Goal: Information Seeking & Learning: Learn about a topic

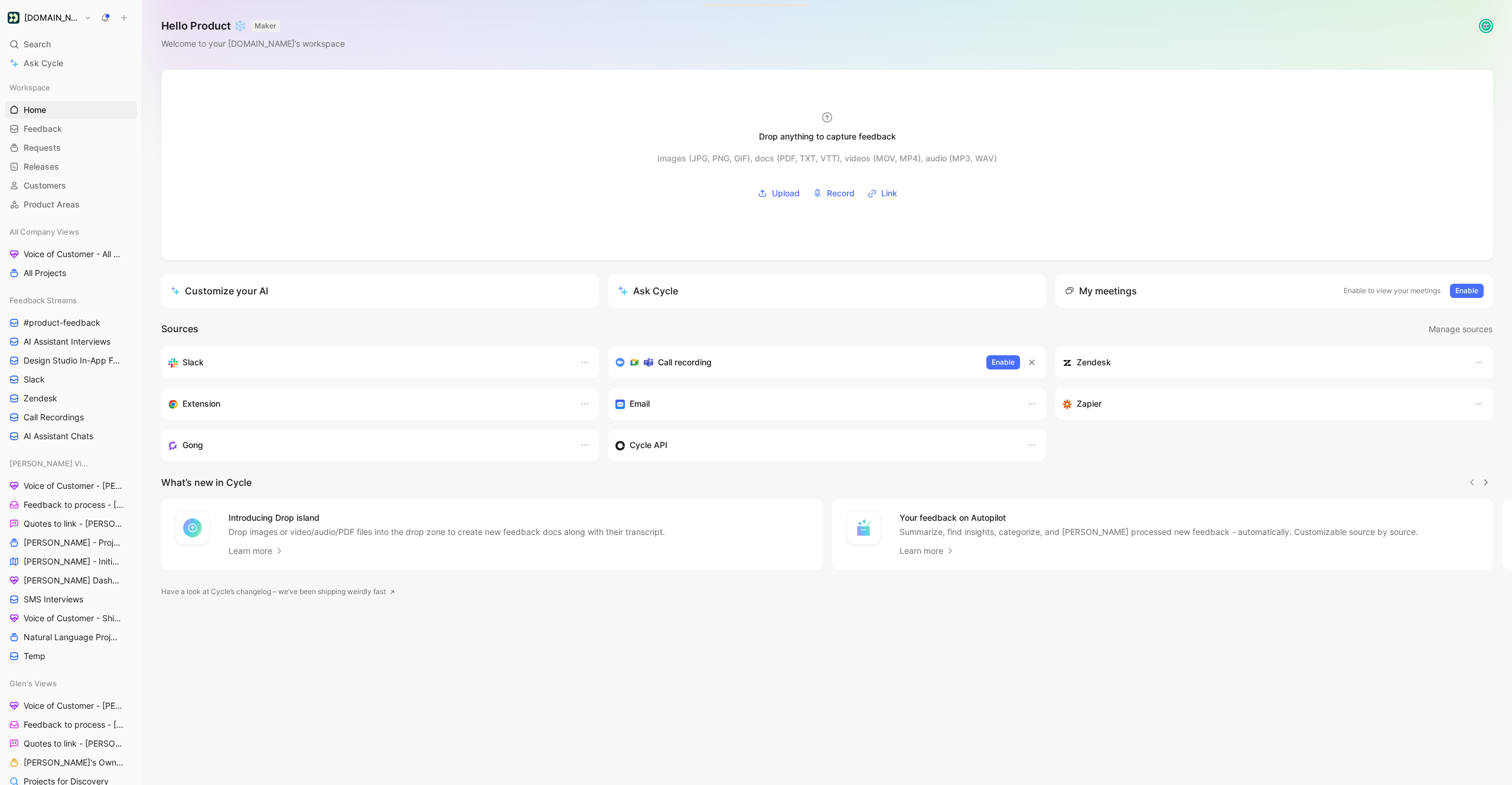
click at [64, 25] on div "Customer.io Search ⌘ K Ask Cycle Workspace Home G then H Feedback G then F Requ…" at bounding box center [71, 392] width 142 height 785
click at [70, 18] on h1 "[DOMAIN_NAME]" at bounding box center [52, 18] width 55 height 11
click at [67, 127] on div "Workspace settings G then S" at bounding box center [80, 121] width 146 height 19
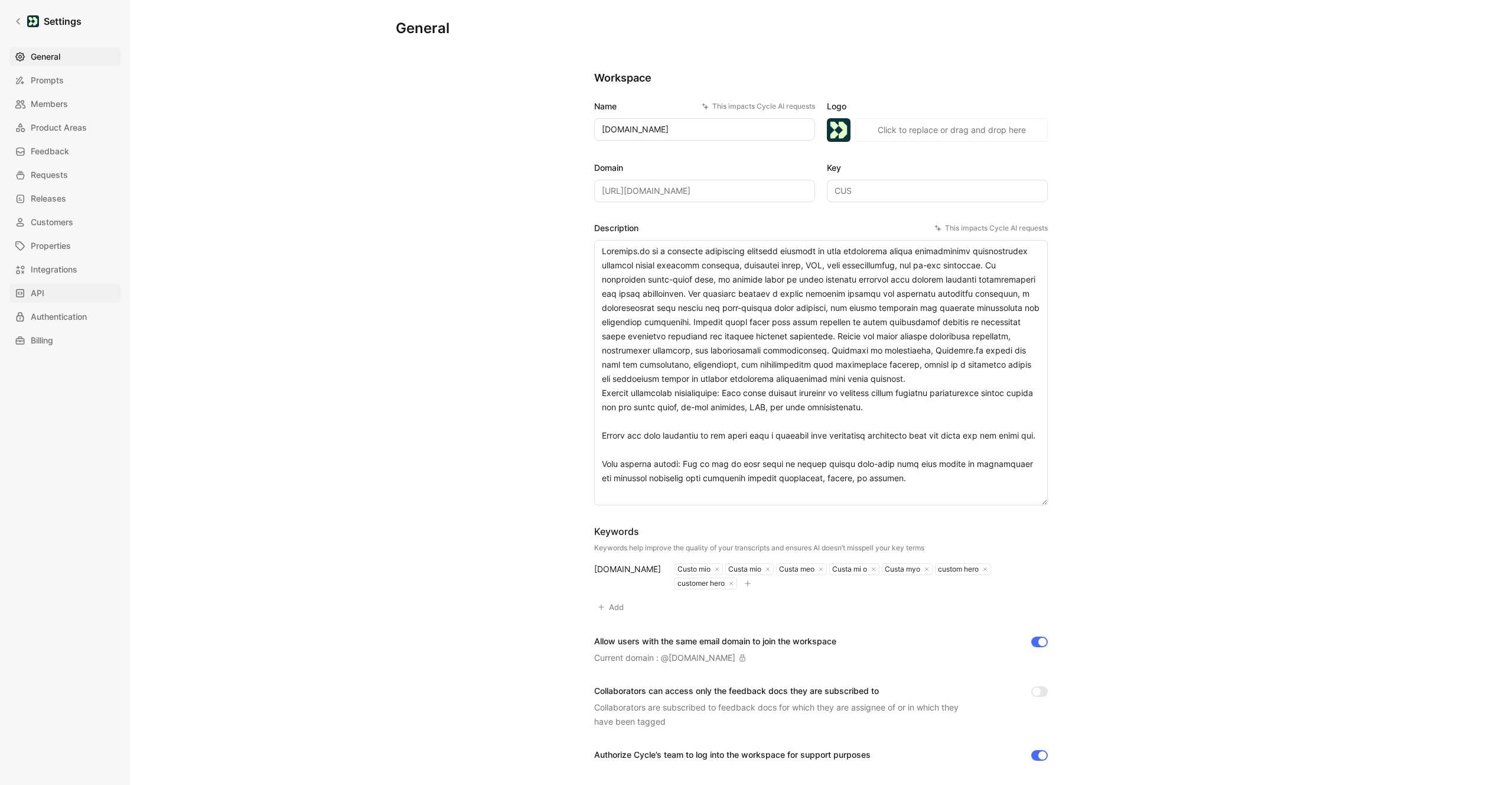
click at [32, 285] on link "API" at bounding box center [65, 293] width 111 height 19
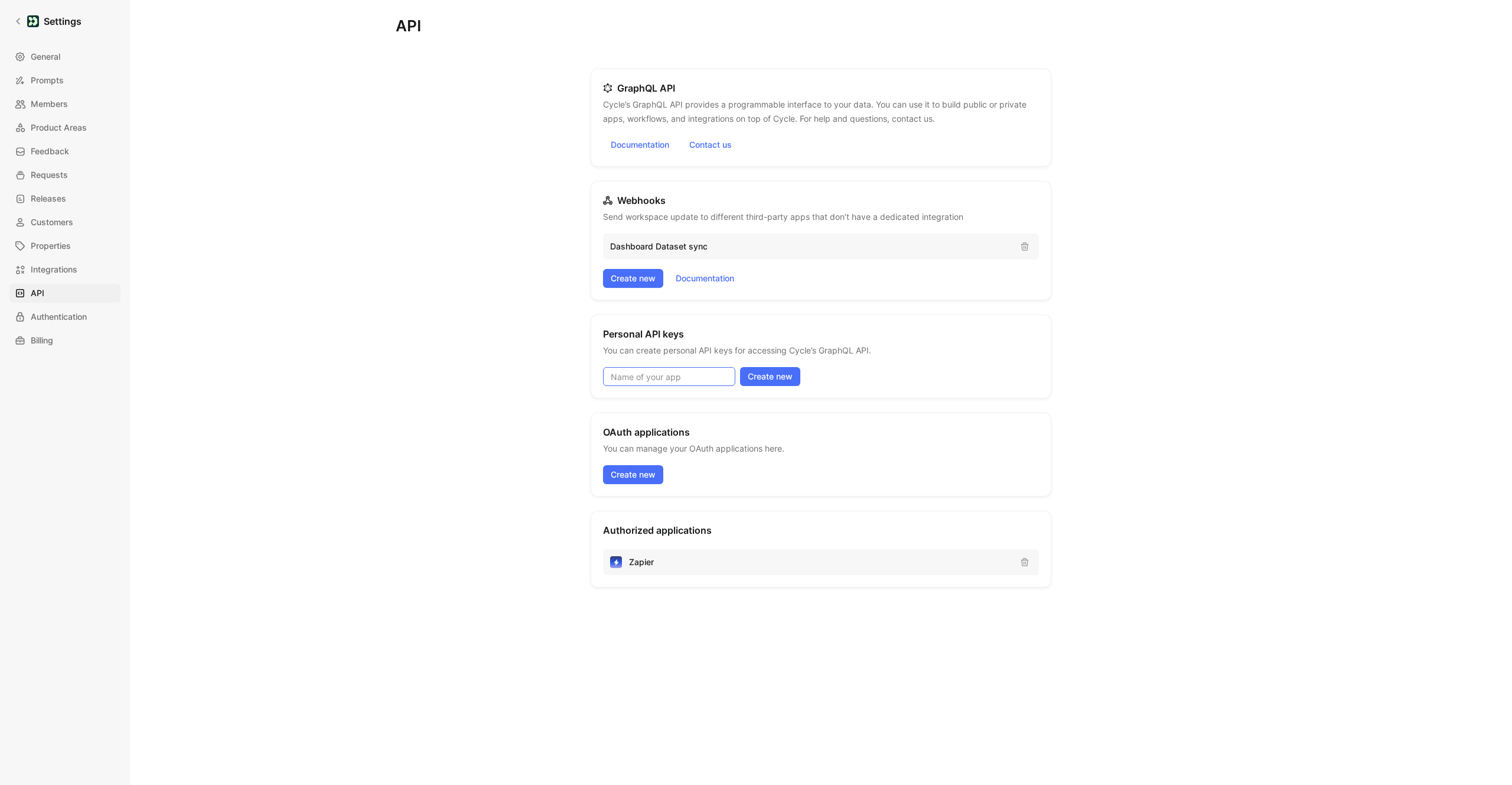
click at [688, 374] on input at bounding box center [669, 376] width 133 height 19
type input "MCP Intent Capture (Karn/Scott)"
click at [778, 376] on span "Create new" at bounding box center [770, 376] width 45 height 14
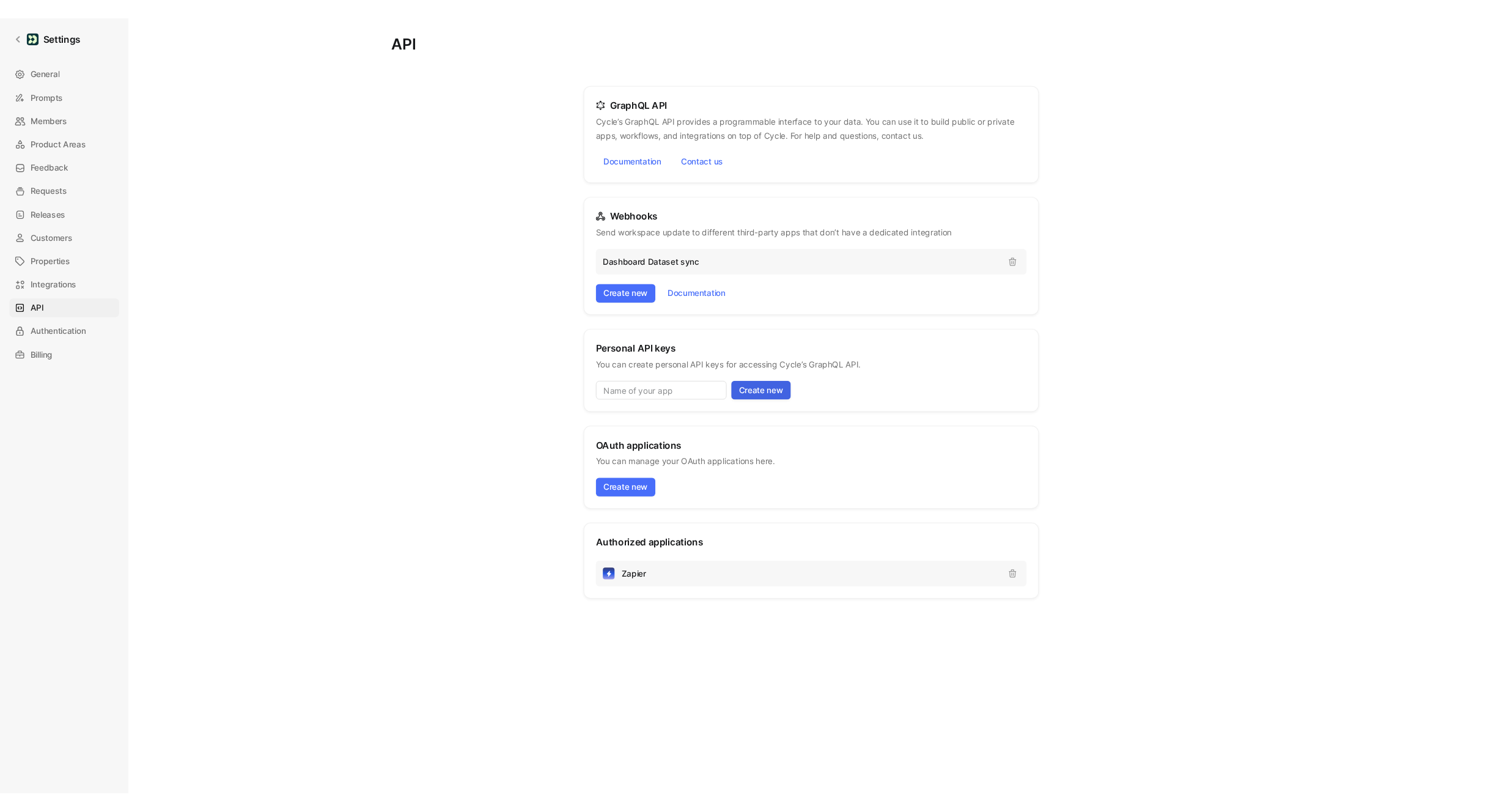
scroll to position [0, 0]
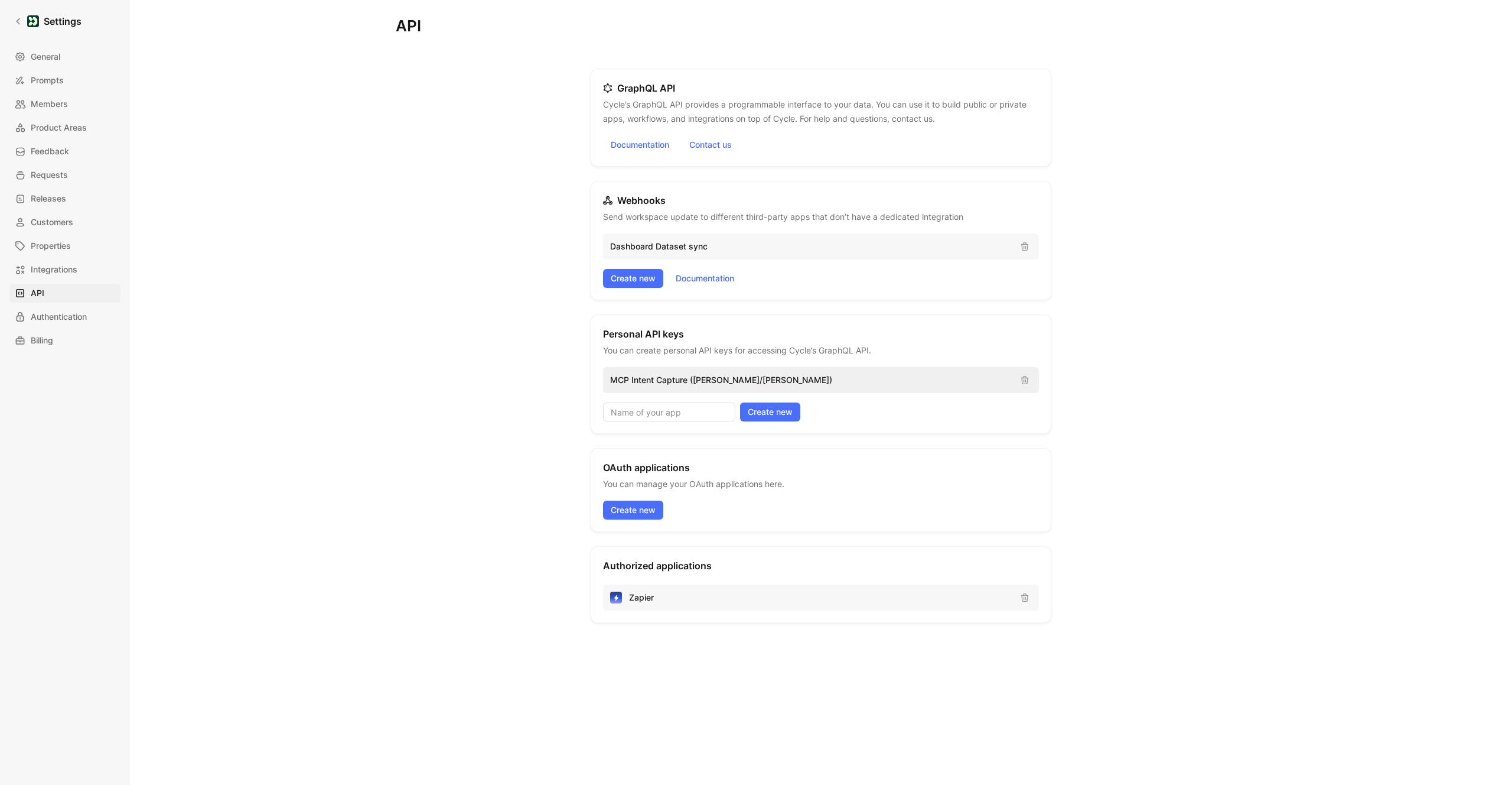
click at [711, 379] on p "MCP Intent Capture (Karn/Scott)" at bounding box center [810, 380] width 400 height 14
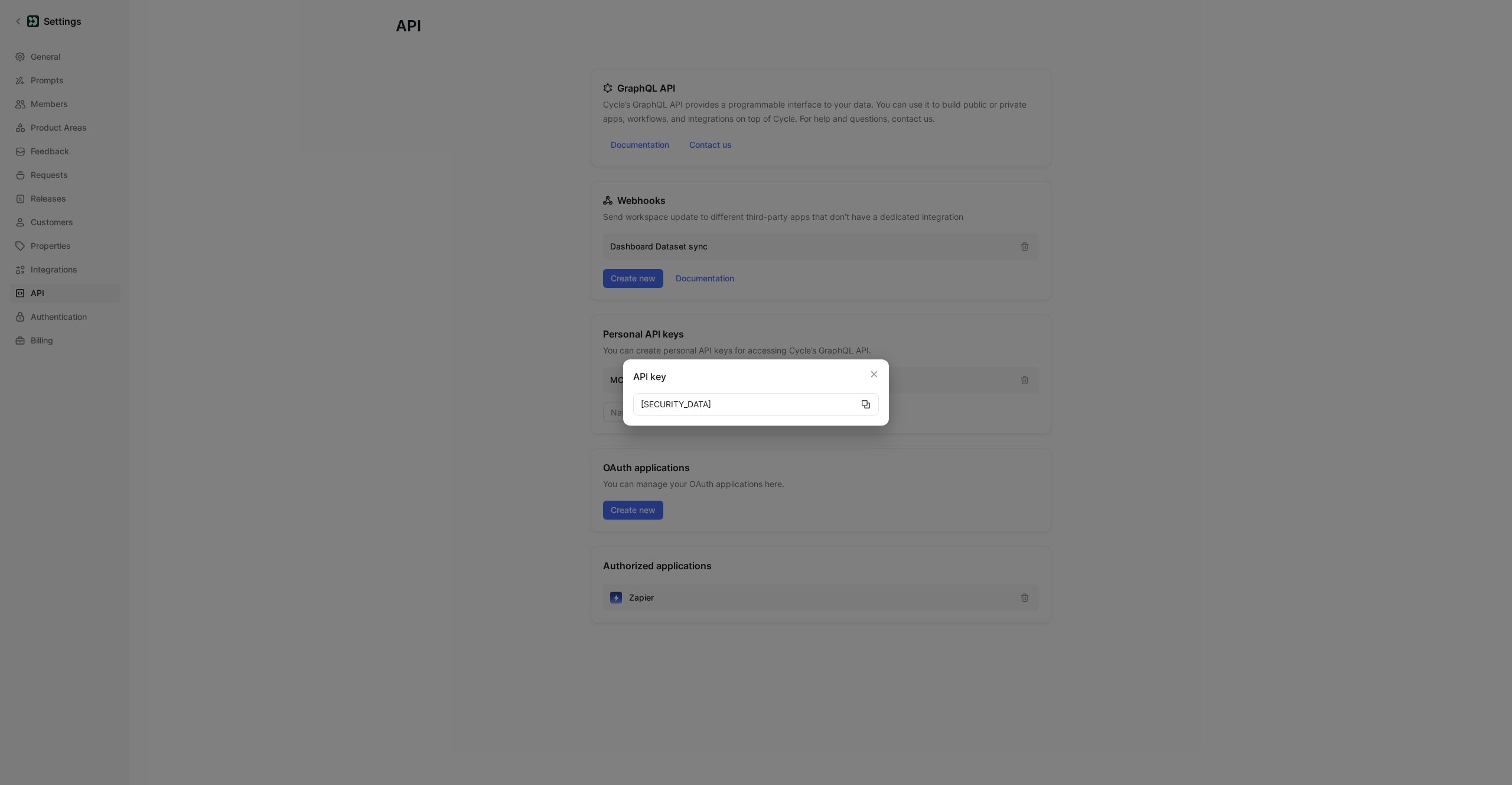
click at [866, 406] on icon "button" at bounding box center [865, 404] width 9 height 9
click at [872, 374] on icon "button" at bounding box center [874, 374] width 8 height 8
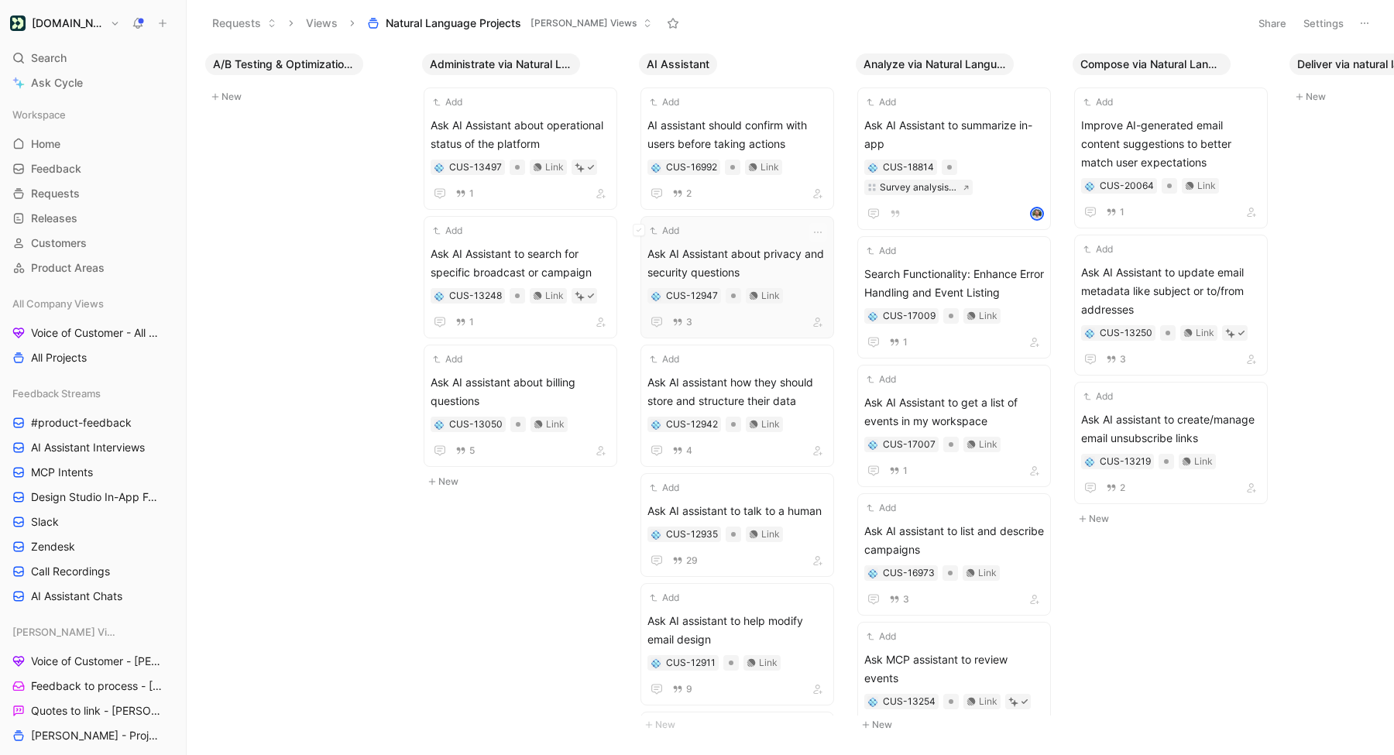
click at [736, 262] on span "Ask AI Assistant about privacy and security questions" at bounding box center [738, 263] width 180 height 37
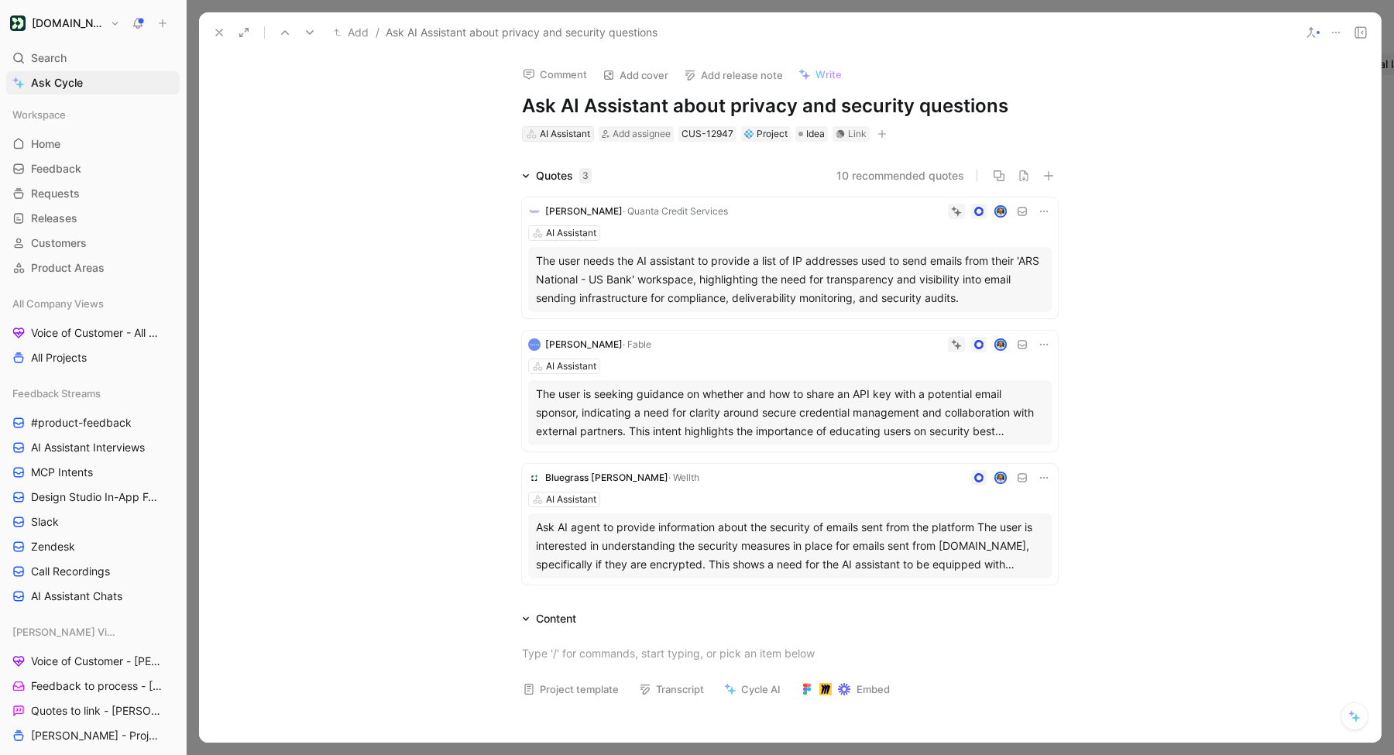
click at [554, 133] on div "AI Assistant" at bounding box center [565, 133] width 50 height 15
type input "adm"
click at [311, 33] on use at bounding box center [310, 32] width 8 height 5
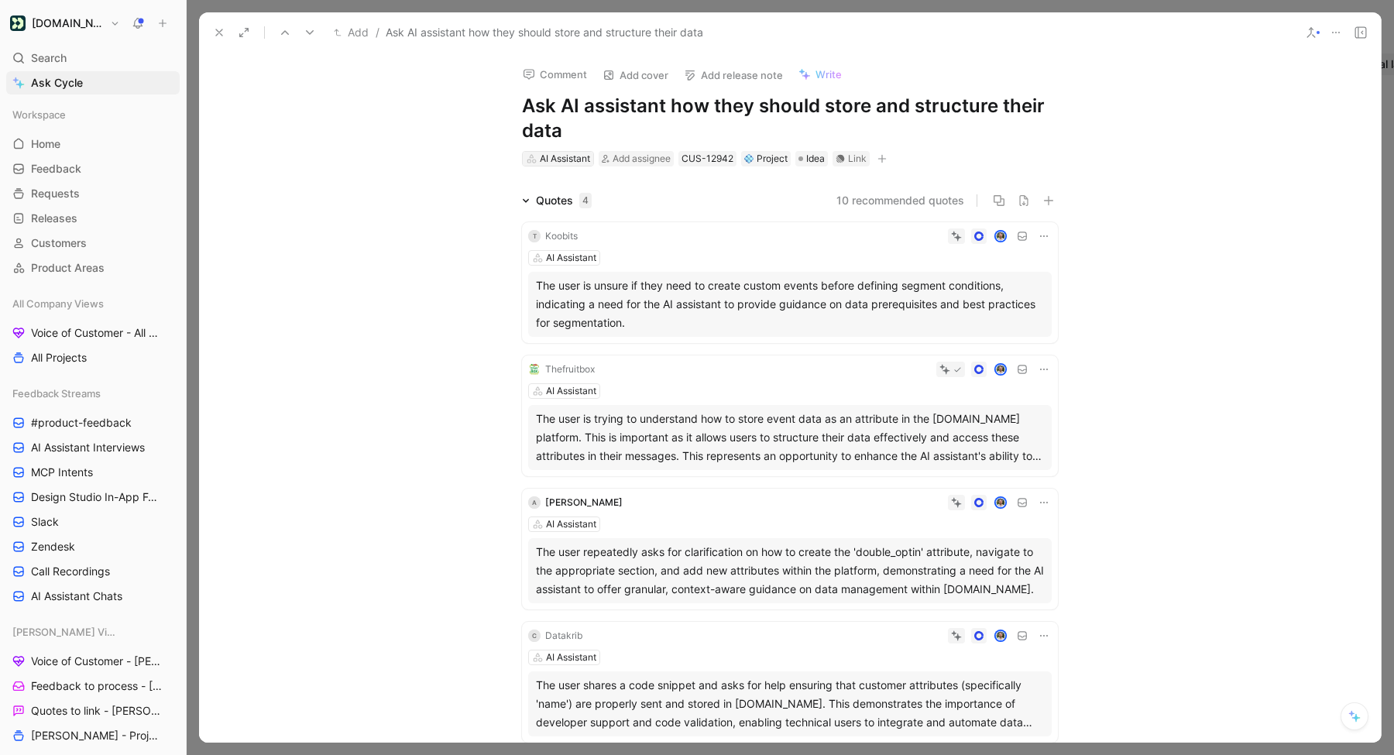
click at [554, 154] on div "AI Assistant" at bounding box center [565, 158] width 50 height 15
type input "integr"
click at [585, 288] on span "ation via natural language" at bounding box center [624, 286] width 131 height 13
click at [308, 35] on icon at bounding box center [310, 32] width 12 height 12
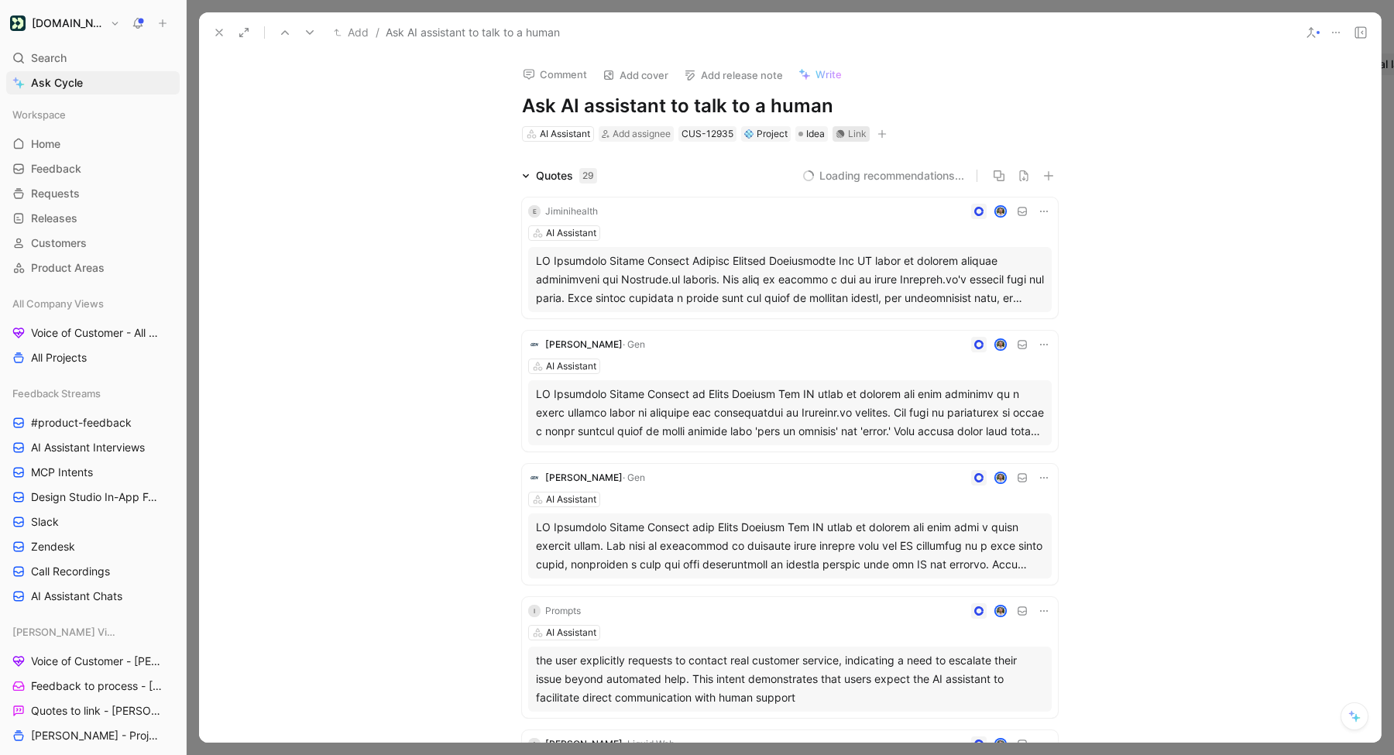
click at [844, 135] on icon at bounding box center [841, 134] width 9 height 9
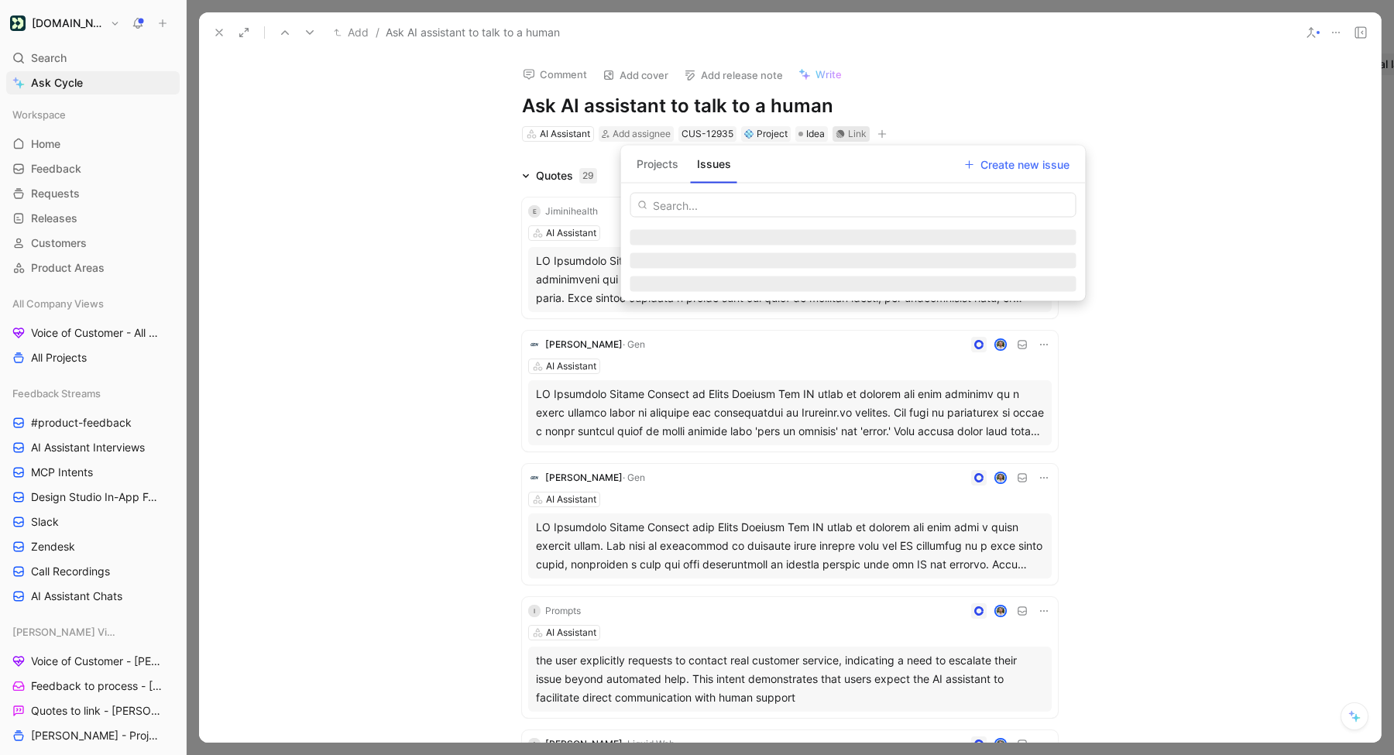
click at [657, 170] on button "Projects" at bounding box center [658, 164] width 54 height 25
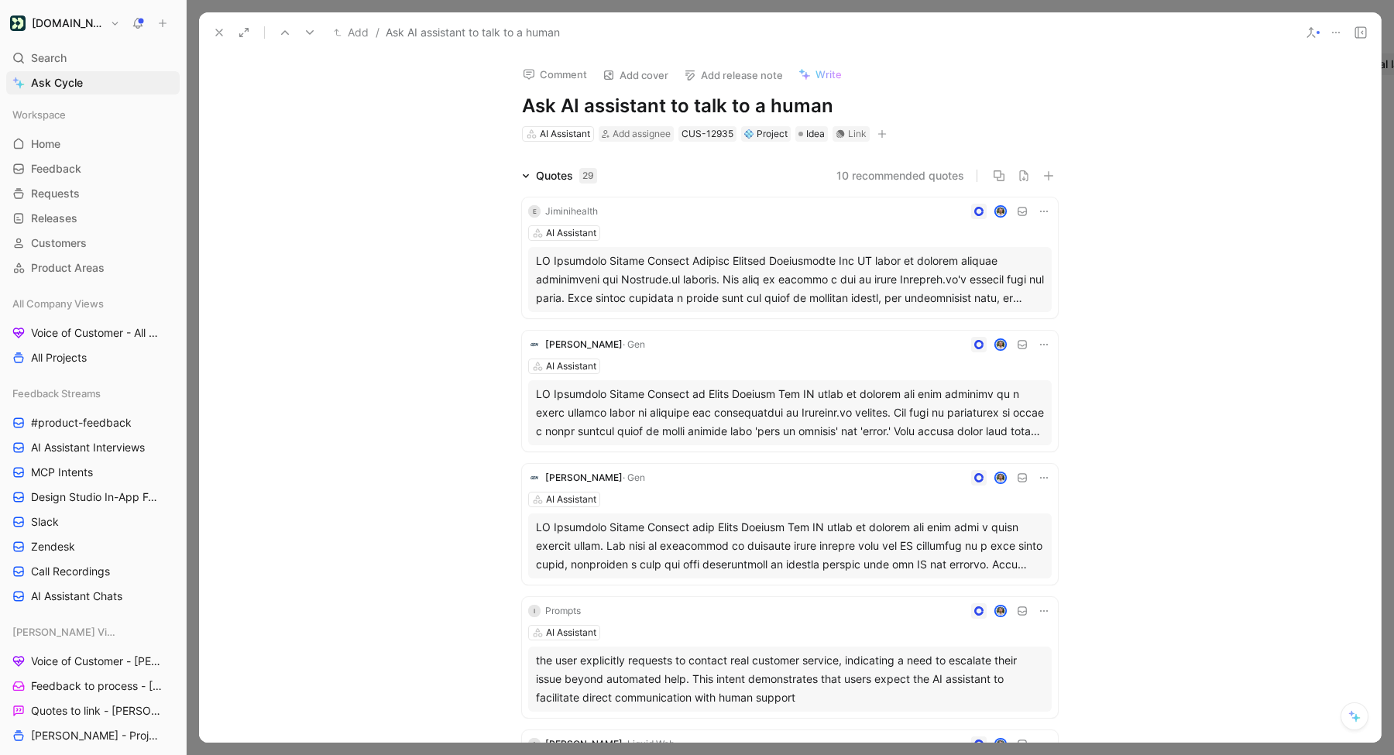
click at [487, 122] on div "Comment Add cover Add release note Write Ask AI assistant to talk to a human AI…" at bounding box center [790, 398] width 1182 height 690
click at [226, 36] on button at bounding box center [219, 33] width 22 height 22
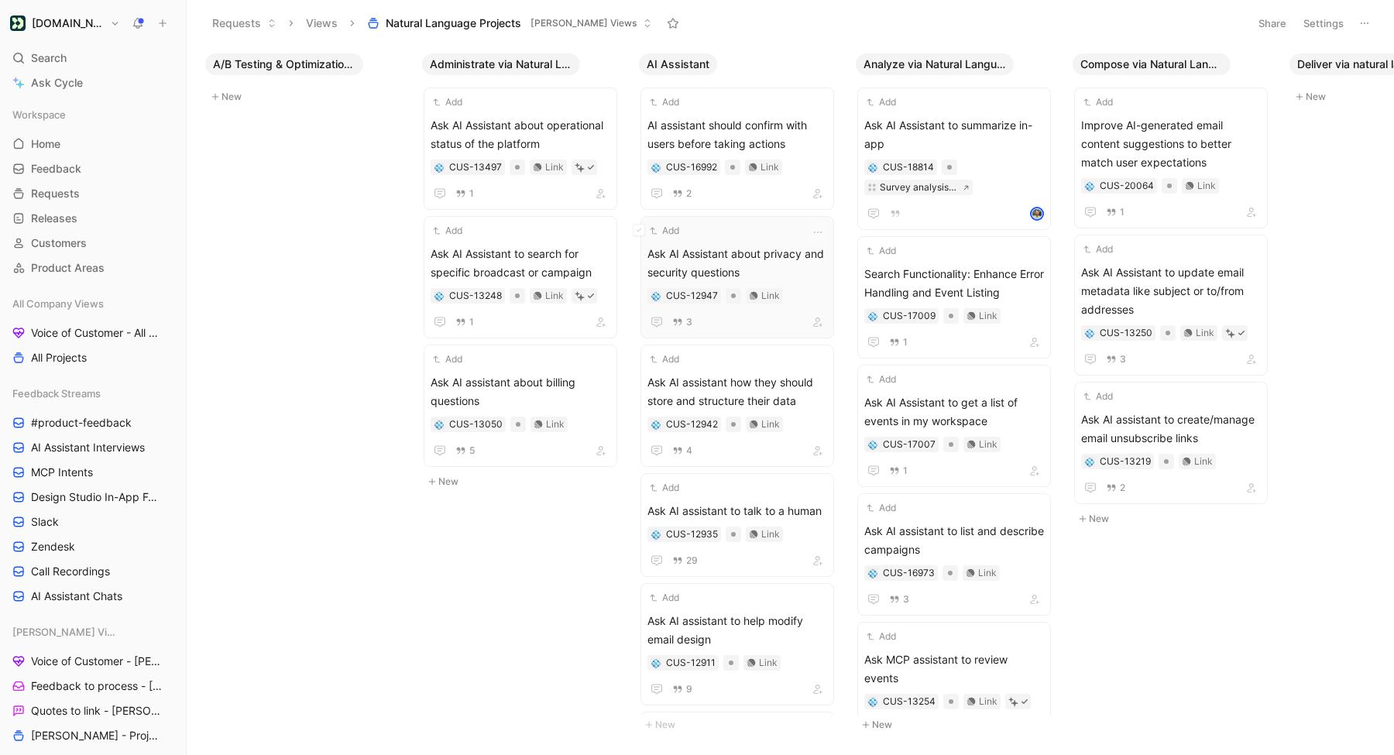
click at [737, 266] on span "Ask AI Assistant about privacy and security questions" at bounding box center [738, 263] width 180 height 37
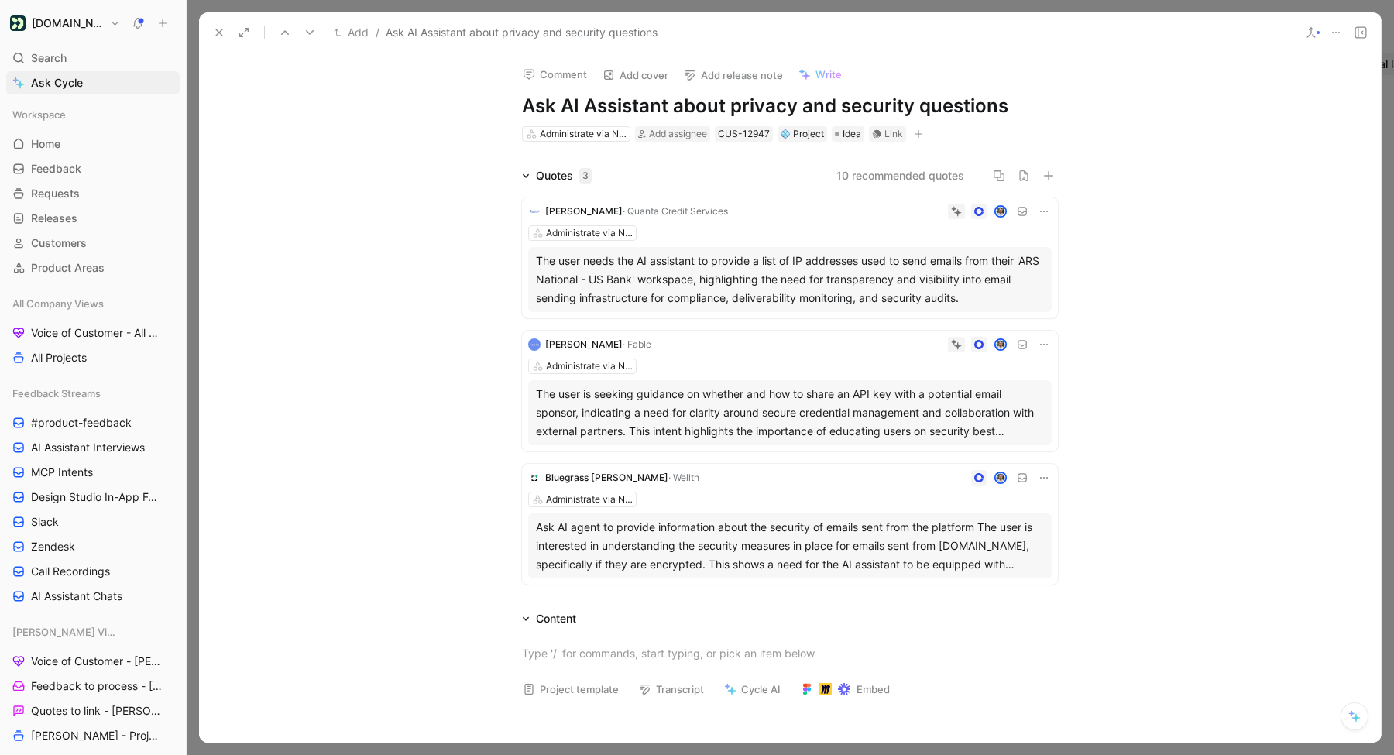
click at [316, 28] on button at bounding box center [310, 33] width 22 height 22
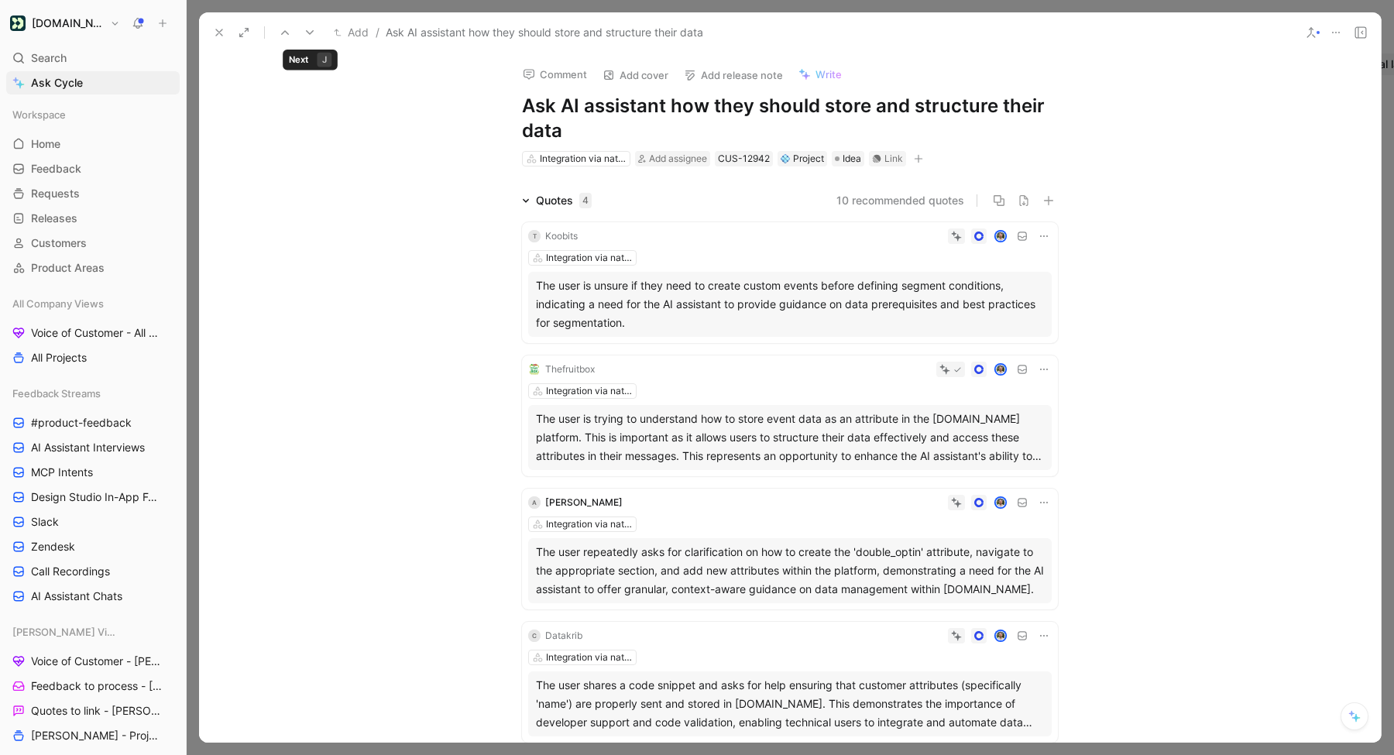
click at [313, 33] on icon at bounding box center [310, 32] width 12 height 12
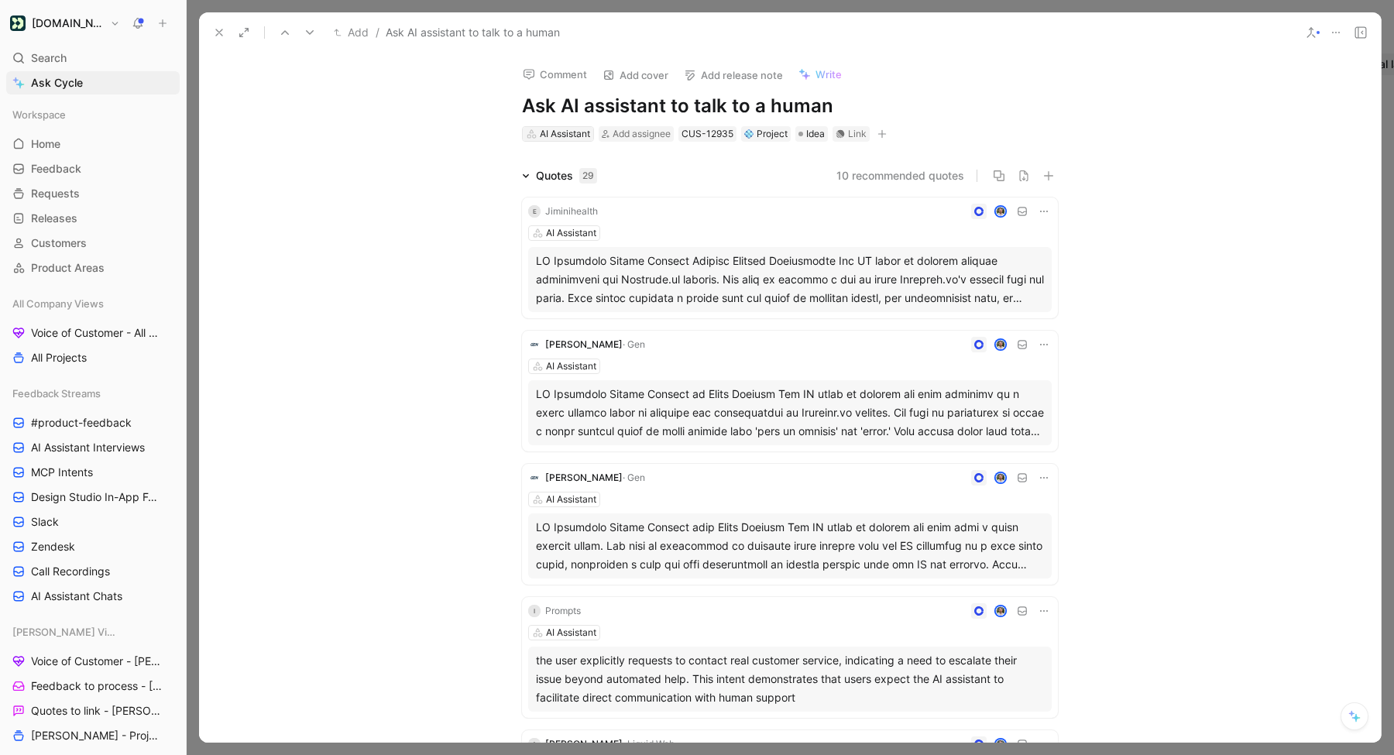
click at [541, 135] on div "AI Assistant" at bounding box center [565, 133] width 50 height 15
type input "admin"
click at [314, 33] on icon at bounding box center [310, 32] width 12 height 12
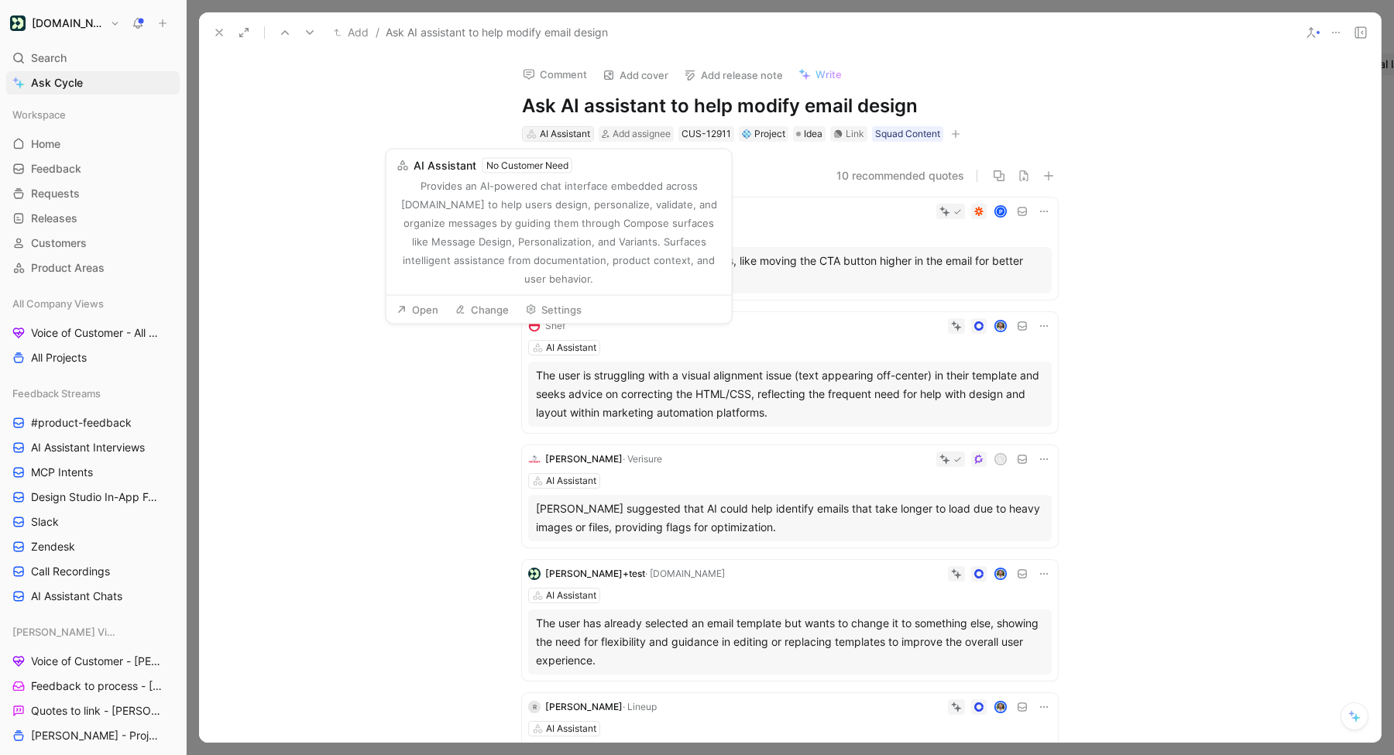
click at [538, 132] on div "AI Assistant" at bounding box center [558, 134] width 70 height 14
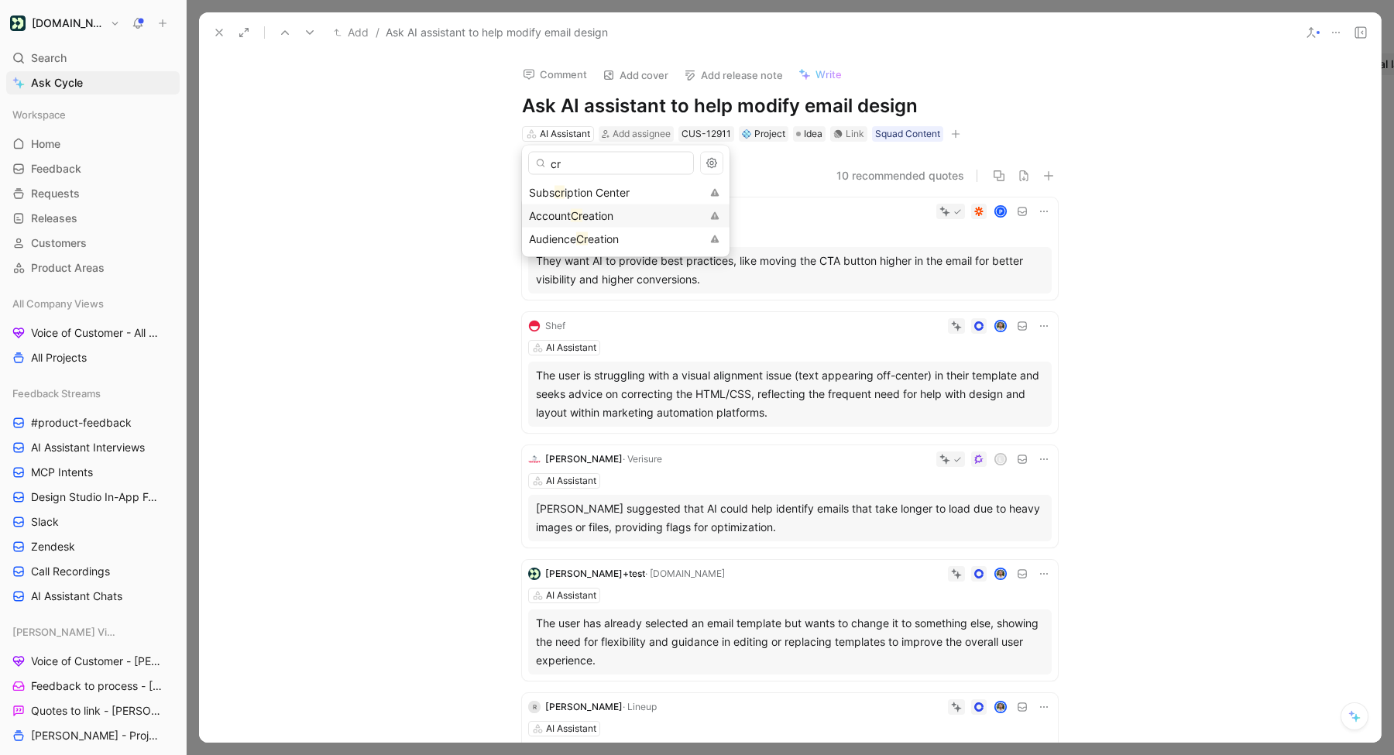
type input "c"
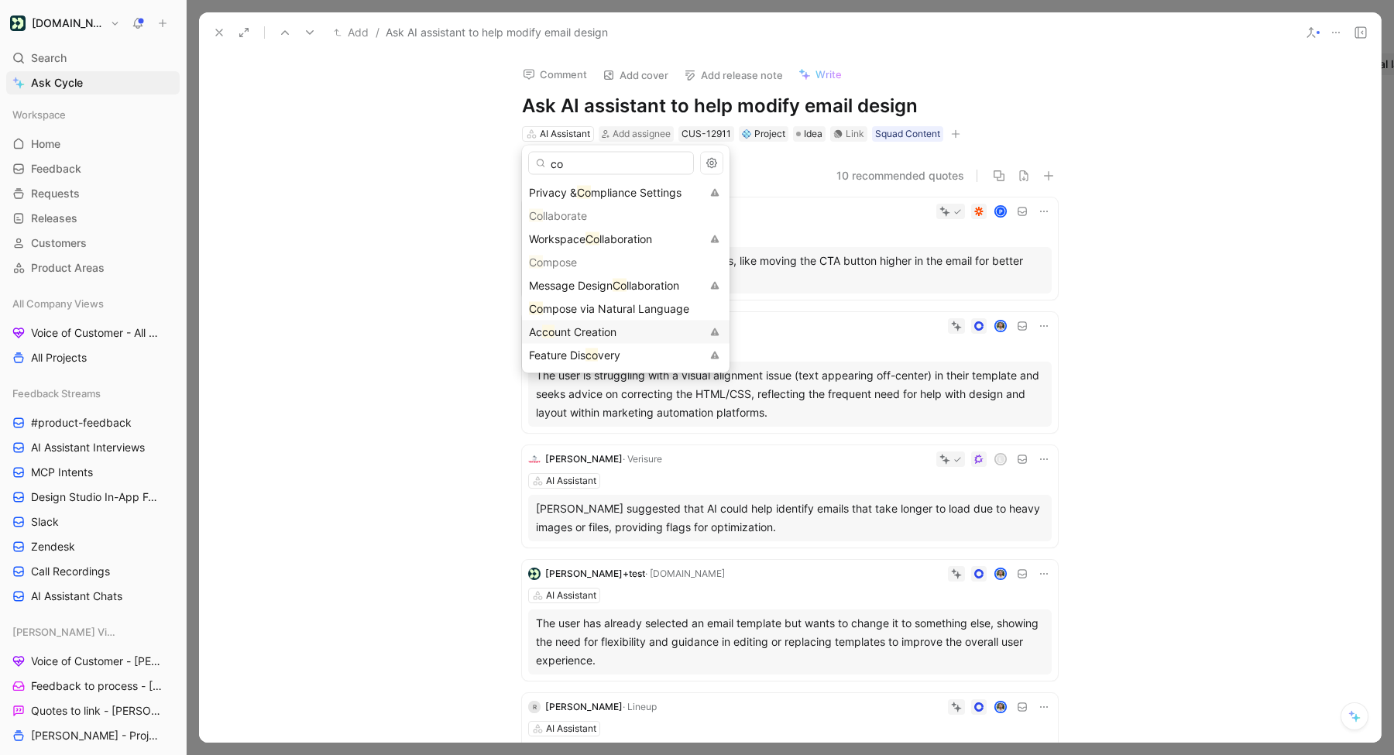
type input "c"
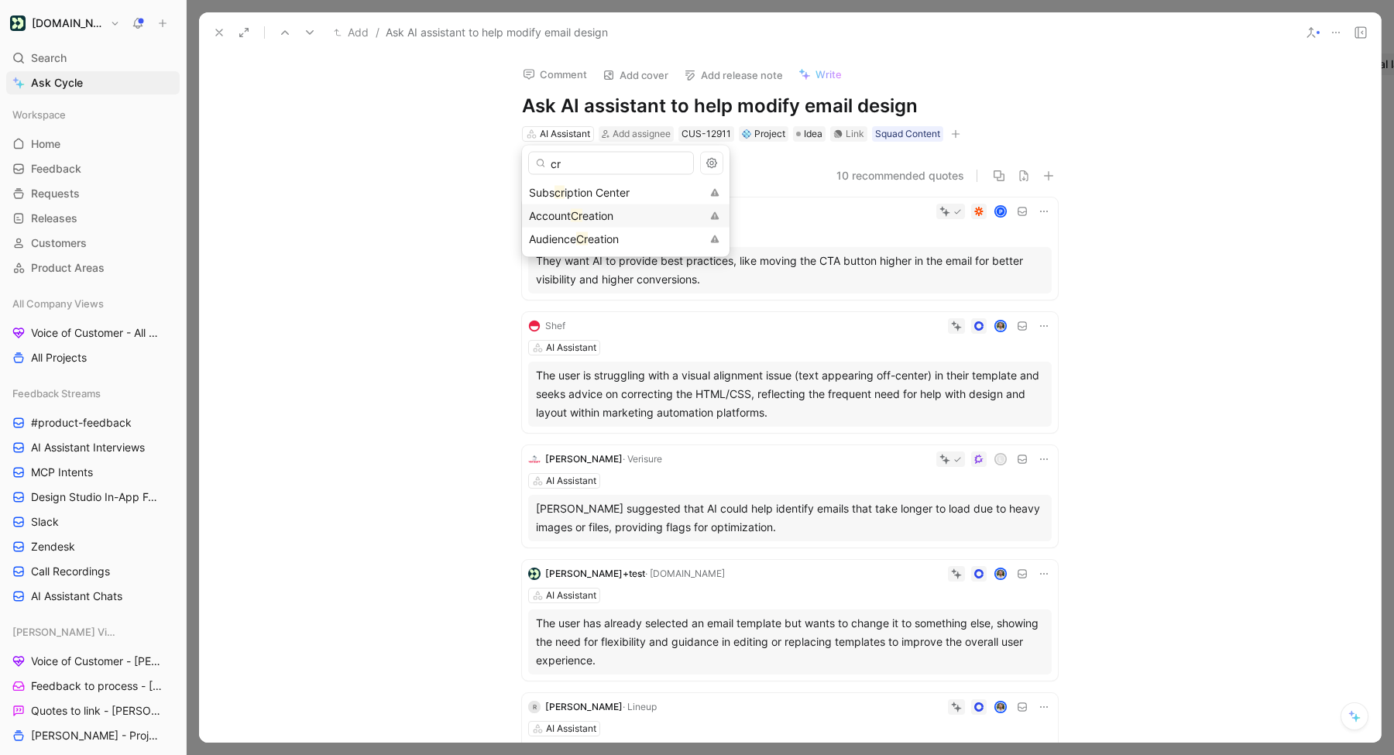
type input "c"
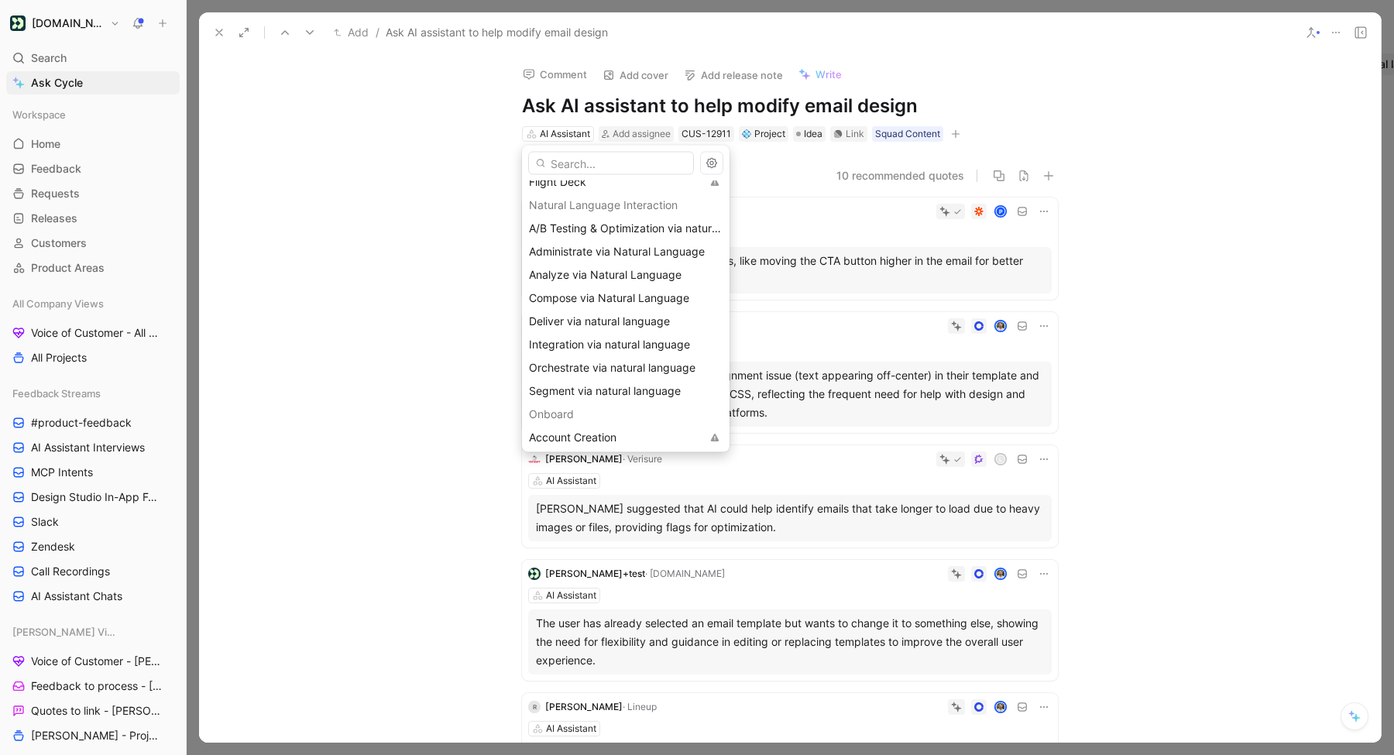
scroll to position [1007, 0]
click at [602, 280] on span "Compose via Natural Language" at bounding box center [609, 277] width 160 height 13
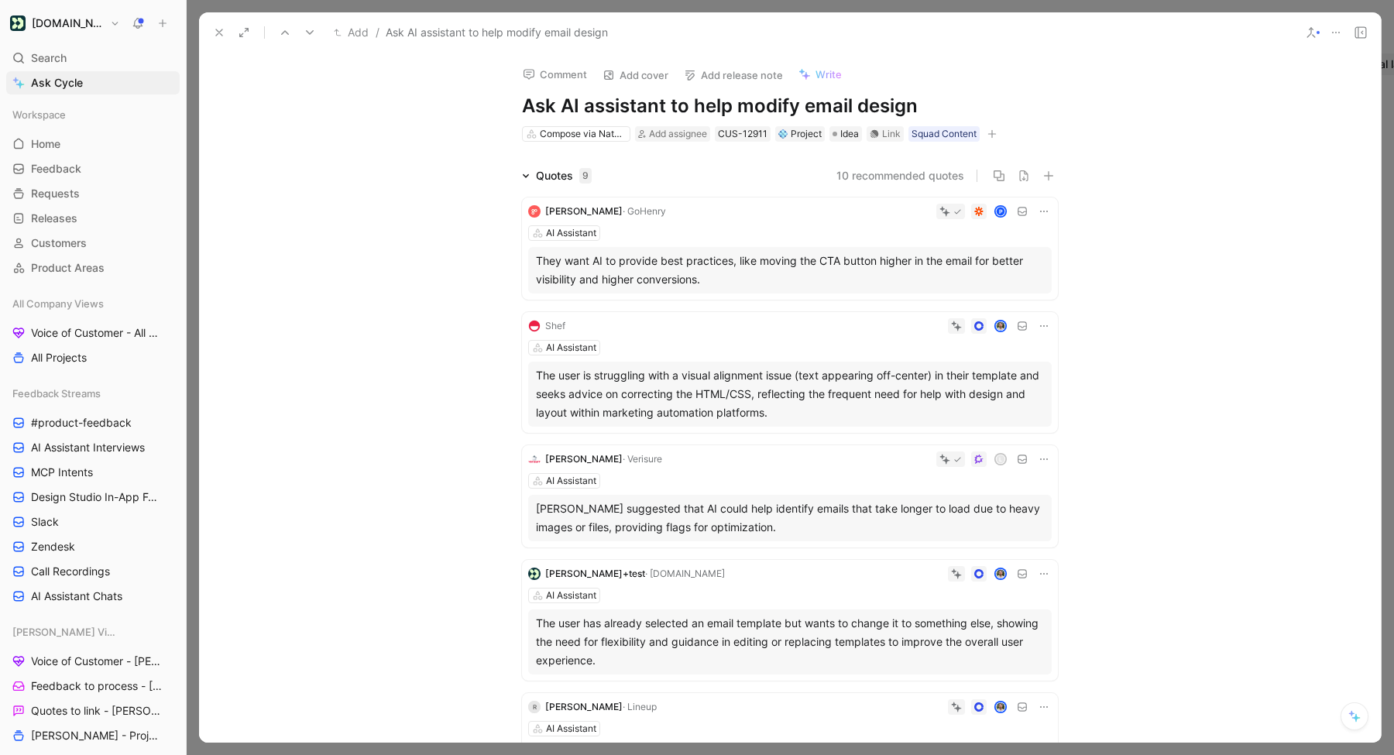
click at [305, 34] on icon at bounding box center [310, 32] width 12 height 12
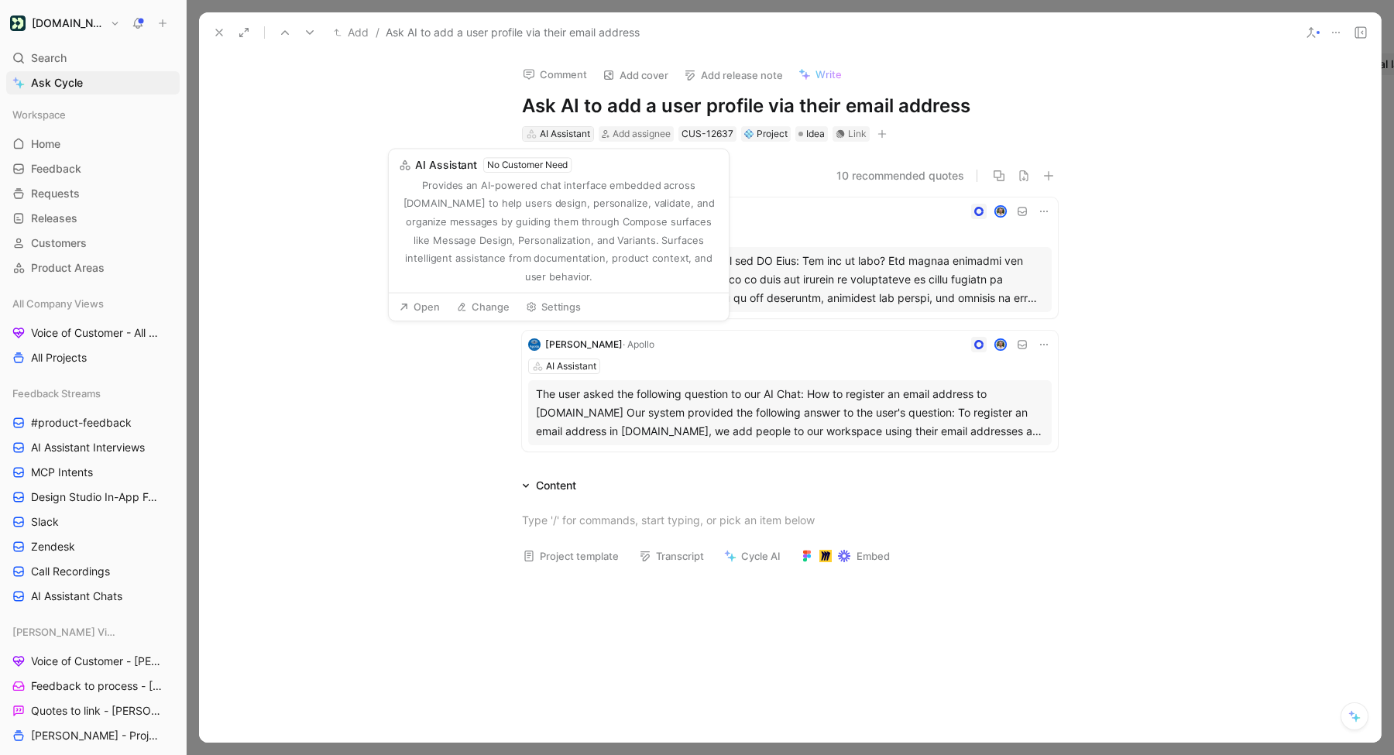
click at [558, 135] on div "AI Assistant" at bounding box center [565, 133] width 50 height 15
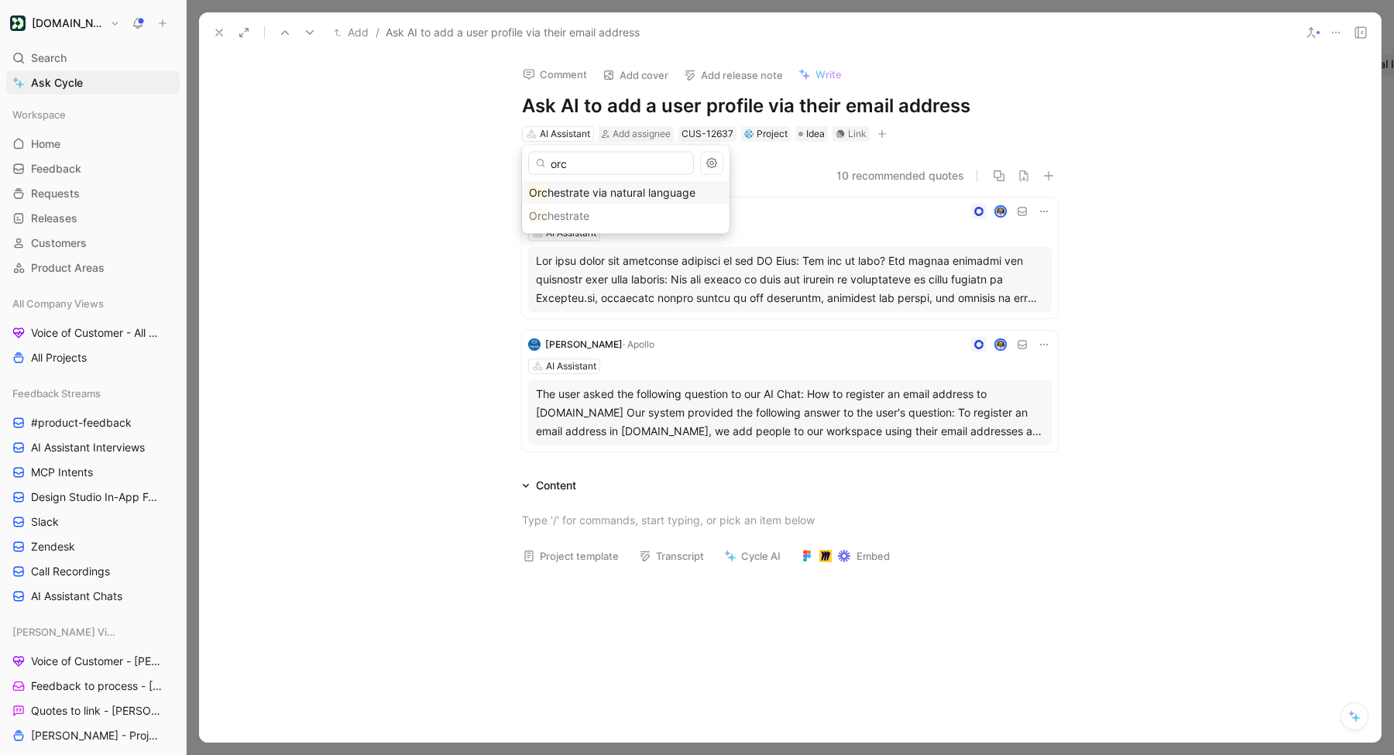
type input "orc"
click at [597, 191] on span "hestrate via natural language" at bounding box center [622, 192] width 148 height 13
click at [559, 116] on h1 "Ask AI to add a user profile via their email address" at bounding box center [790, 106] width 536 height 25
click at [559, 129] on div "Orchestrate via natural language" at bounding box center [583, 133] width 87 height 15
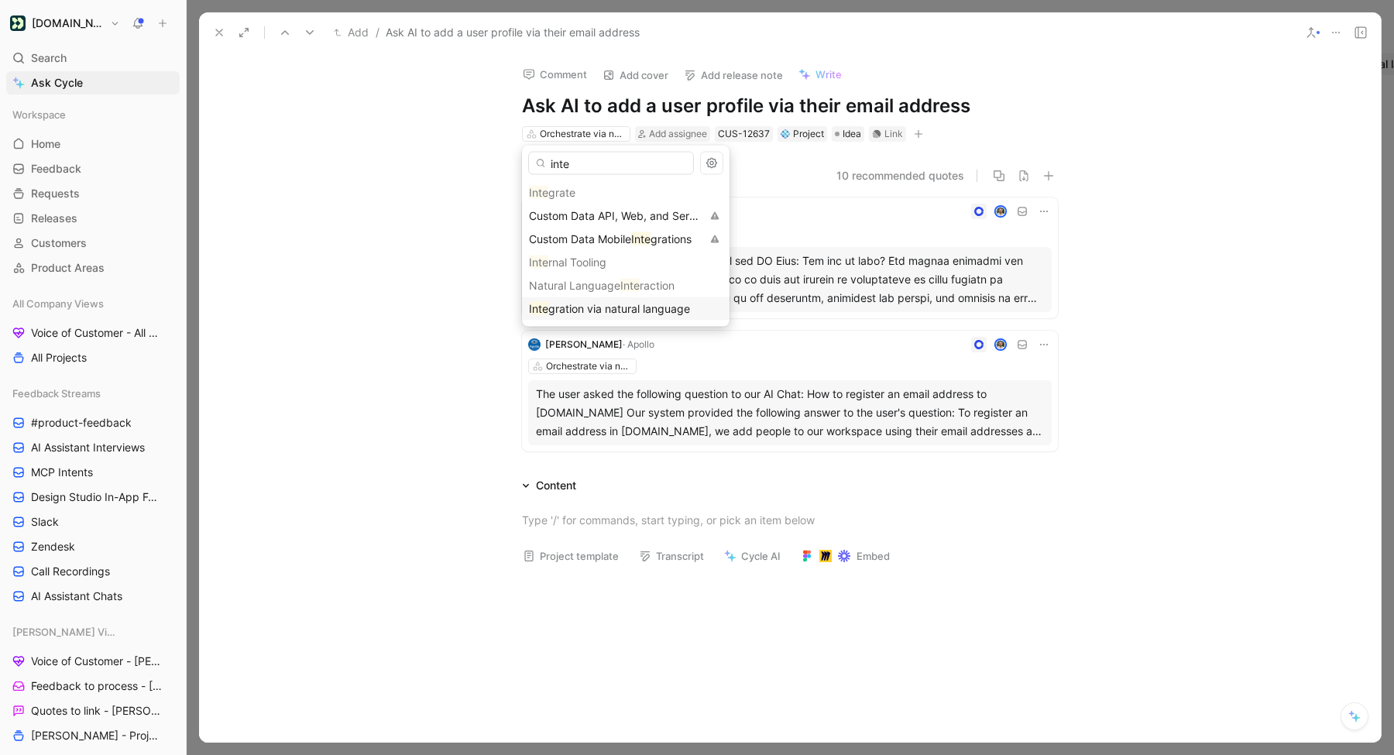
type input "inte"
click at [594, 302] on span "gration via natural language" at bounding box center [619, 308] width 142 height 13
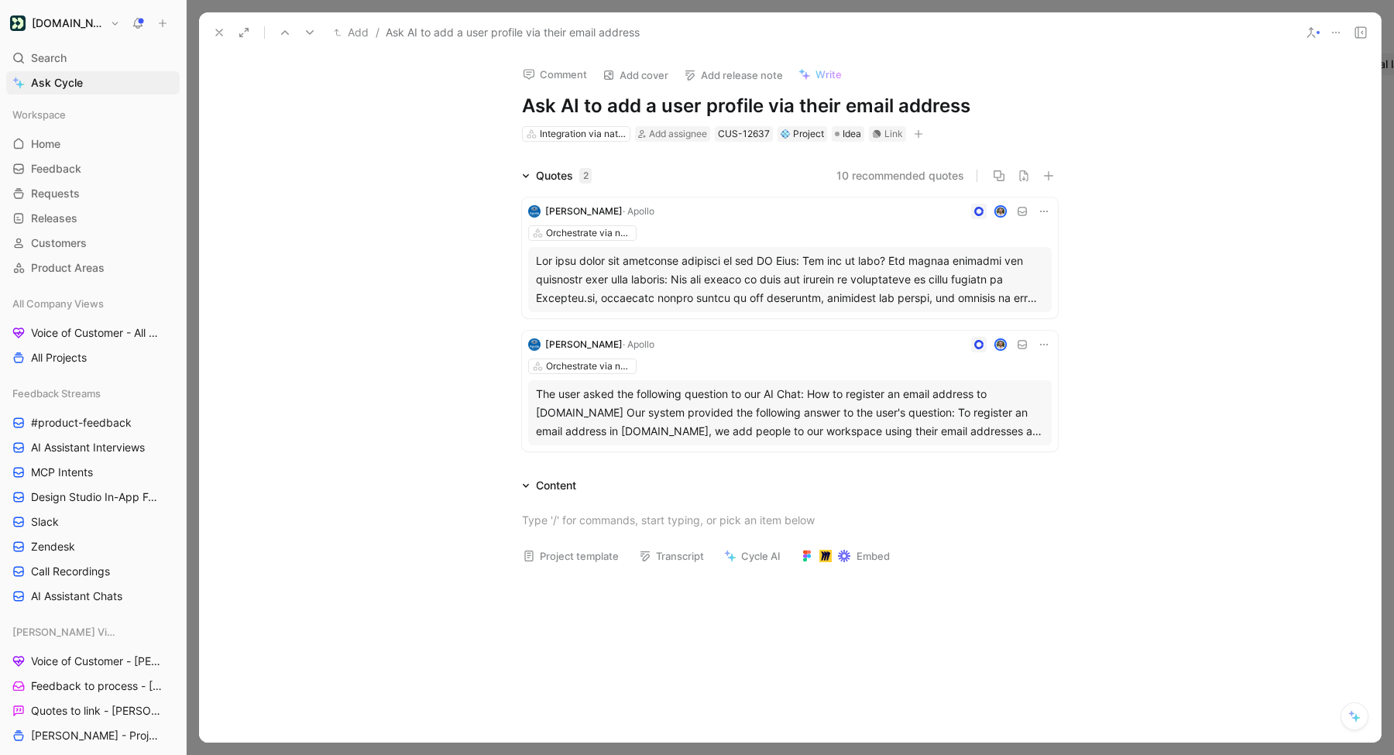
click at [310, 30] on icon at bounding box center [310, 32] width 12 height 12
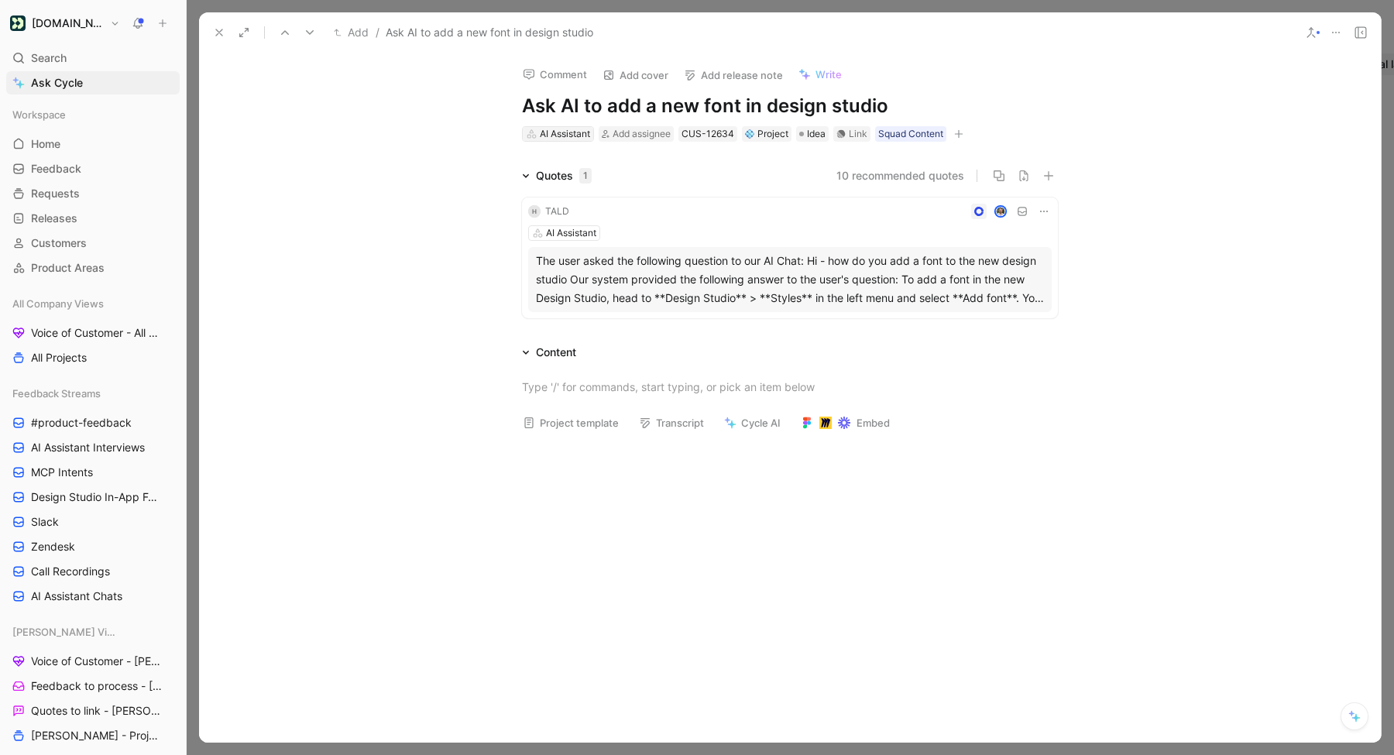
click at [563, 140] on div "AI Assistant" at bounding box center [565, 133] width 50 height 15
type input "compos"
click at [568, 213] on mark "Compos" at bounding box center [550, 215] width 42 height 13
click at [311, 37] on icon at bounding box center [310, 32] width 12 height 12
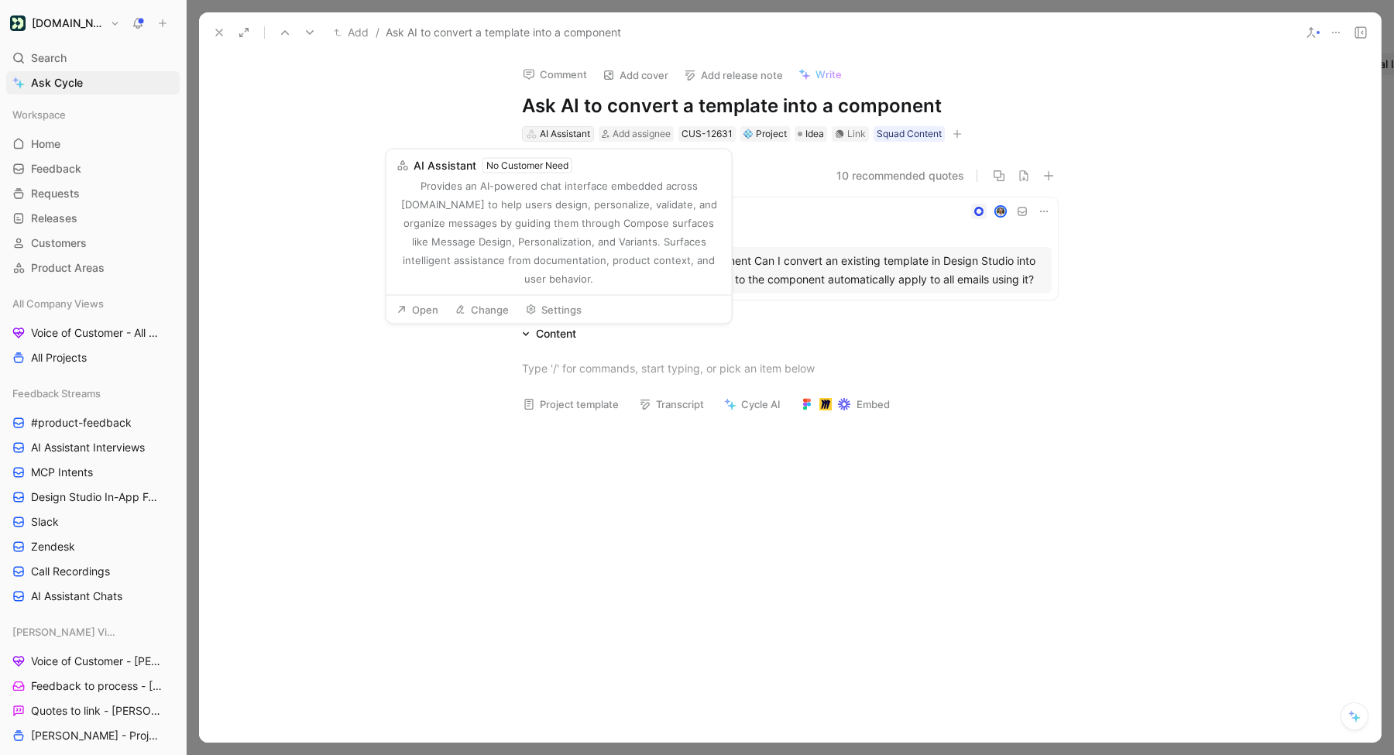
click at [555, 138] on div "AI Assistant" at bounding box center [565, 133] width 50 height 15
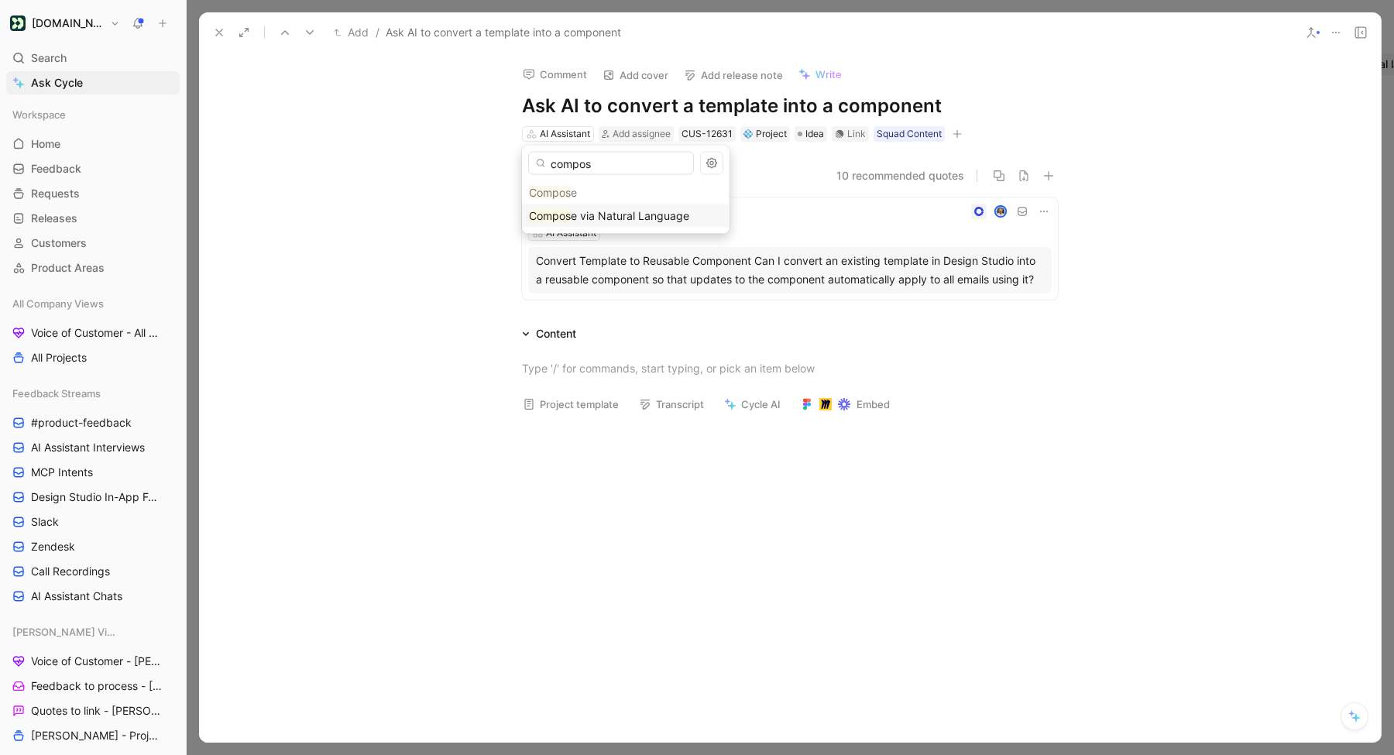
type input "compos"
click at [551, 219] on mark "Compos" at bounding box center [550, 215] width 42 height 13
click at [314, 26] on icon at bounding box center [310, 32] width 12 height 12
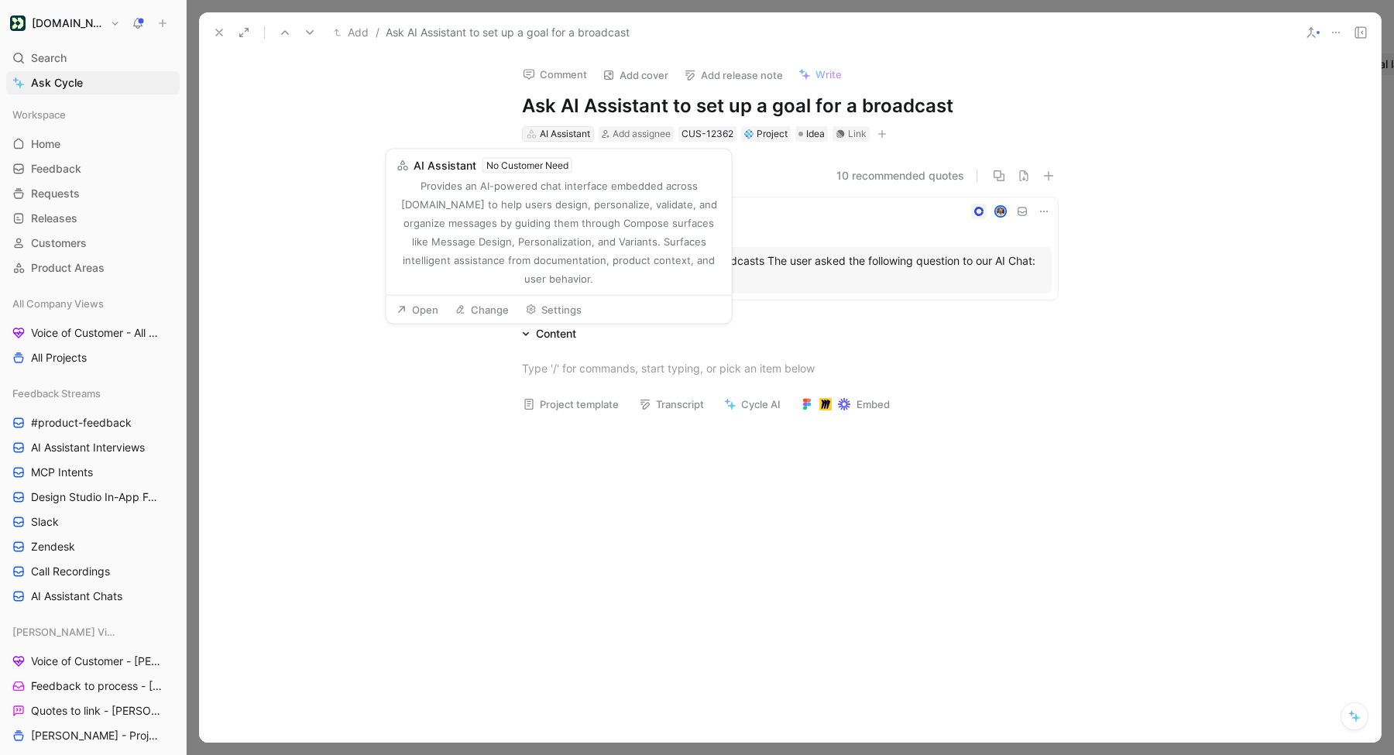
click at [548, 132] on div "AI Assistant" at bounding box center [565, 133] width 50 height 15
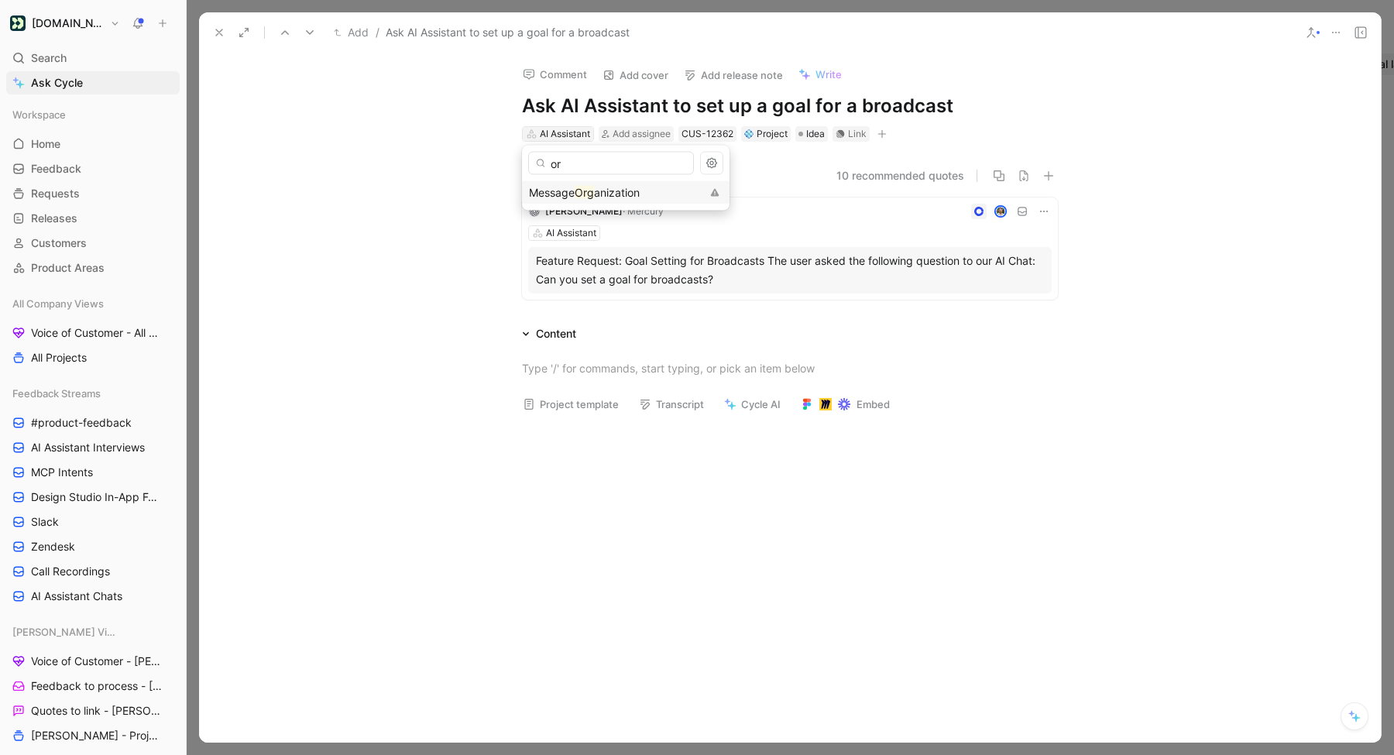
type input "o"
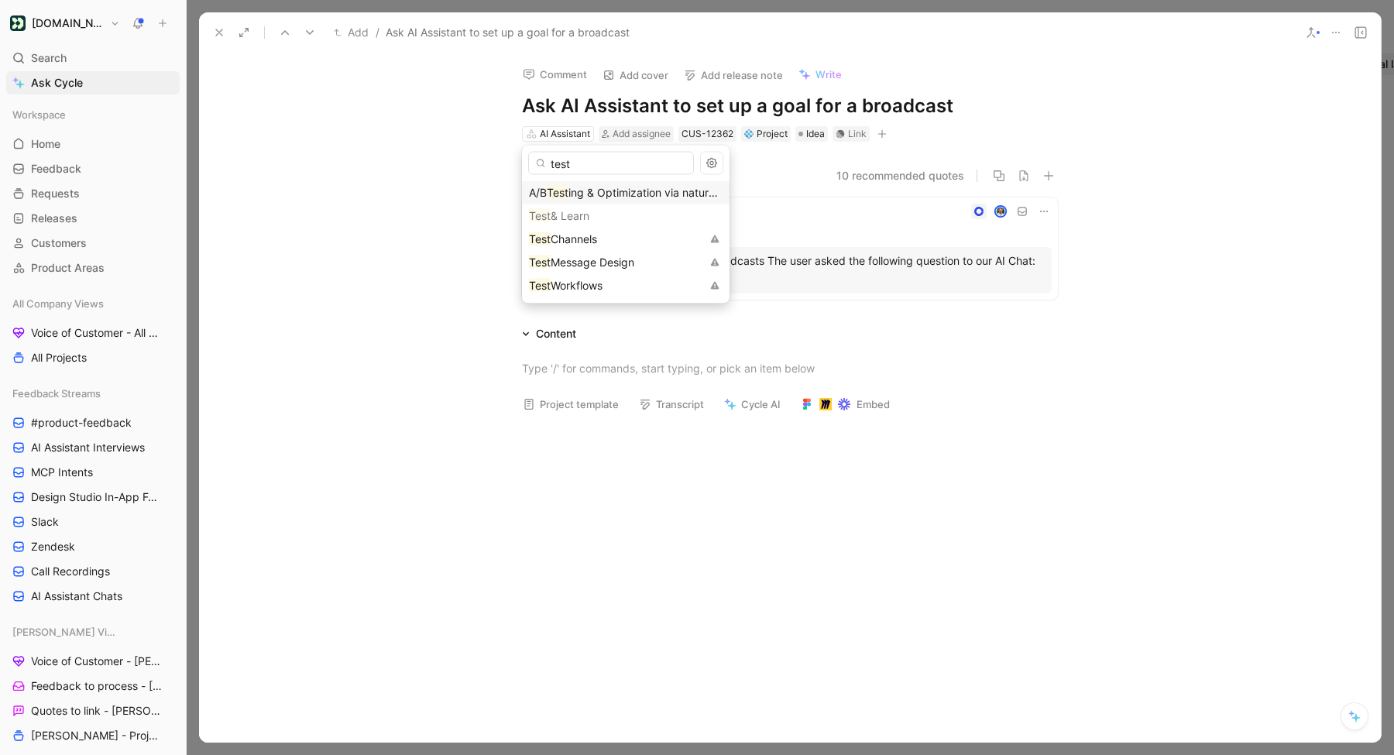
type input "test"
click at [611, 194] on span "ing & Optimization via natural language" at bounding box center [668, 192] width 199 height 13
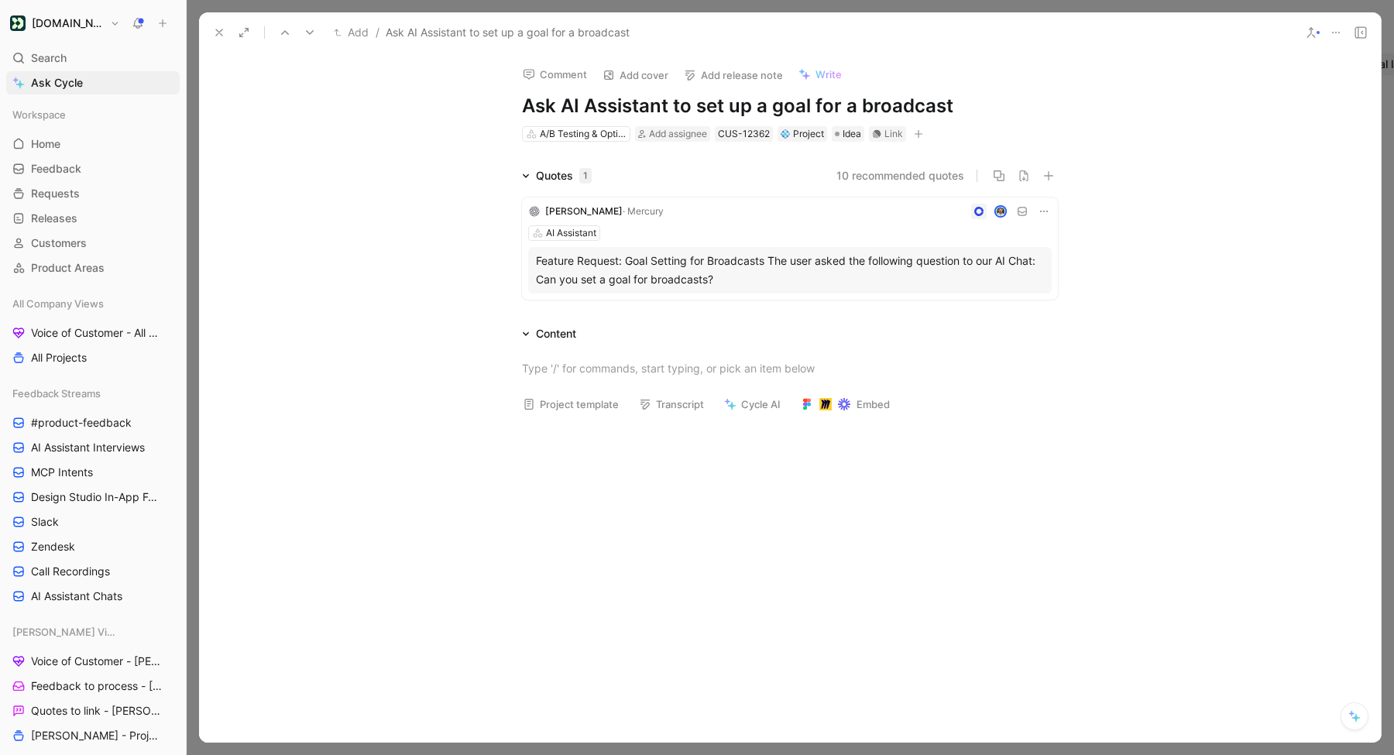
click at [304, 28] on icon at bounding box center [310, 32] width 12 height 12
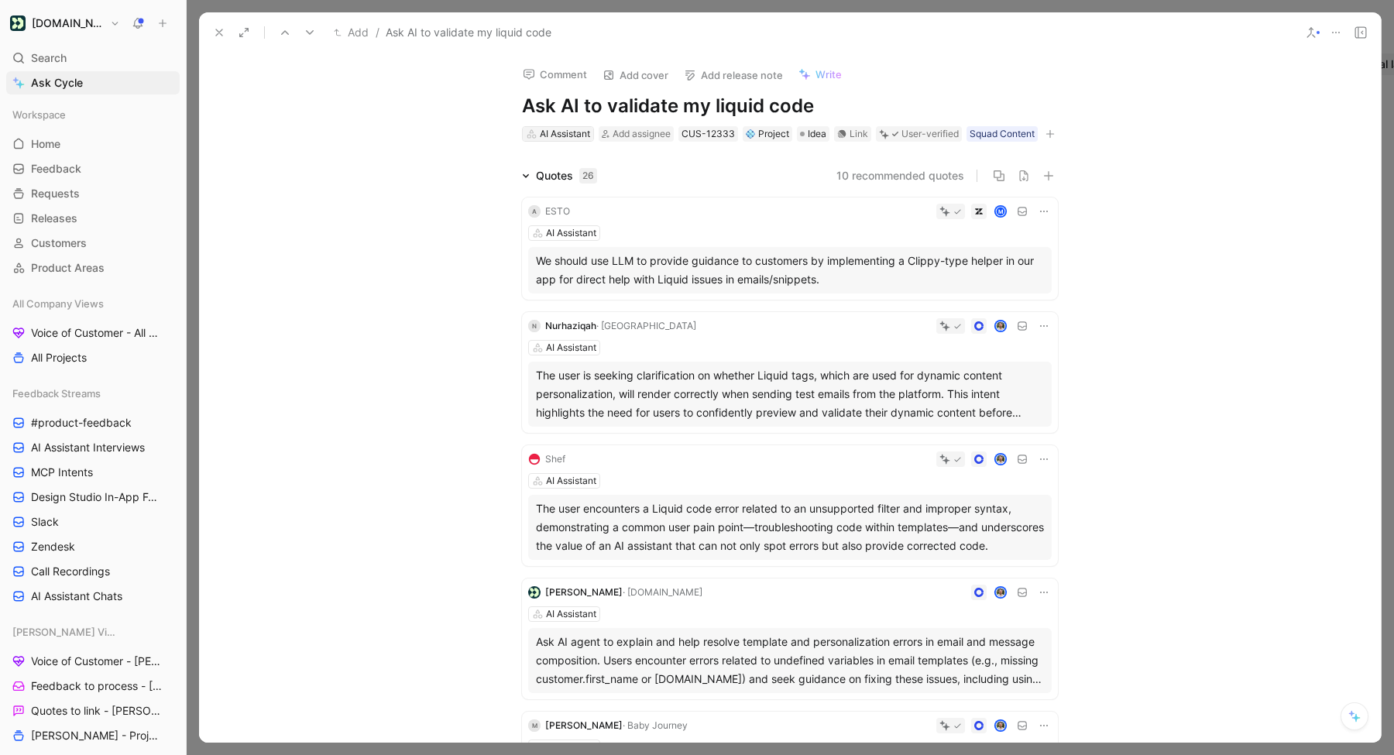
click at [560, 138] on div "AI Assistant" at bounding box center [565, 133] width 50 height 15
type input "compo"
click at [564, 212] on mark "Compo" at bounding box center [547, 215] width 36 height 13
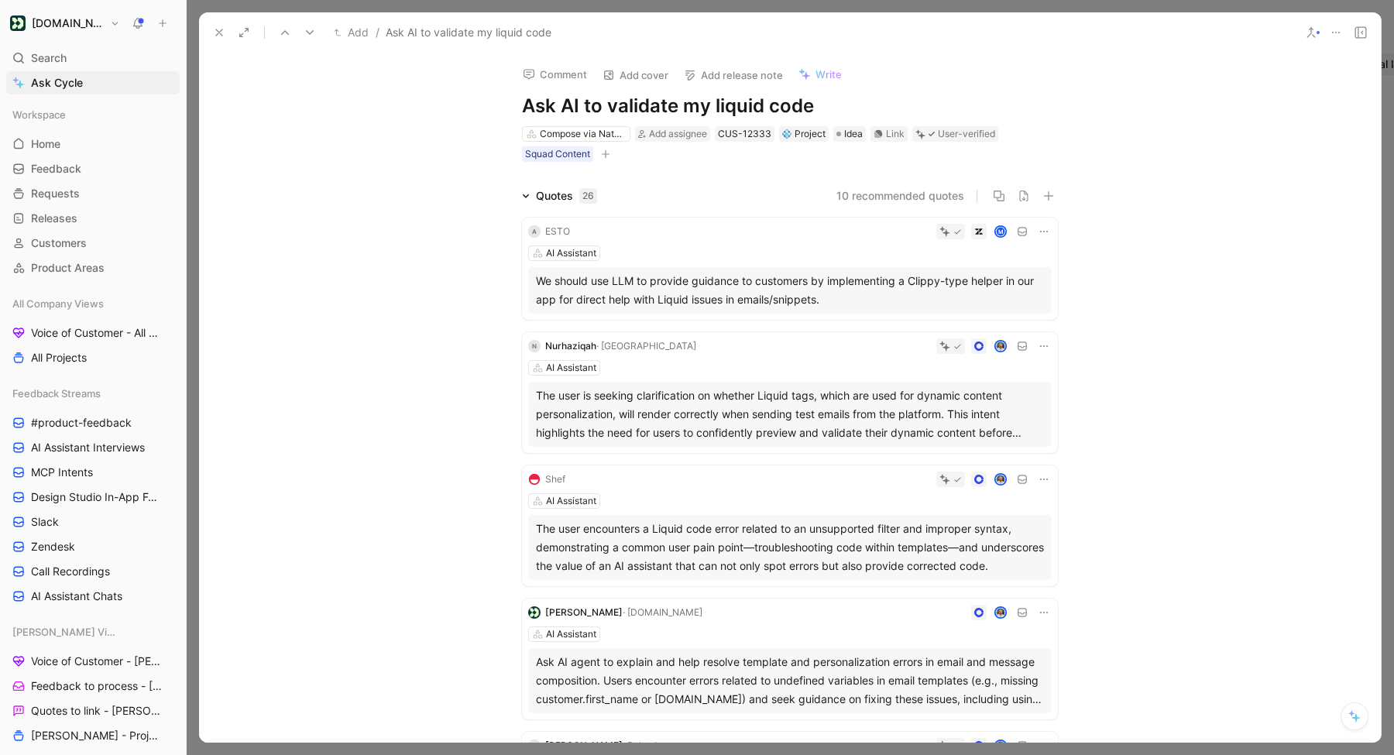
click at [304, 34] on icon at bounding box center [310, 32] width 12 height 12
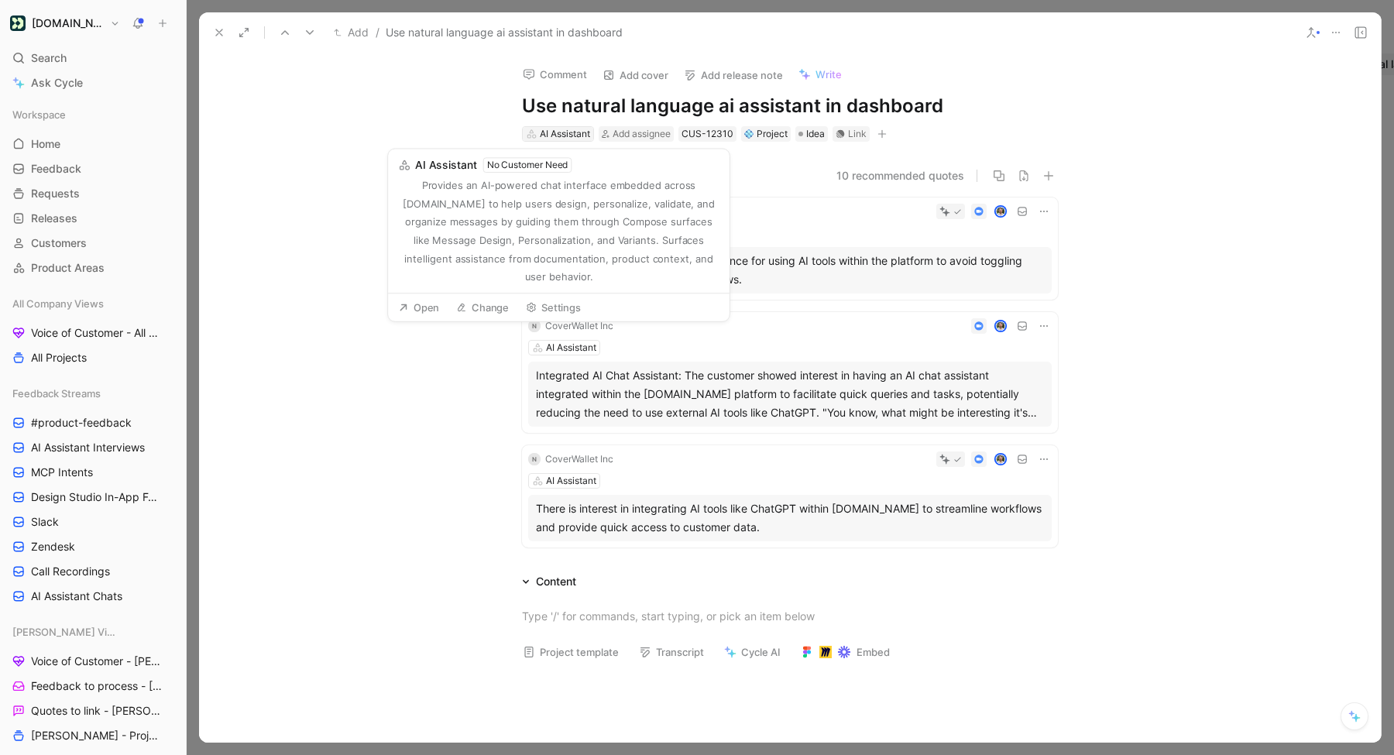
click at [565, 134] on div "AI Assistant" at bounding box center [565, 133] width 50 height 15
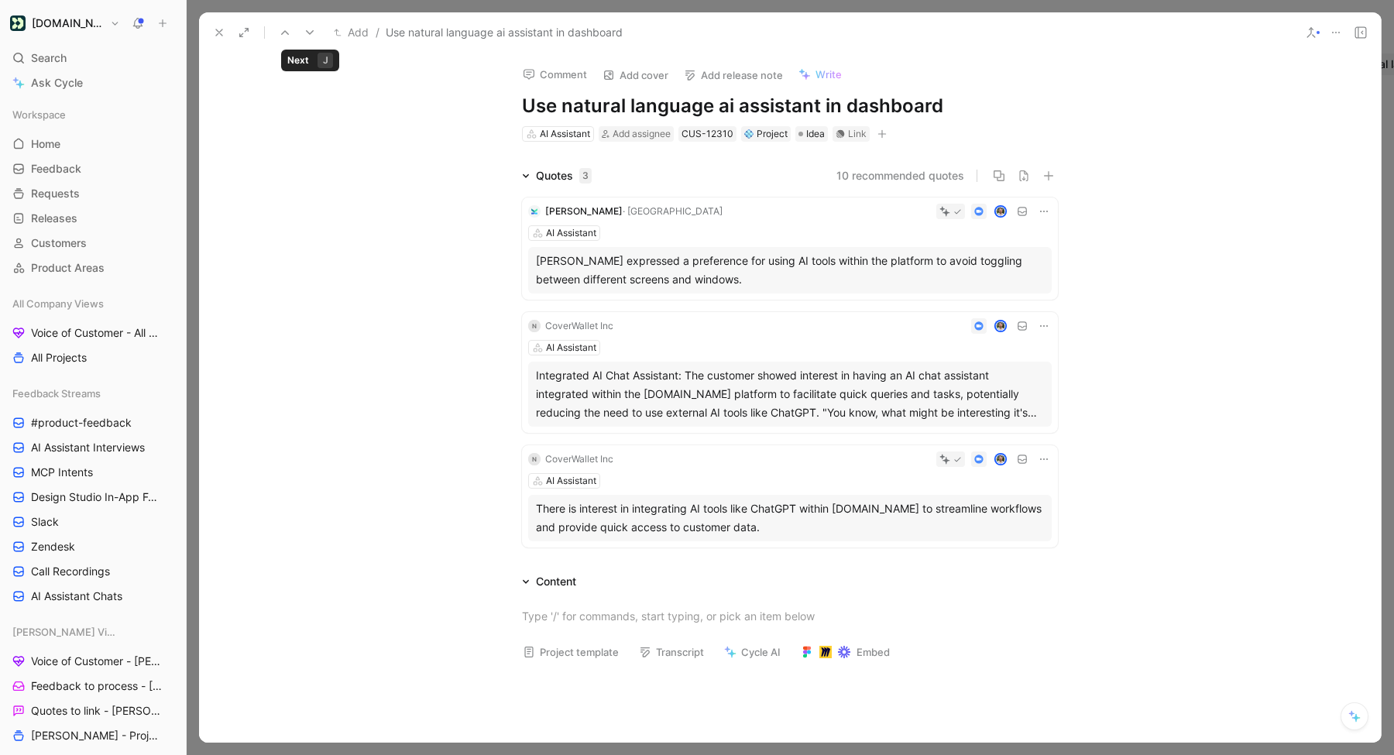
click at [311, 36] on icon at bounding box center [310, 32] width 12 height 12
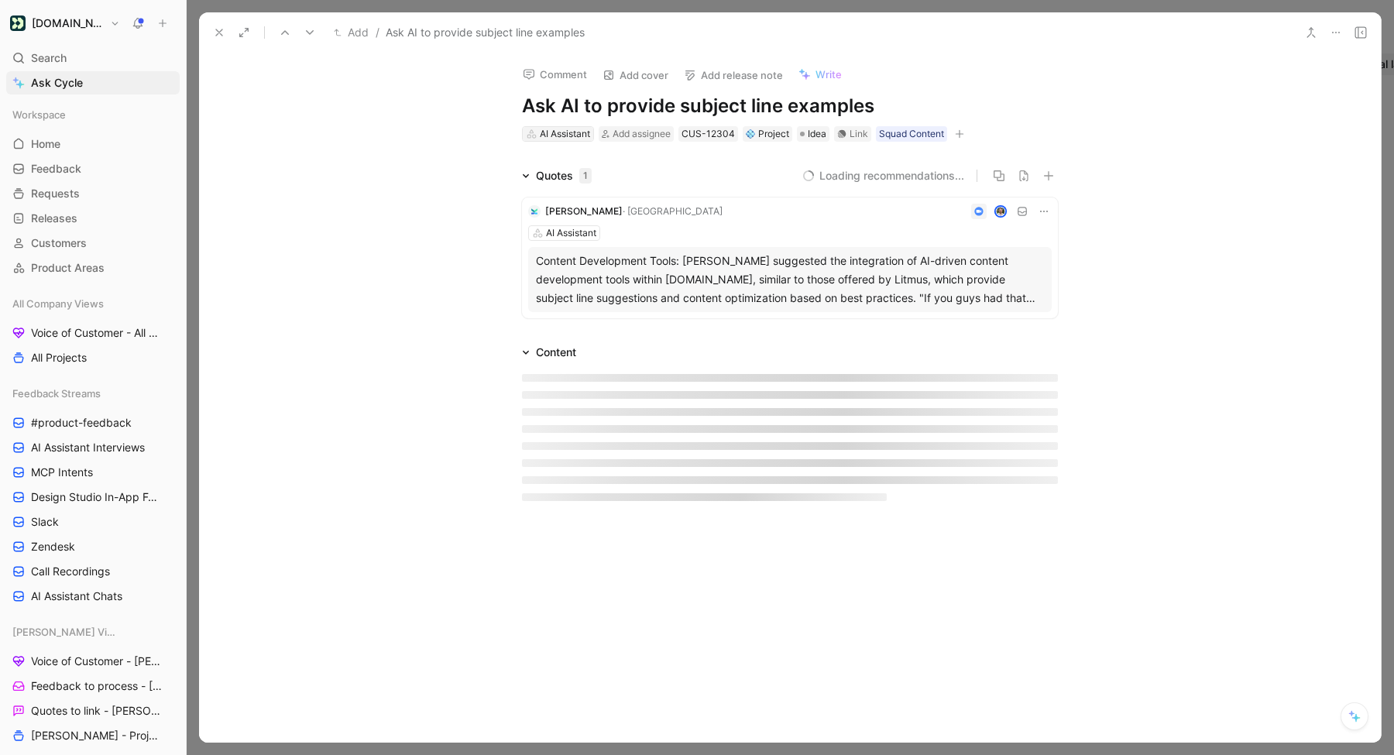
click at [576, 134] on div "AI Assistant" at bounding box center [565, 133] width 50 height 15
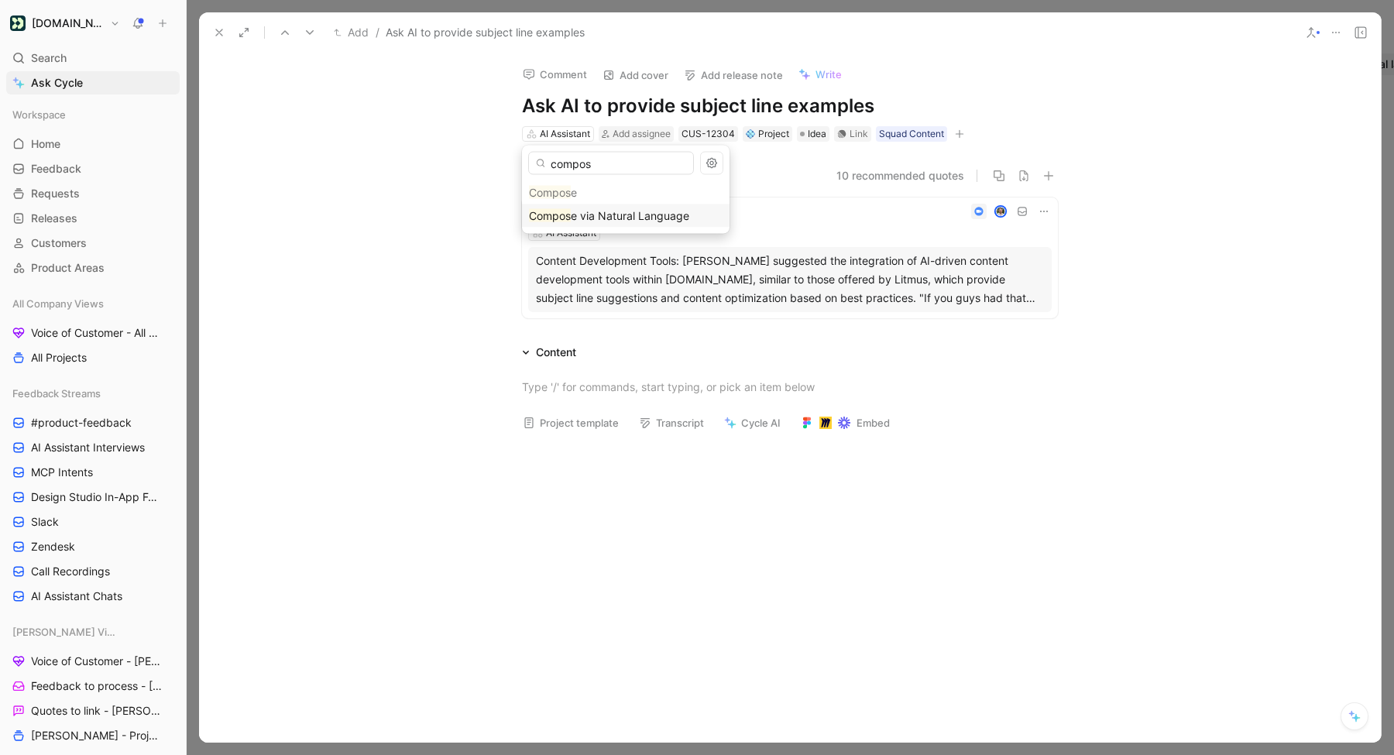
type input "compos"
click at [579, 215] on span "e via Natural Language" at bounding box center [630, 215] width 119 height 13
click at [311, 36] on icon at bounding box center [310, 32] width 12 height 12
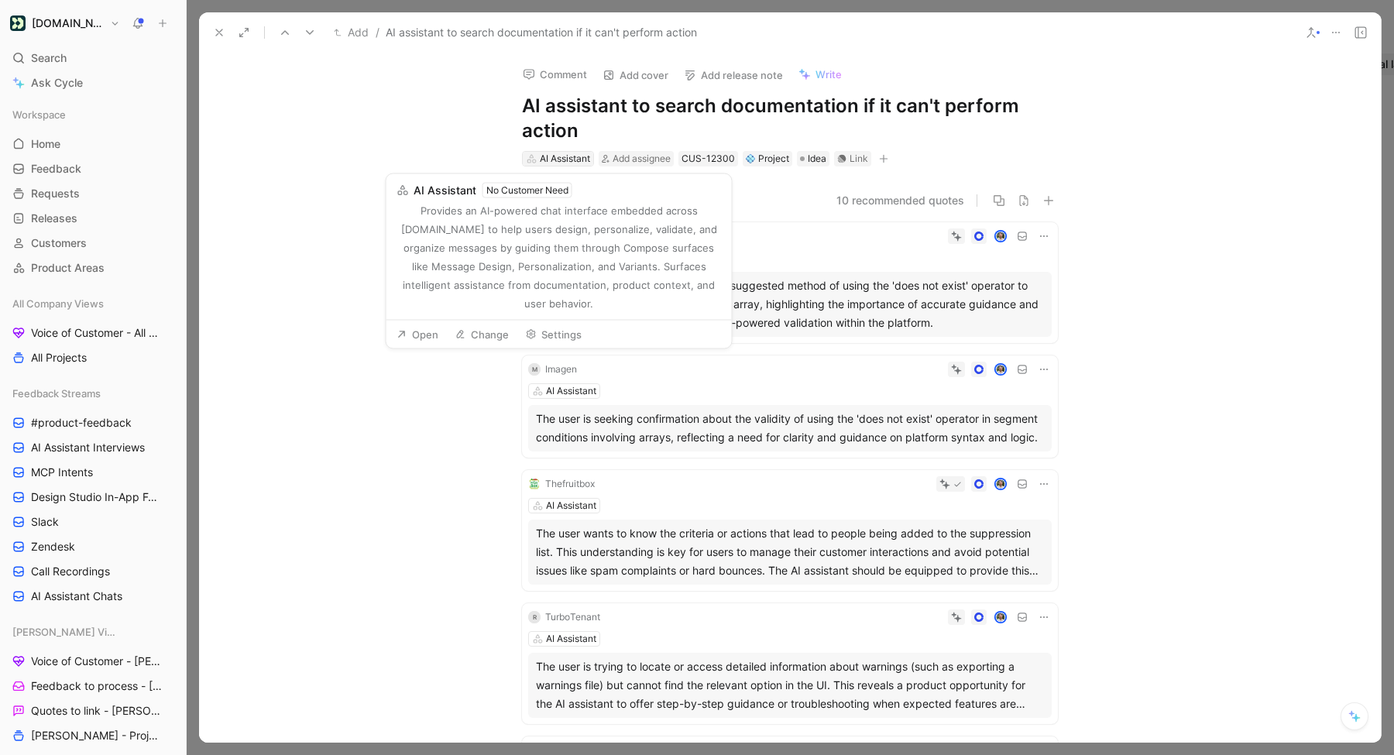
click at [548, 160] on div "AI Assistant" at bounding box center [565, 158] width 50 height 15
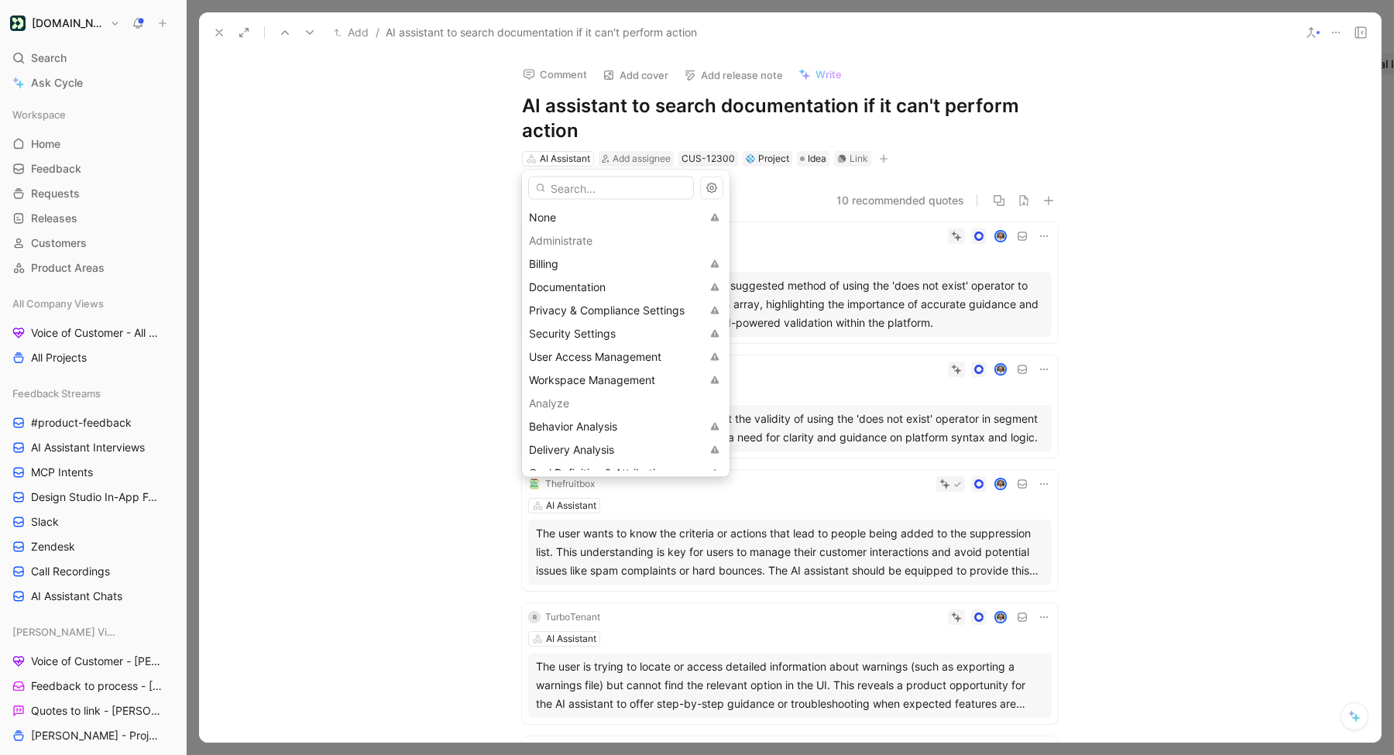
click at [565, 188] on input "text" at bounding box center [611, 188] width 166 height 23
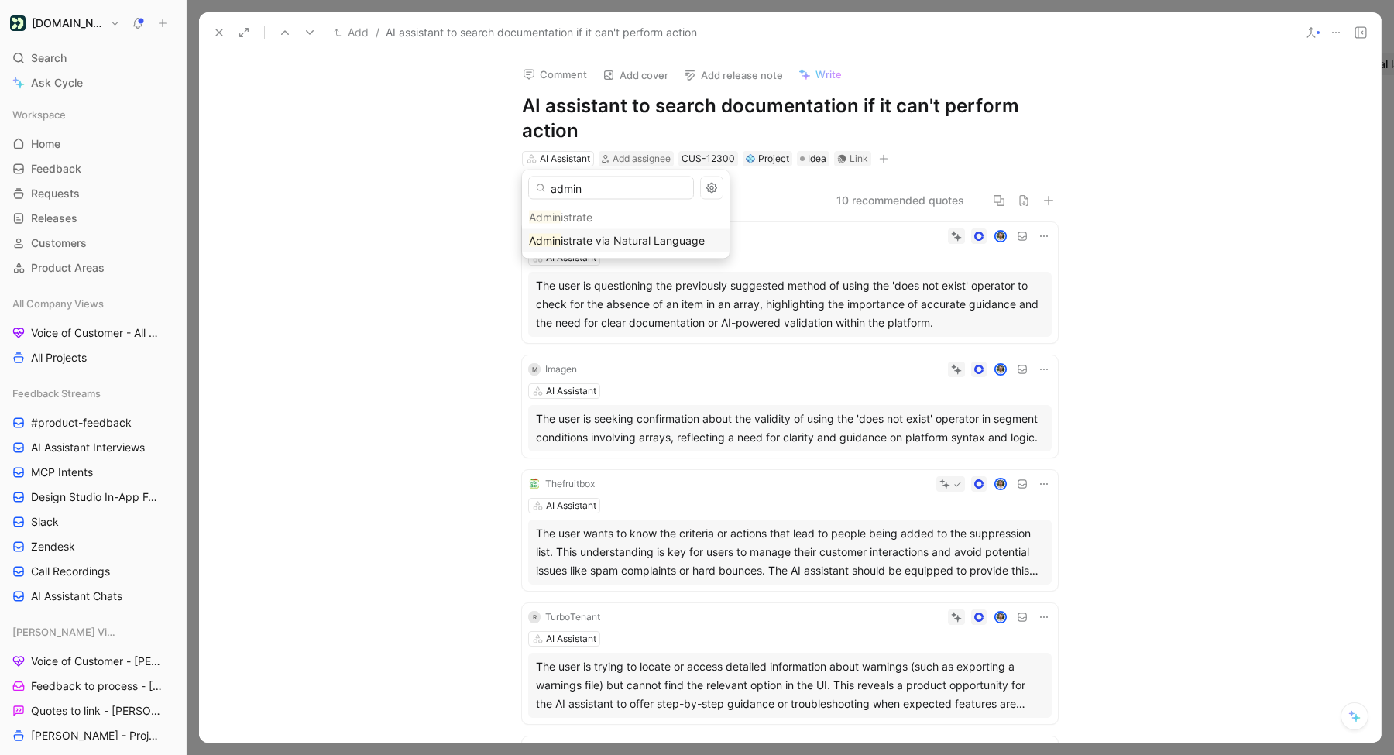
type input "admin"
click at [580, 242] on span "istrate via Natural Language" at bounding box center [633, 240] width 144 height 13
click at [299, 35] on button at bounding box center [310, 33] width 22 height 22
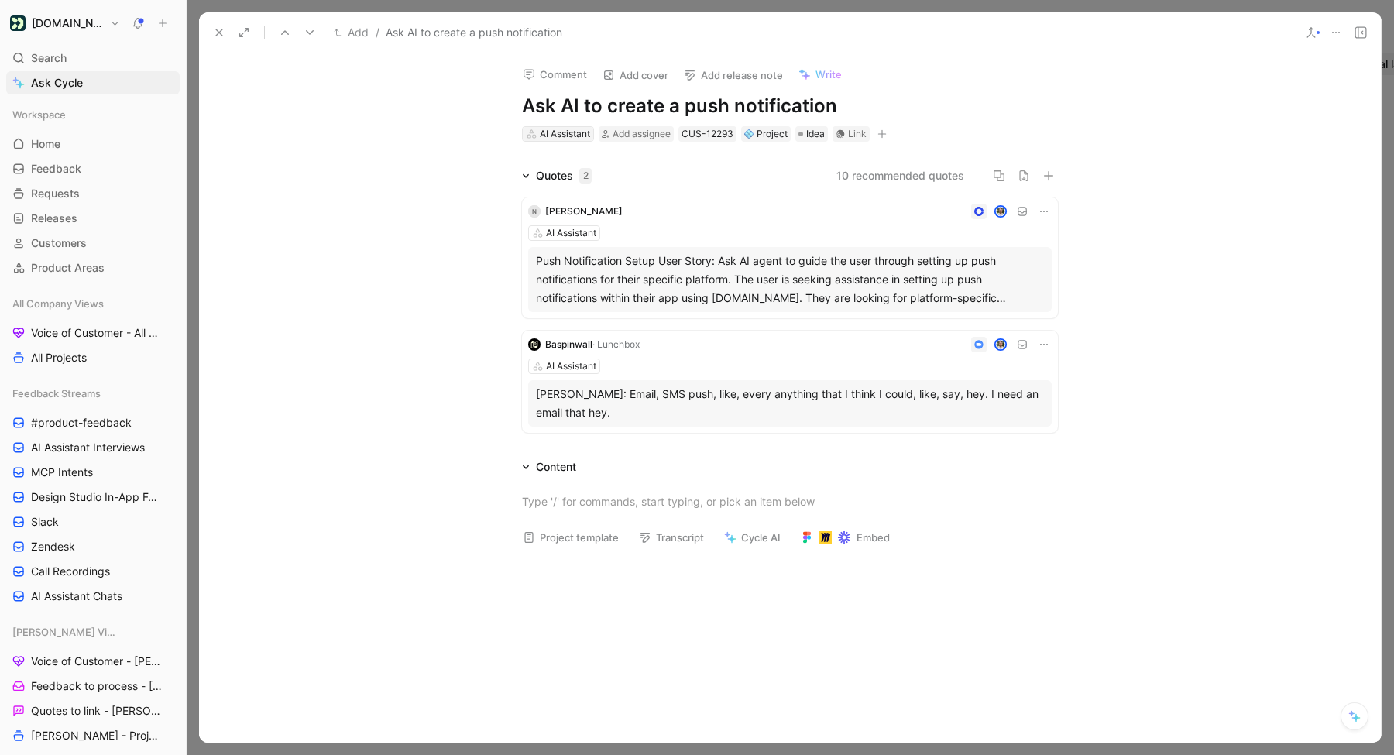
click at [548, 129] on div "AI Assistant" at bounding box center [565, 133] width 50 height 15
click at [598, 166] on input "compos" at bounding box center [611, 163] width 166 height 23
type input "compos"
click at [586, 210] on span "e via Natural Language" at bounding box center [630, 215] width 119 height 13
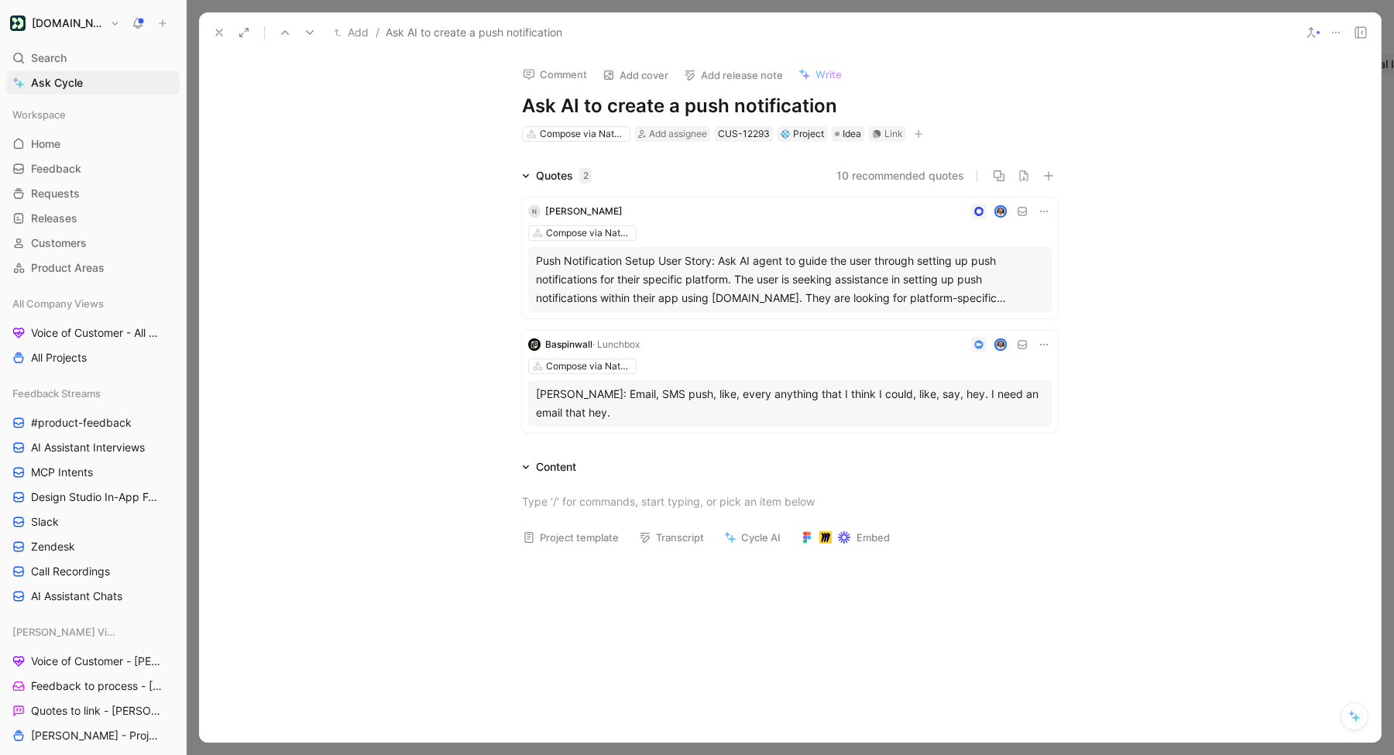
click at [313, 27] on icon at bounding box center [310, 32] width 12 height 12
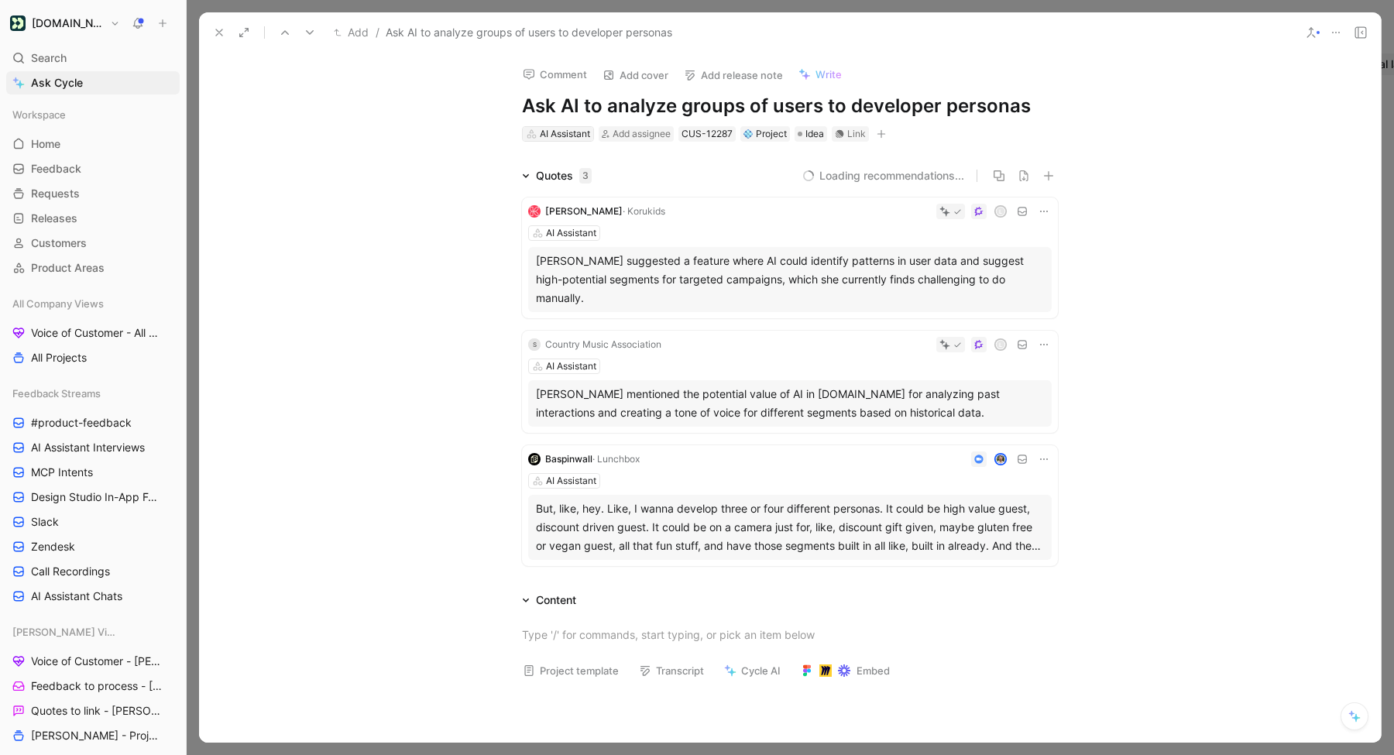
click at [562, 132] on div "AI Assistant" at bounding box center [565, 133] width 50 height 15
type input "analyz"
click at [565, 205] on div "Analyz e via Natural Language" at bounding box center [626, 215] width 208 height 23
click at [315, 33] on icon at bounding box center [310, 32] width 12 height 12
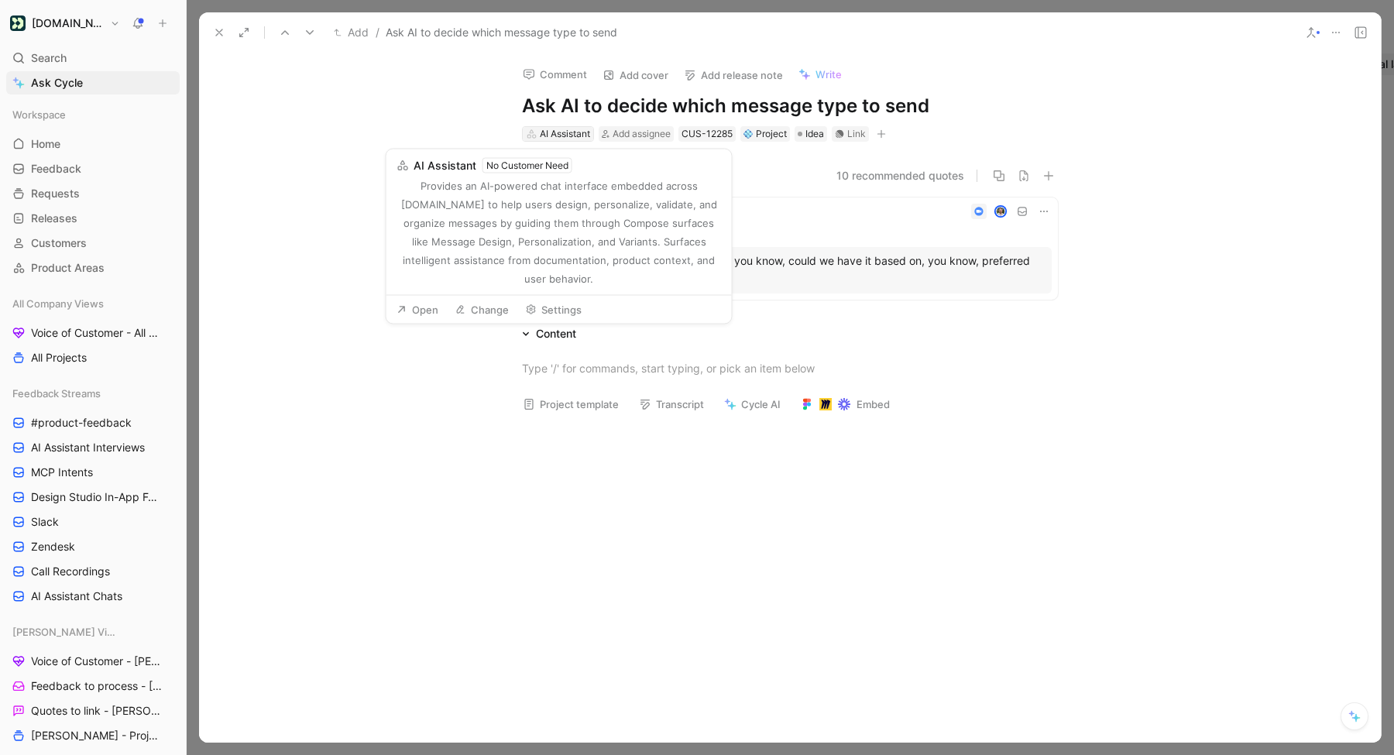
click at [565, 132] on div "AI Assistant" at bounding box center [565, 133] width 50 height 15
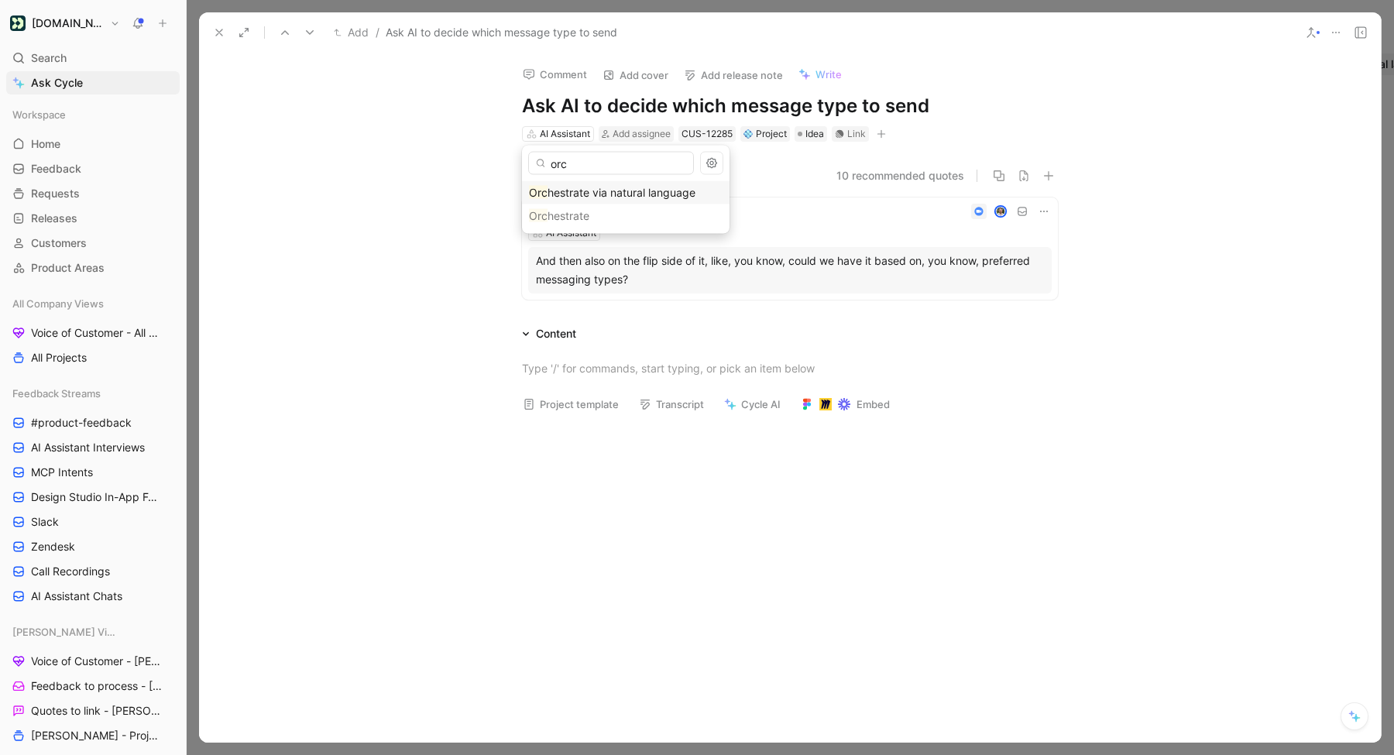
type input "orc"
click at [576, 187] on span "hestrate via natural language" at bounding box center [622, 192] width 148 height 13
click at [310, 33] on icon at bounding box center [310, 32] width 12 height 12
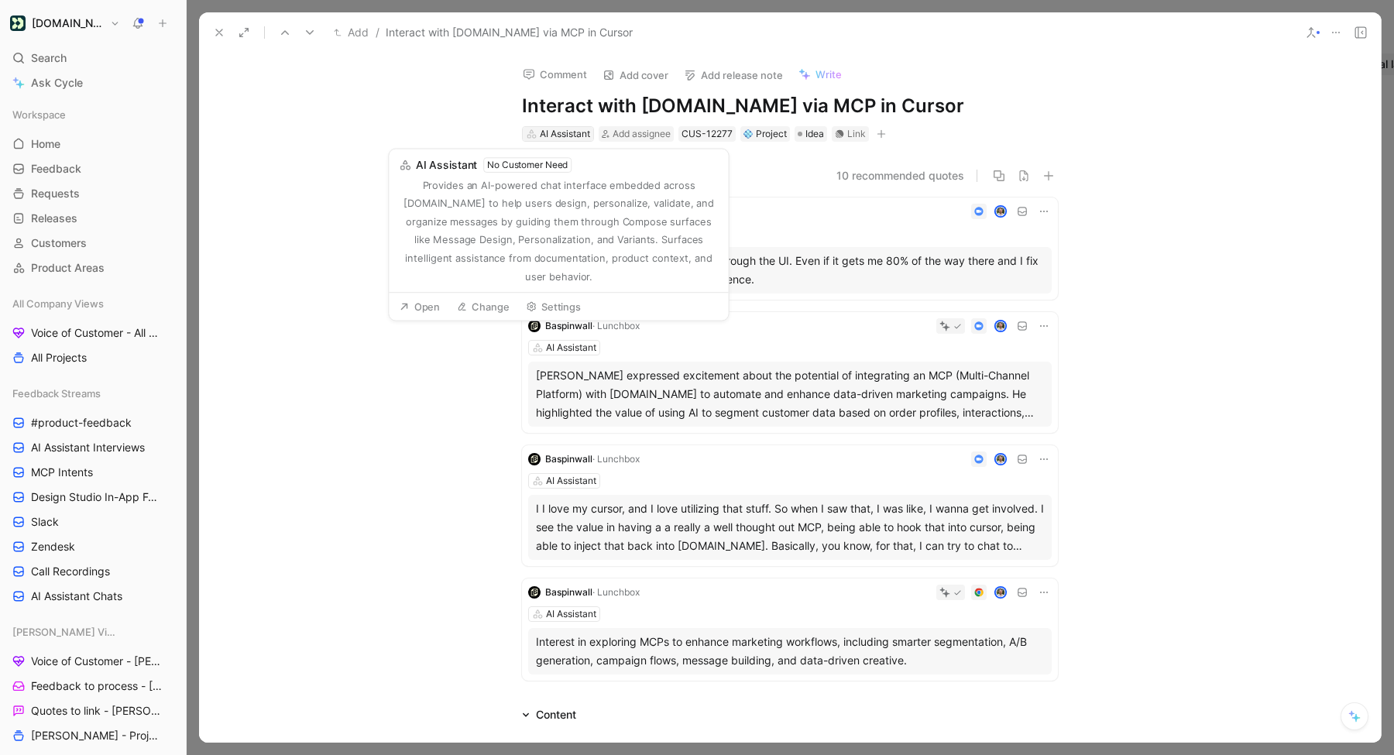
click at [566, 135] on div "AI Assistant" at bounding box center [565, 133] width 50 height 15
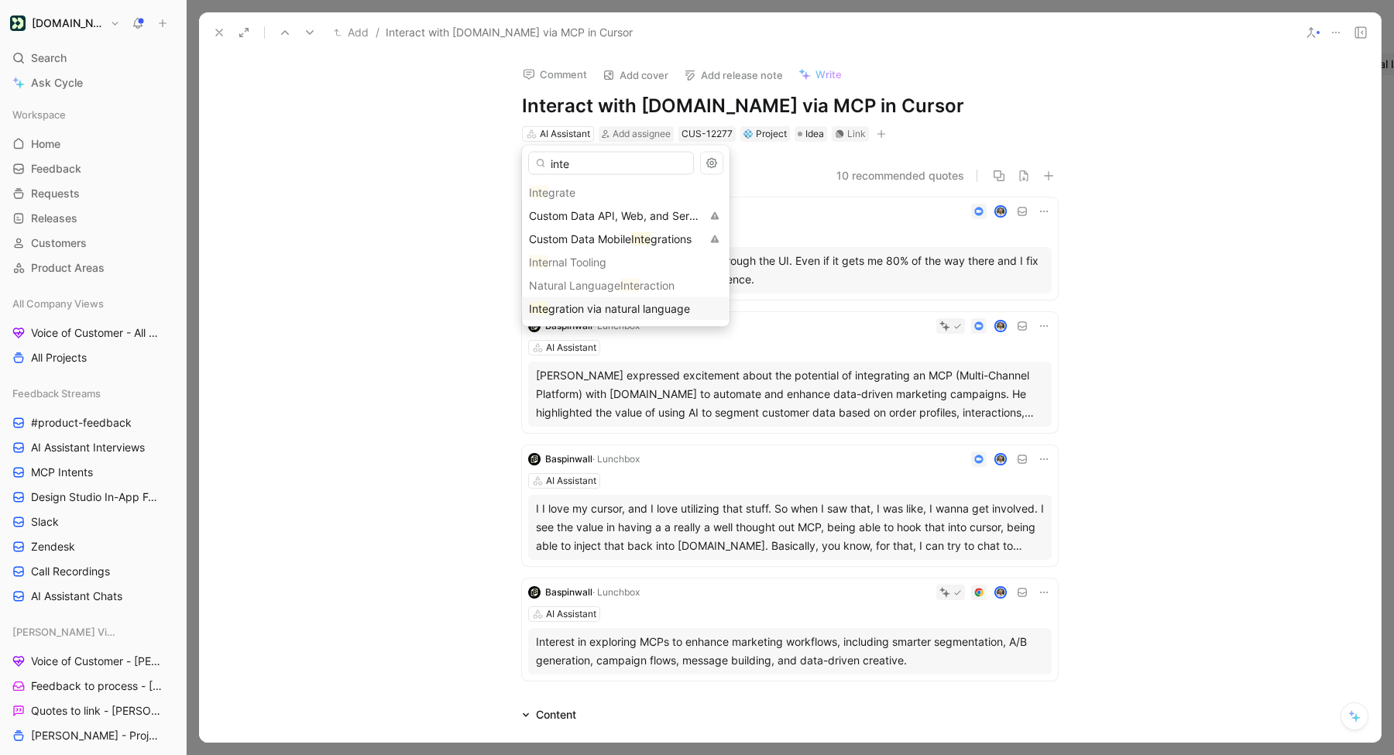
type input "inte"
click at [580, 304] on span "gration via natural language" at bounding box center [619, 308] width 142 height 13
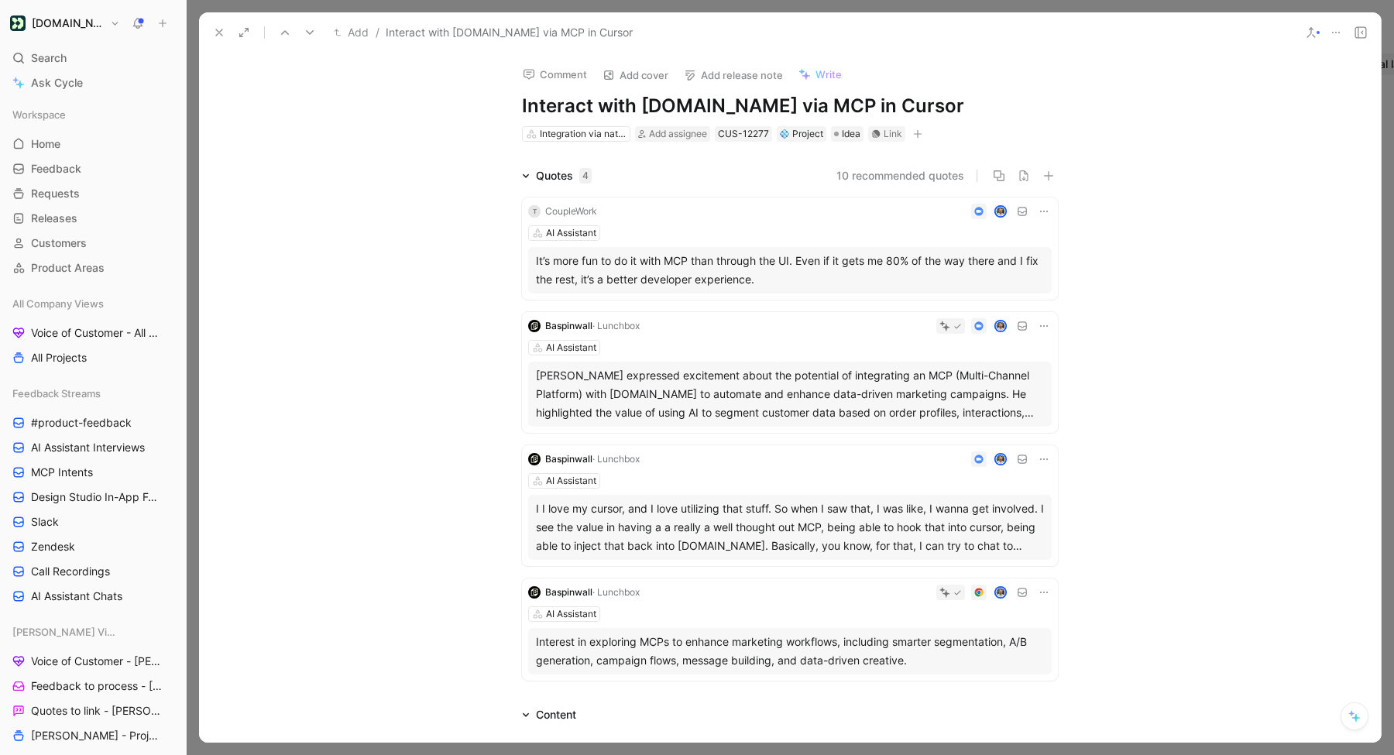
click at [307, 31] on use at bounding box center [310, 32] width 8 height 5
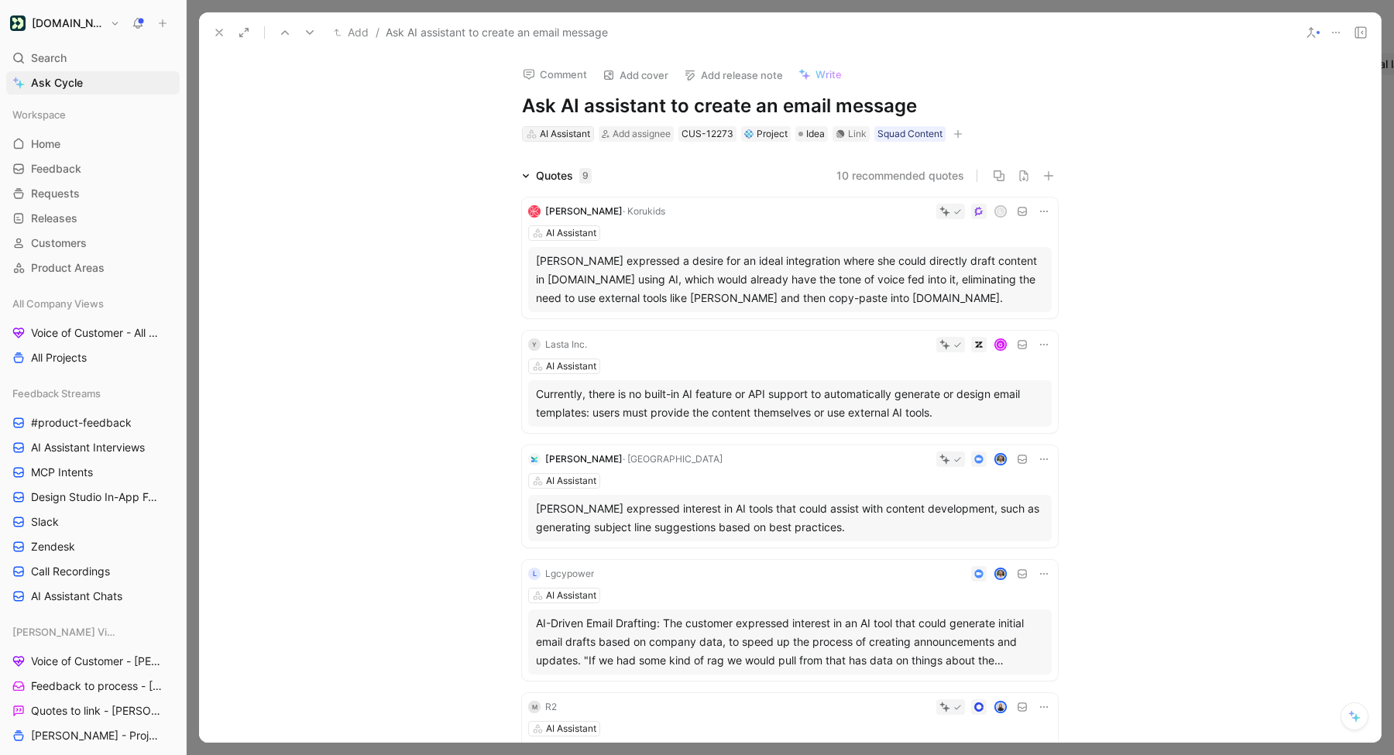
click at [556, 136] on div "AI Assistant" at bounding box center [565, 133] width 50 height 15
type input "comp"
click at [582, 239] on span "ose via Natural Language" at bounding box center [624, 238] width 130 height 13
click at [311, 28] on icon at bounding box center [310, 32] width 12 height 12
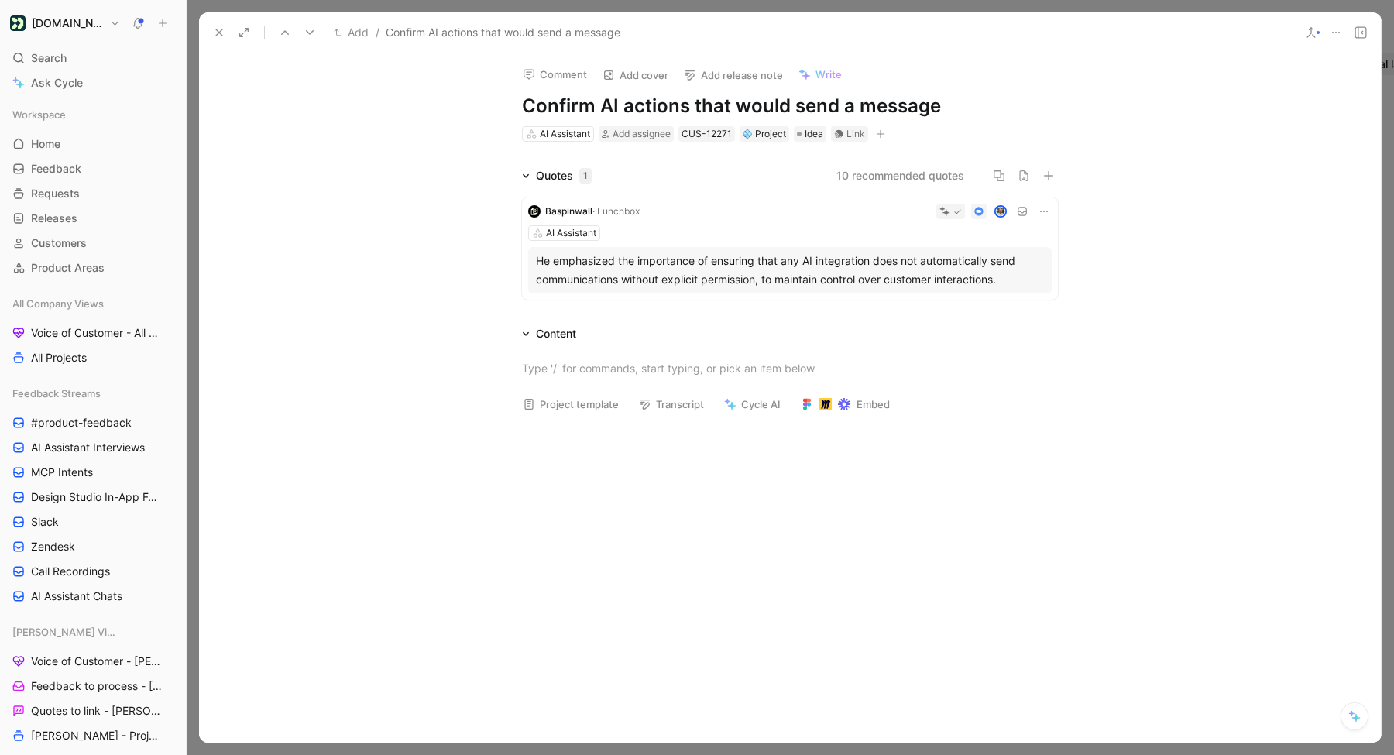
click at [307, 35] on icon at bounding box center [310, 32] width 12 height 12
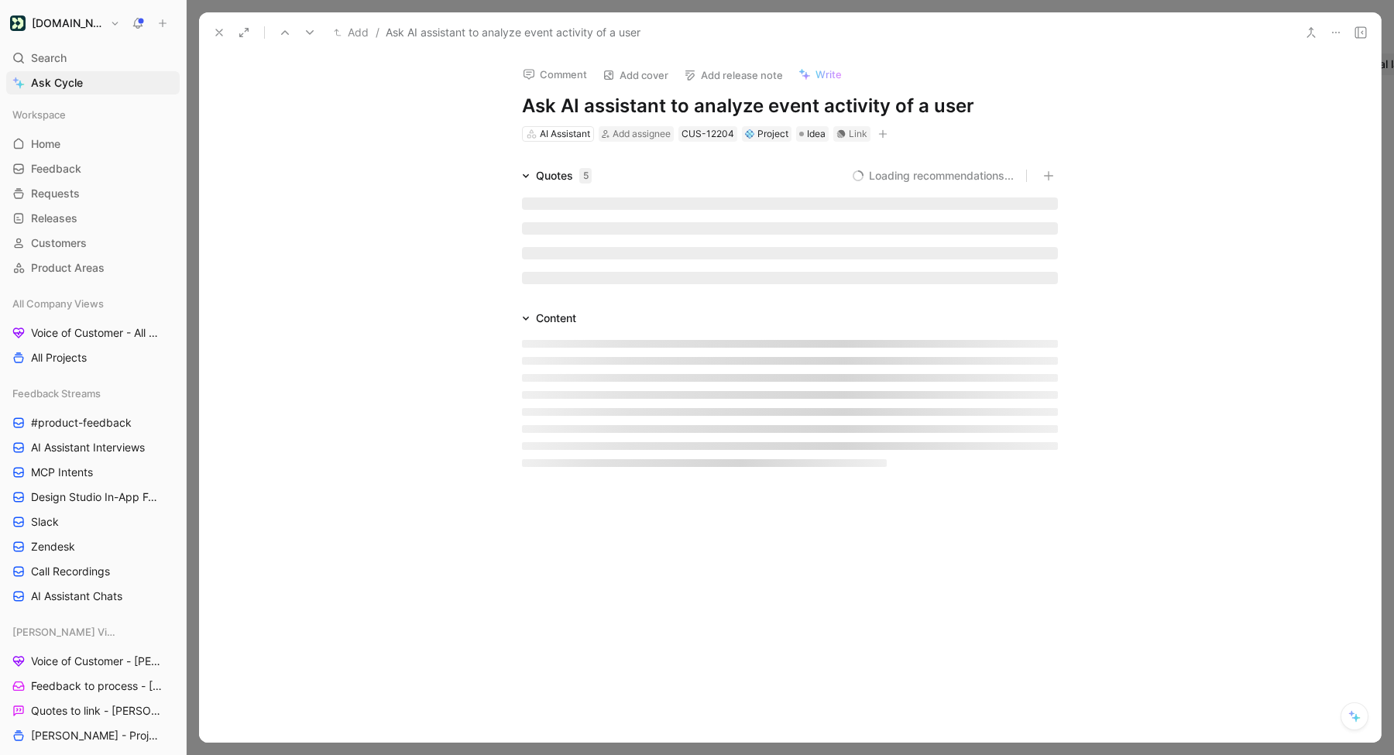
click at [288, 35] on icon at bounding box center [285, 32] width 12 height 12
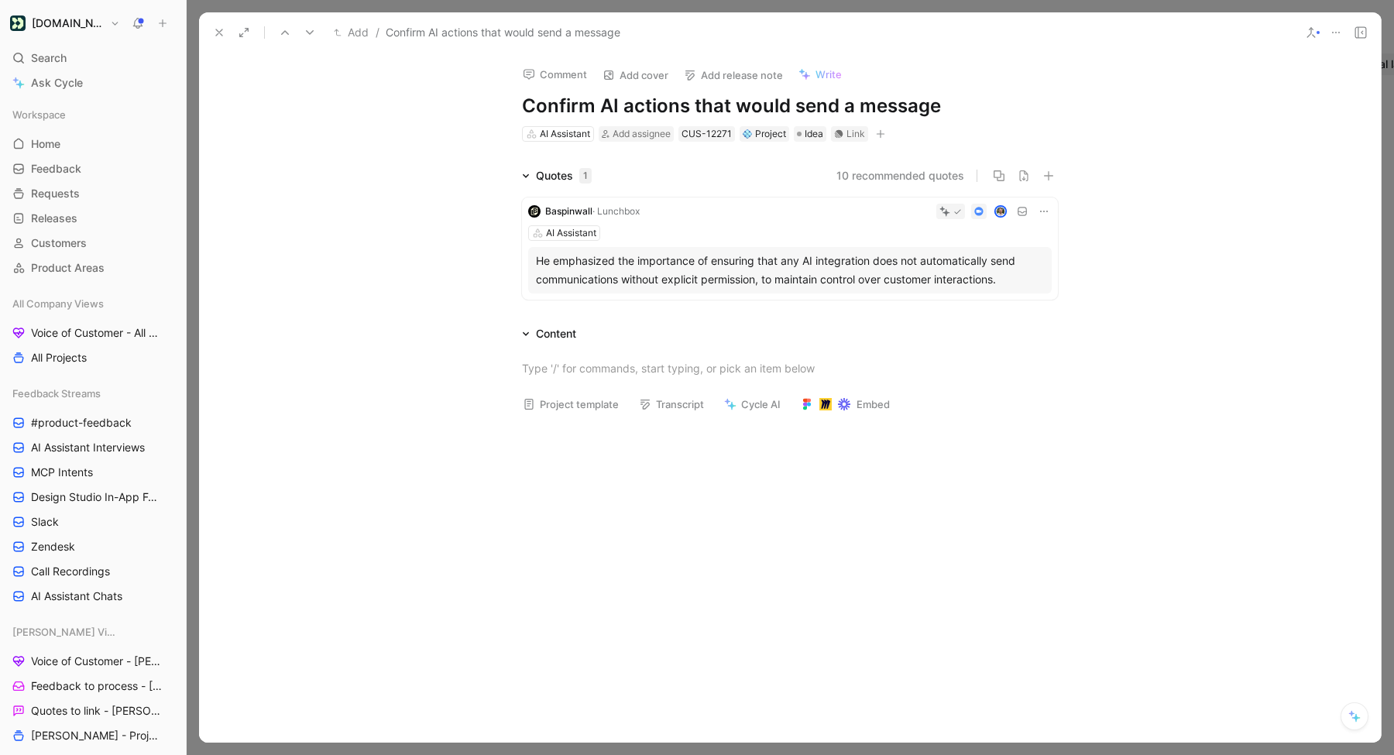
click at [1309, 30] on icon at bounding box center [1311, 32] width 12 height 12
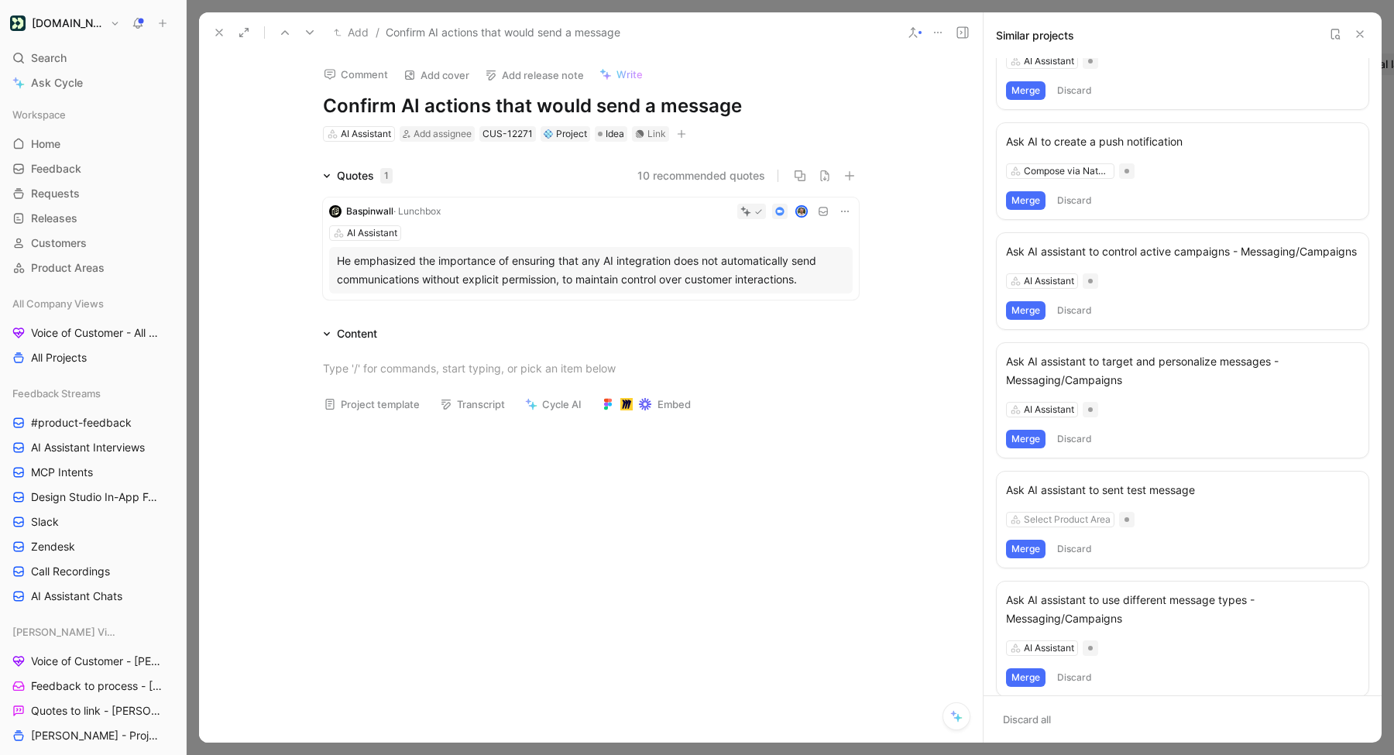
scroll to position [308, 0]
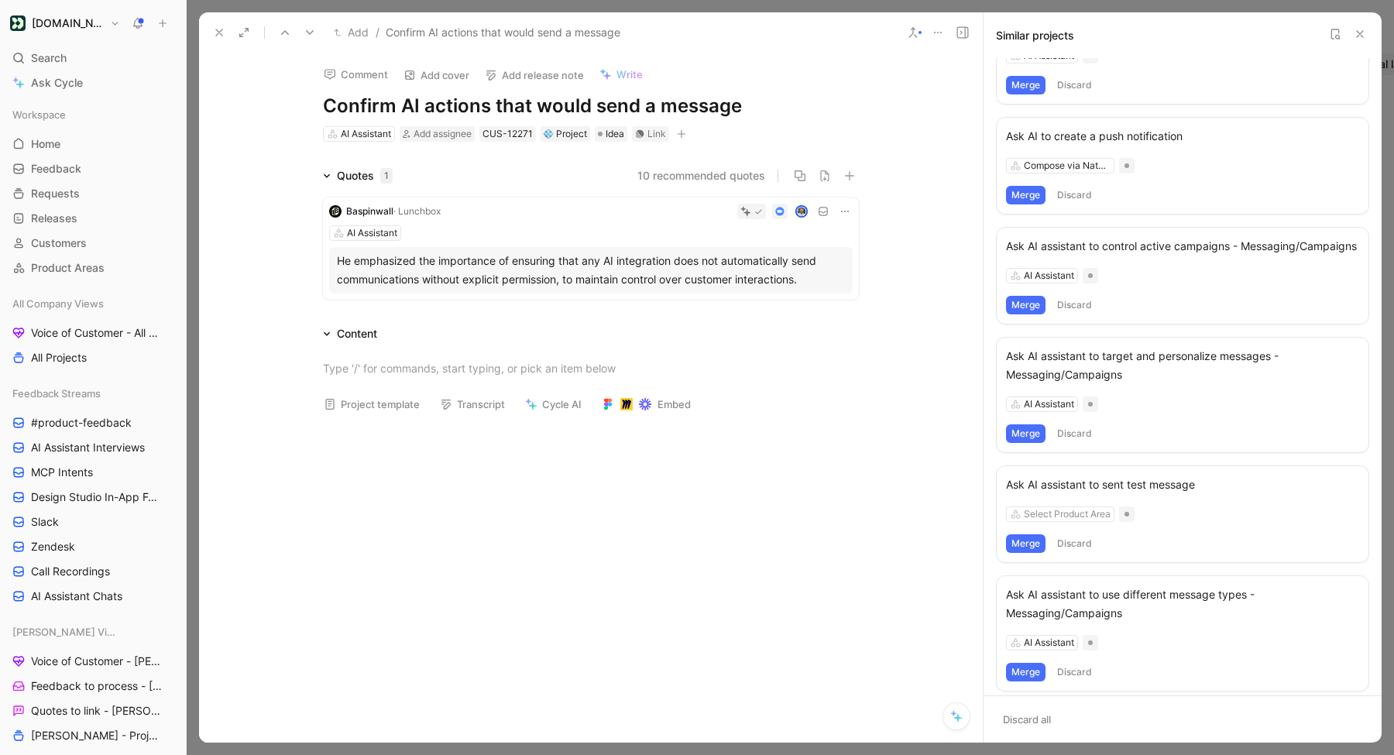
click at [311, 35] on icon at bounding box center [310, 32] width 12 height 12
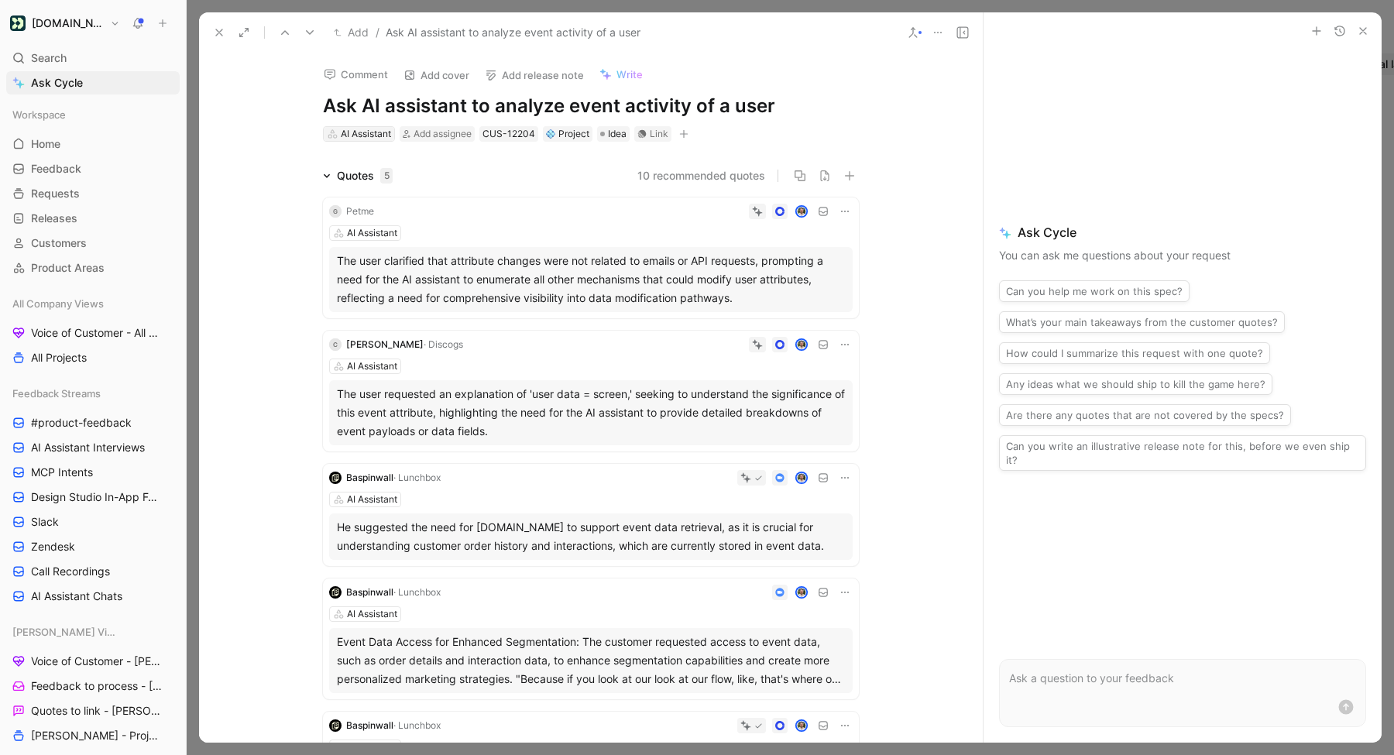
click at [355, 130] on div "AI Assistant" at bounding box center [366, 133] width 50 height 15
type input "analyz"
click at [357, 204] on div "Analyz e via Natural Language" at bounding box center [427, 215] width 208 height 23
click at [304, 37] on icon at bounding box center [310, 32] width 12 height 12
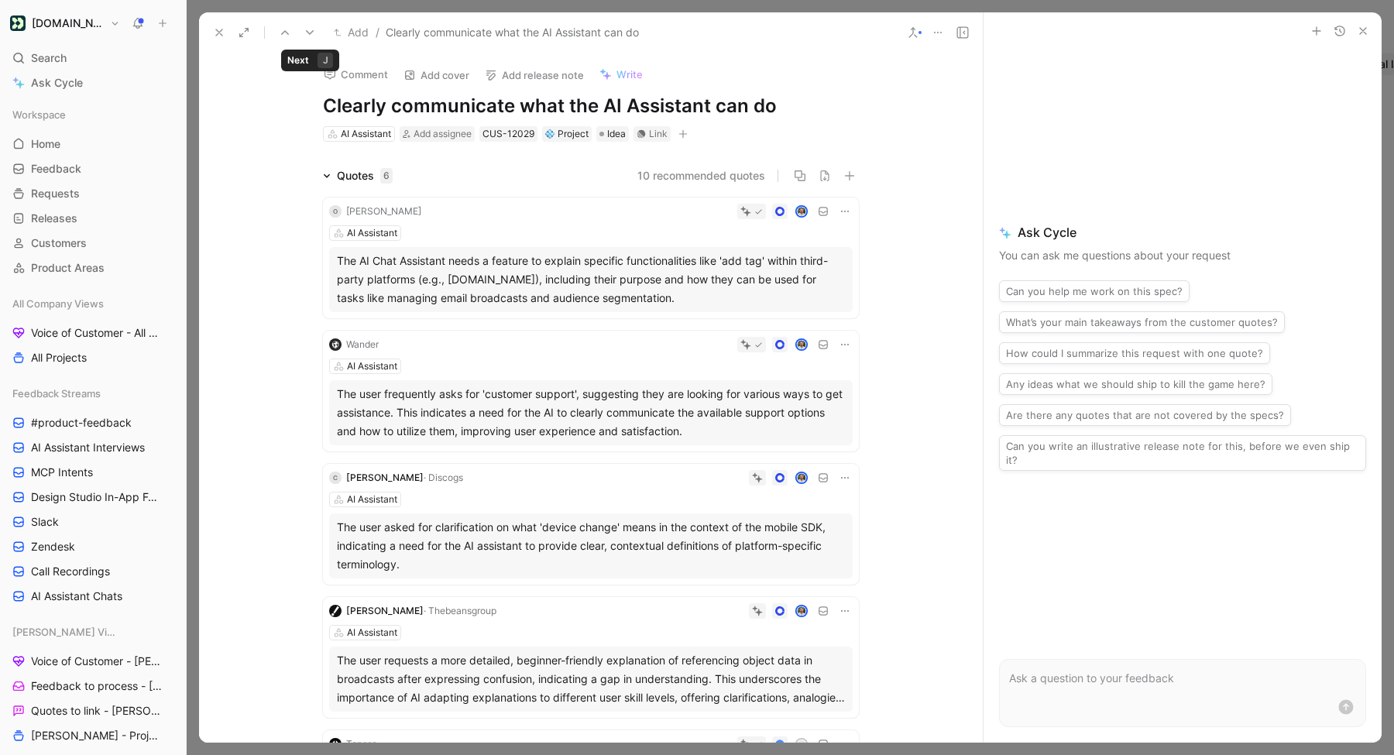
click at [310, 36] on icon at bounding box center [310, 32] width 12 height 12
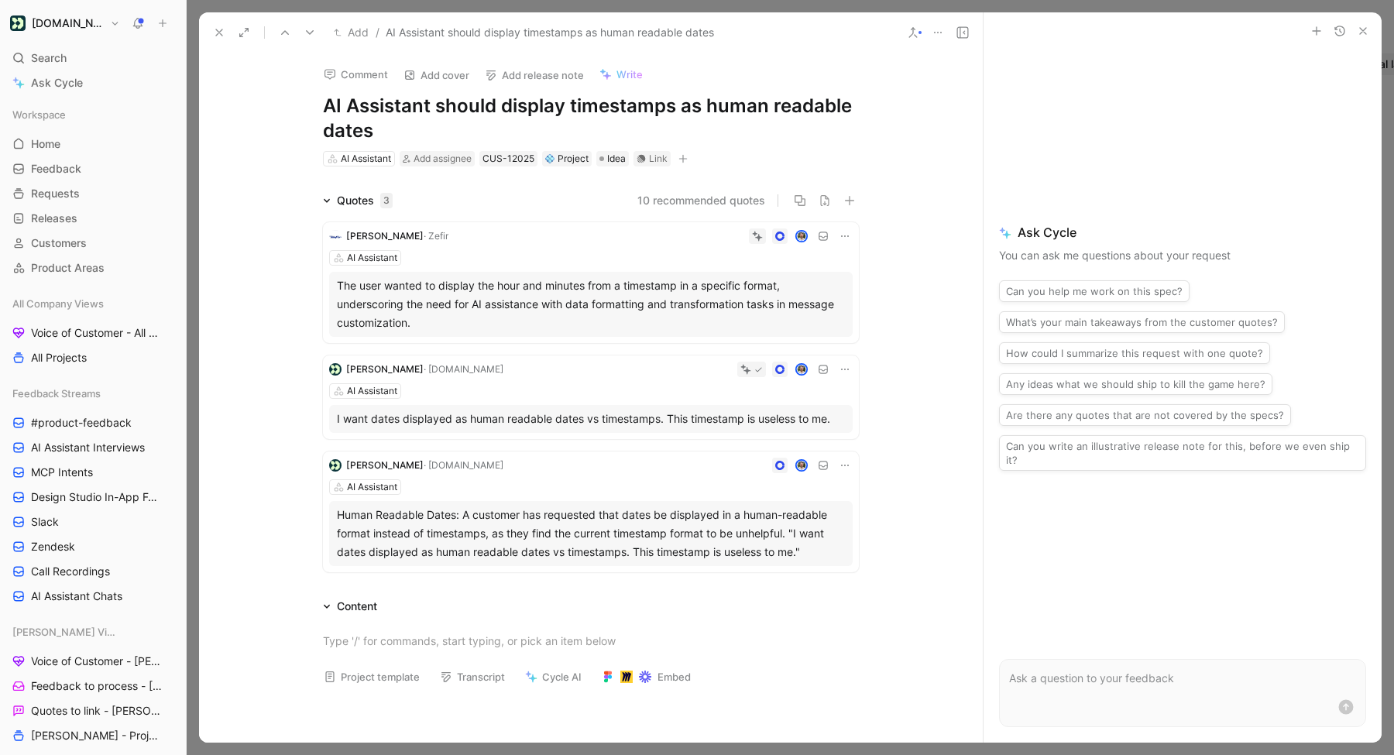
click at [307, 36] on icon at bounding box center [310, 32] width 12 height 12
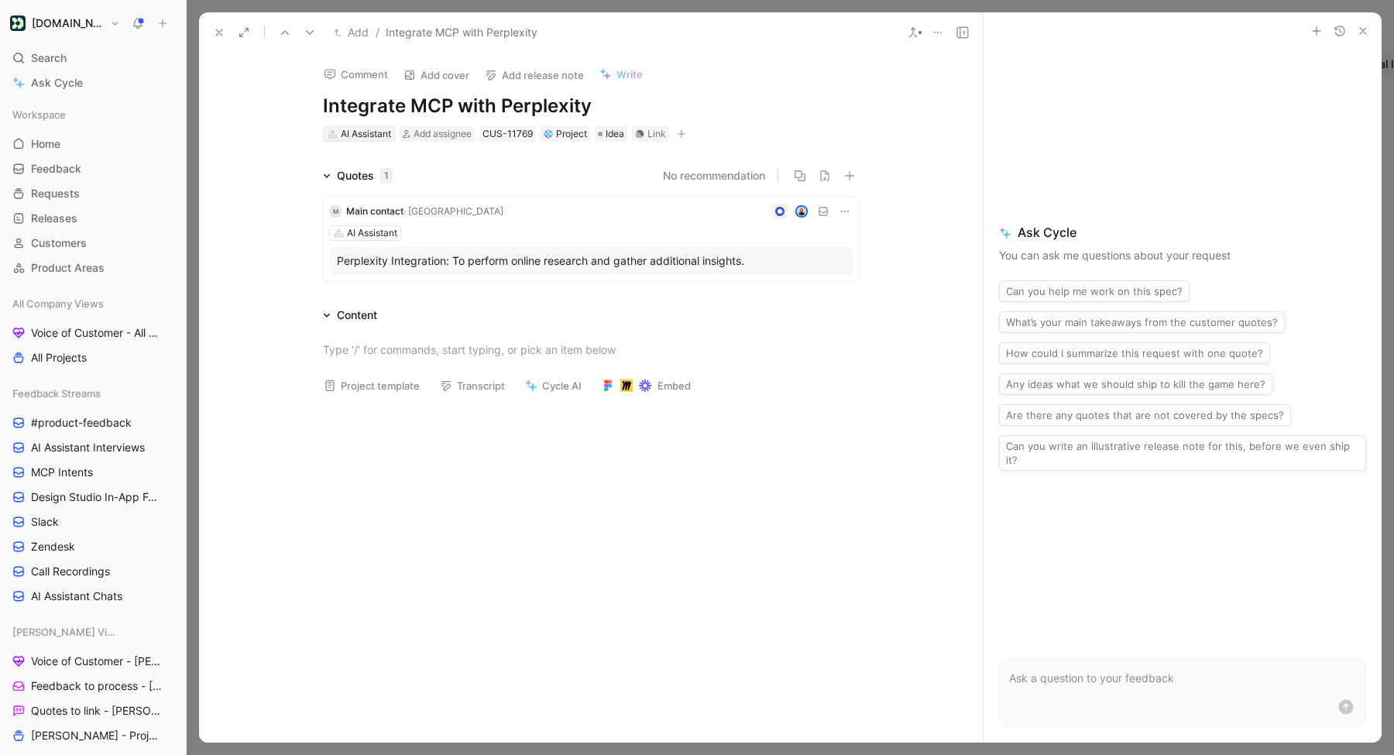
click at [366, 136] on div "AI Assistant" at bounding box center [366, 133] width 50 height 15
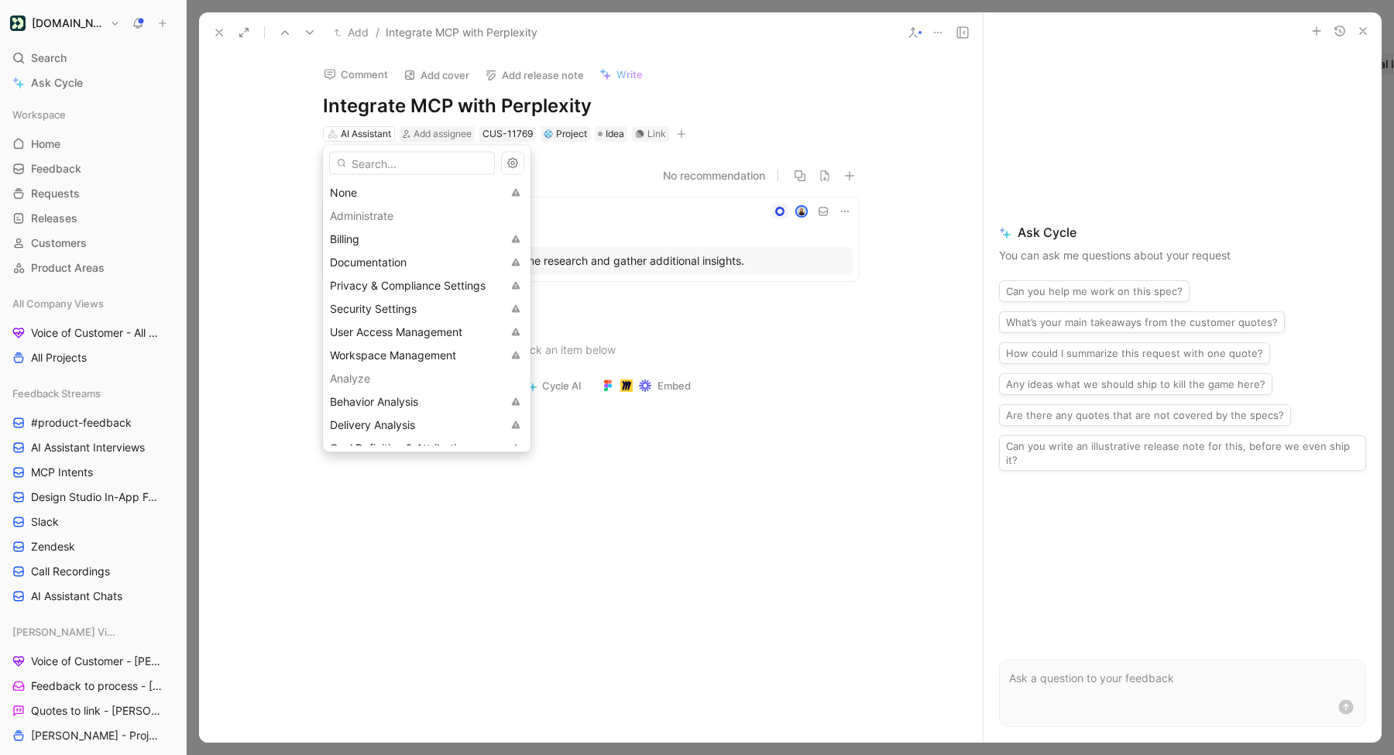
click at [397, 167] on input "text" at bounding box center [412, 163] width 166 height 23
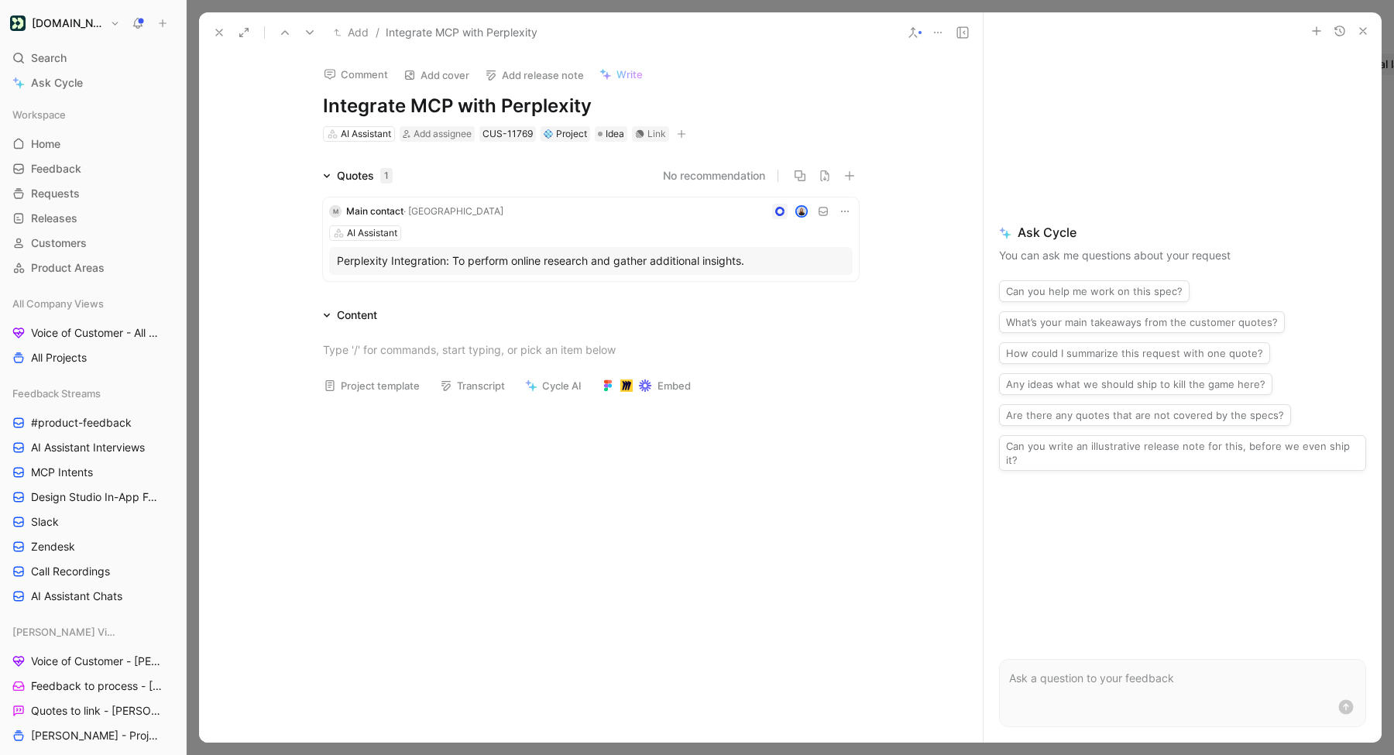
click at [222, 41] on button at bounding box center [219, 33] width 22 height 22
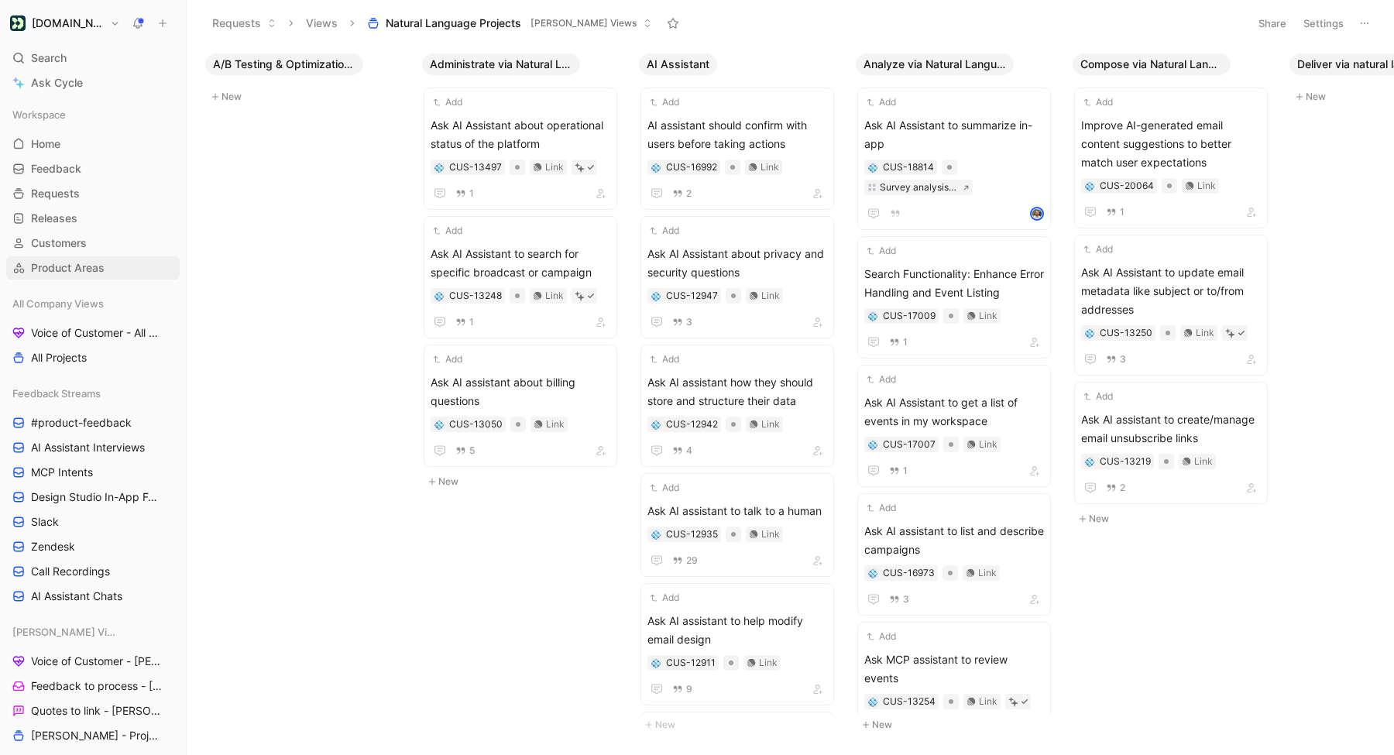
click at [71, 263] on span "Product Areas" at bounding box center [68, 267] width 74 height 15
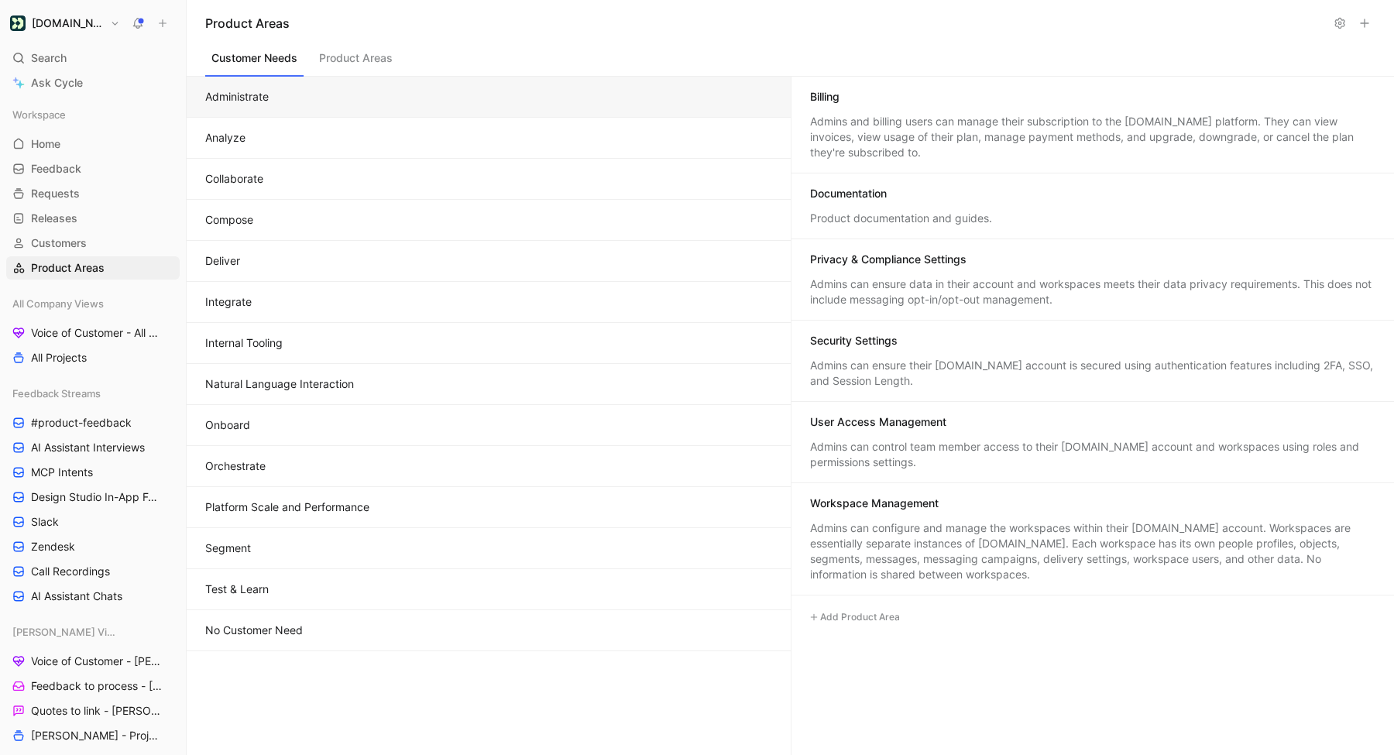
click at [402, 624] on button "No Customer Need" at bounding box center [489, 630] width 604 height 41
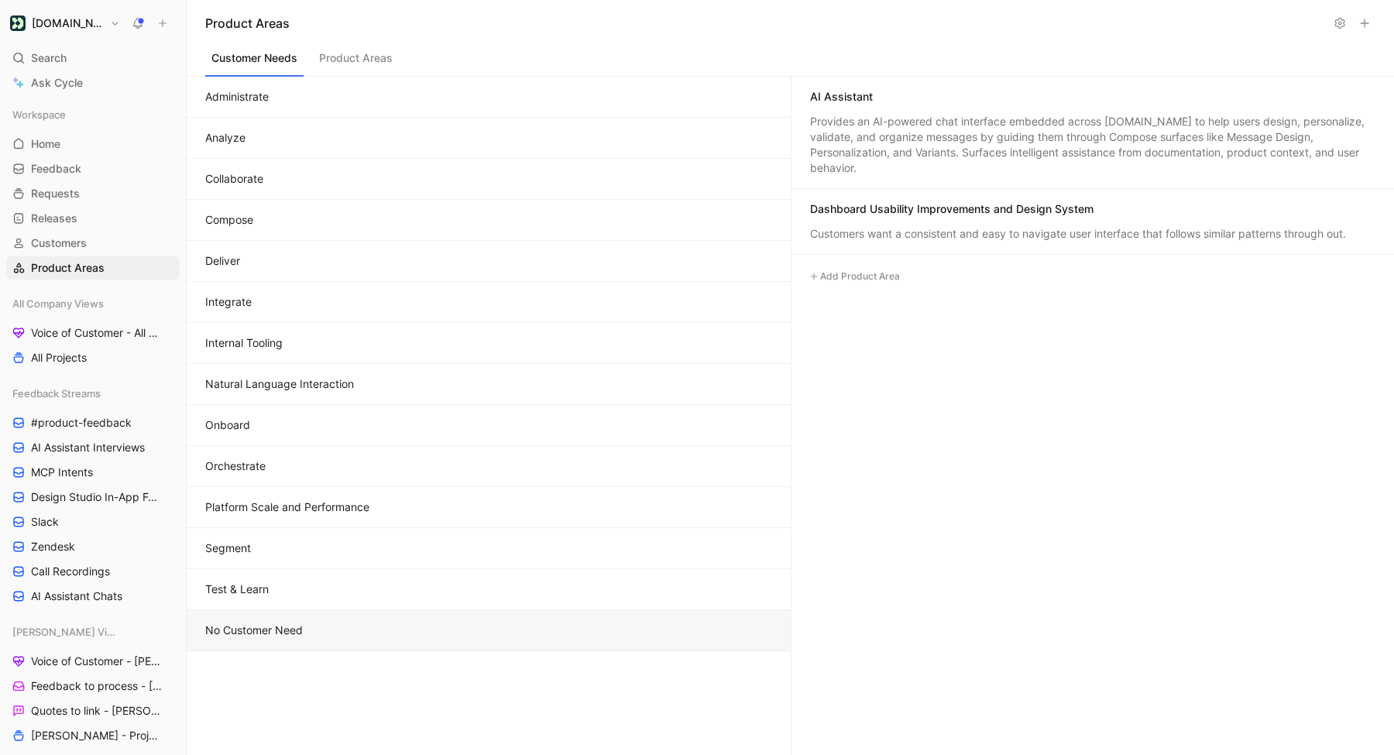
click at [909, 130] on div "Provides an AI-powered chat interface embedded across [DOMAIN_NAME] to help use…" at bounding box center [1093, 145] width 566 height 62
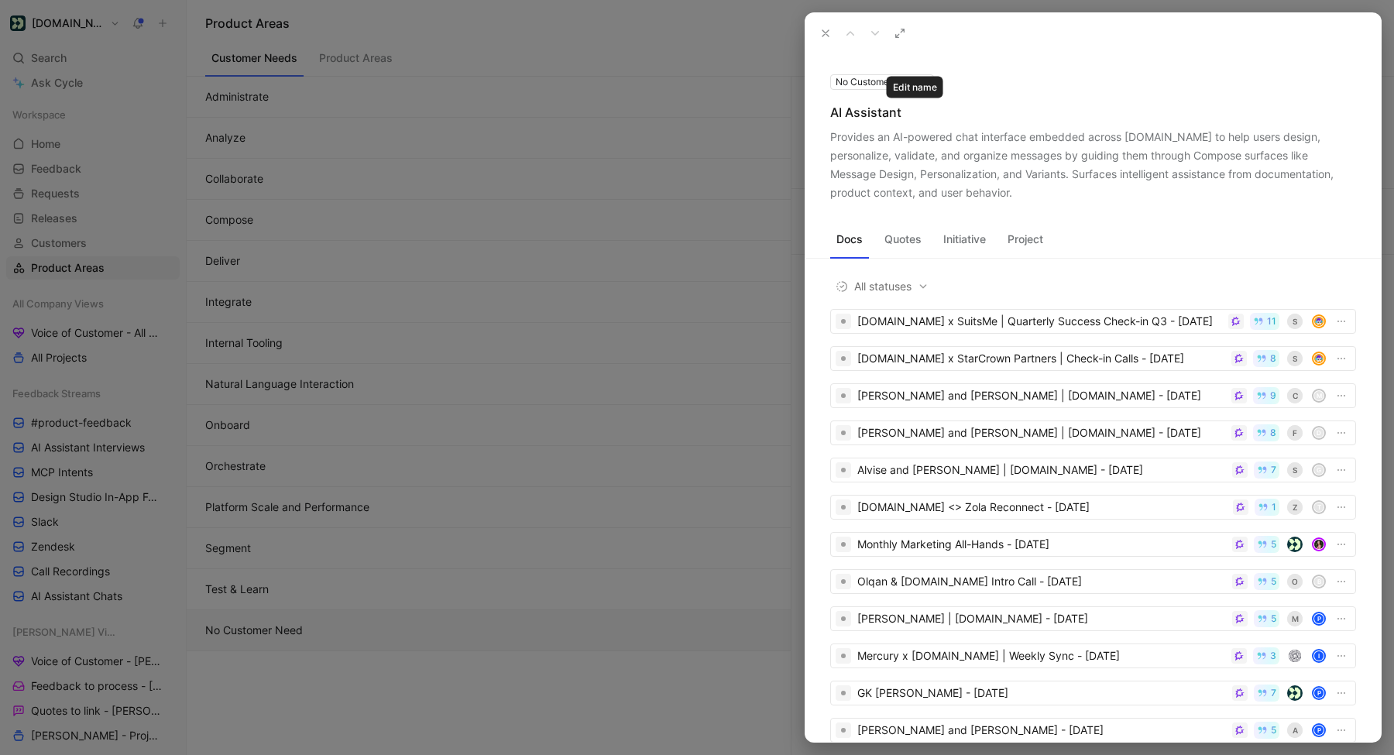
click at [0, 0] on icon at bounding box center [0, 0] width 0 height 0
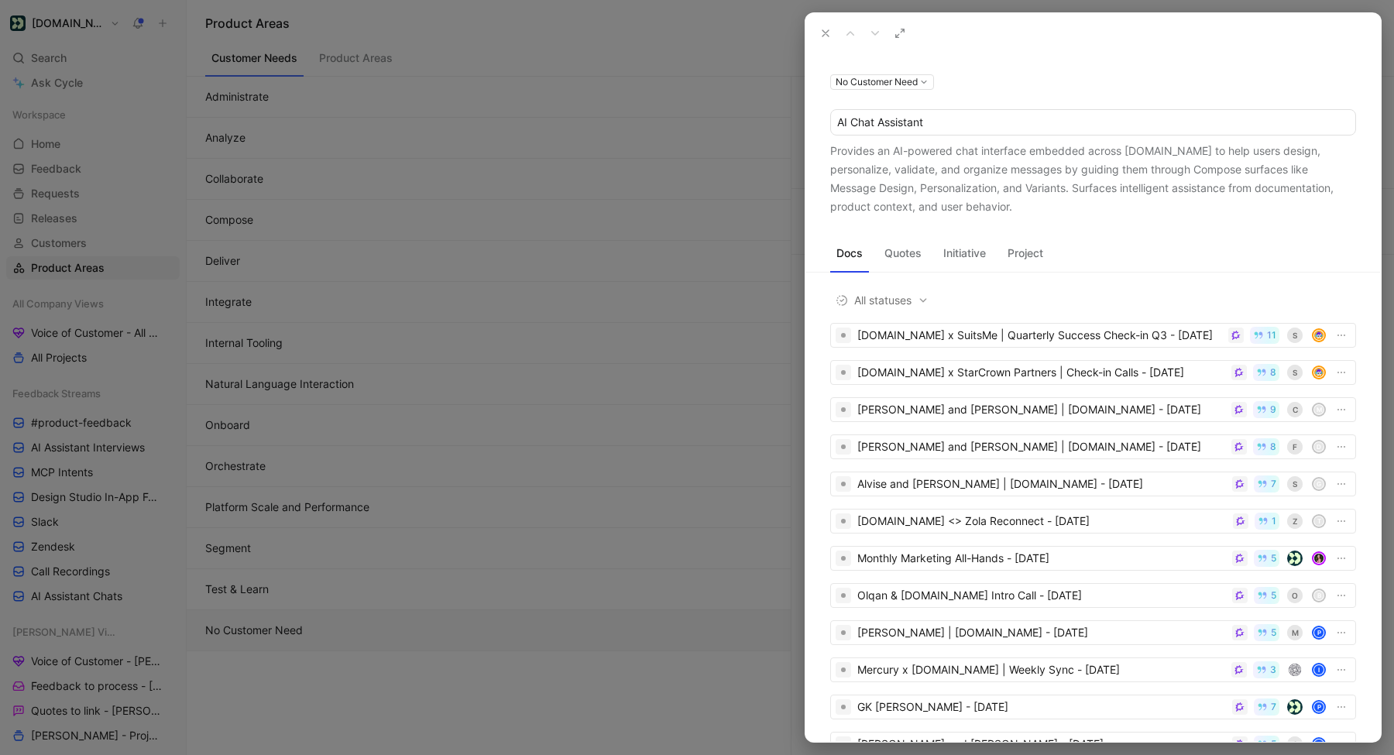
click at [972, 129] on input "AI Chat Assistant" at bounding box center [1093, 122] width 524 height 25
type input "AI Chat Assistant"
click at [1093, 218] on div "Docs Quotes Initiative Project All statuses [DOMAIN_NAME] x SuitsMe | Quarterly…" at bounding box center [1094, 479] width 576 height 526
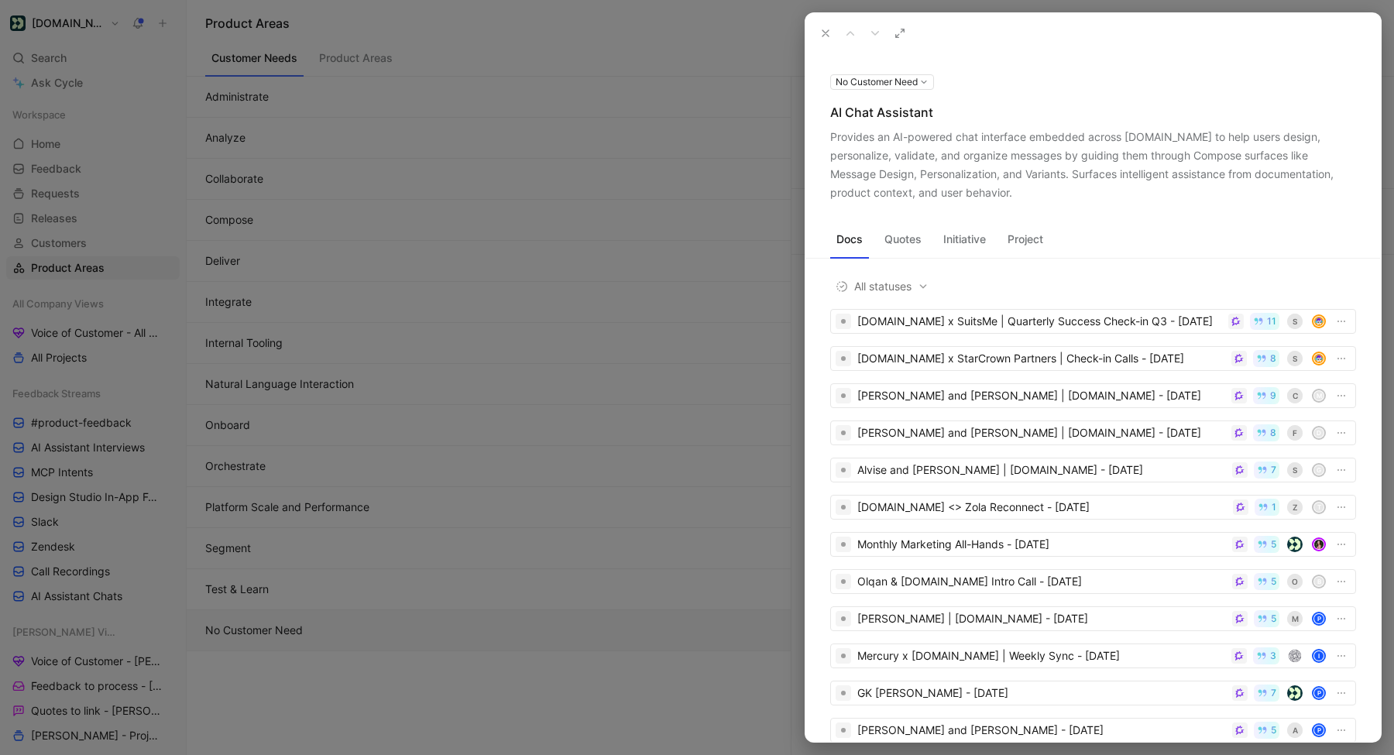
click at [895, 81] on button "No Customer Need" at bounding box center [882, 81] width 104 height 15
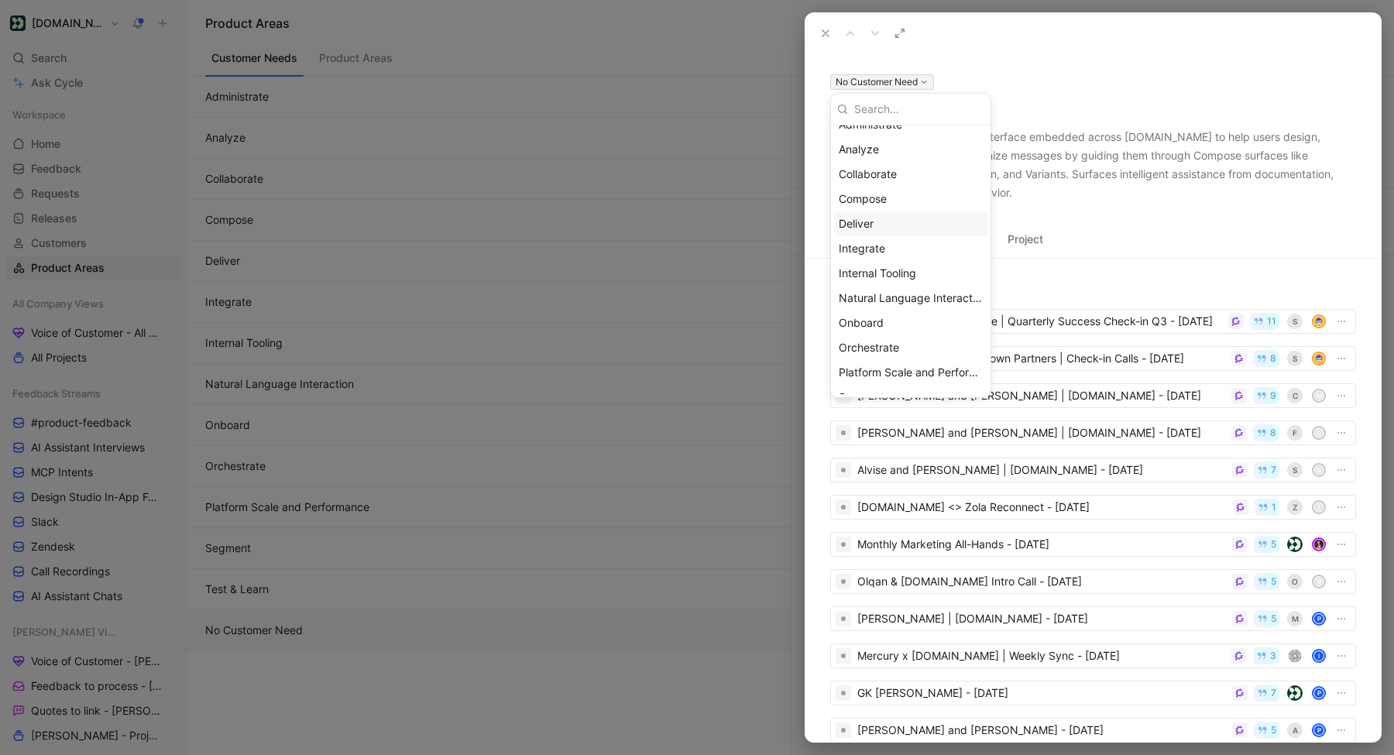
scroll to position [47, 0]
click at [916, 291] on span "Natural Language Interaction" at bounding box center [911, 291] width 144 height 15
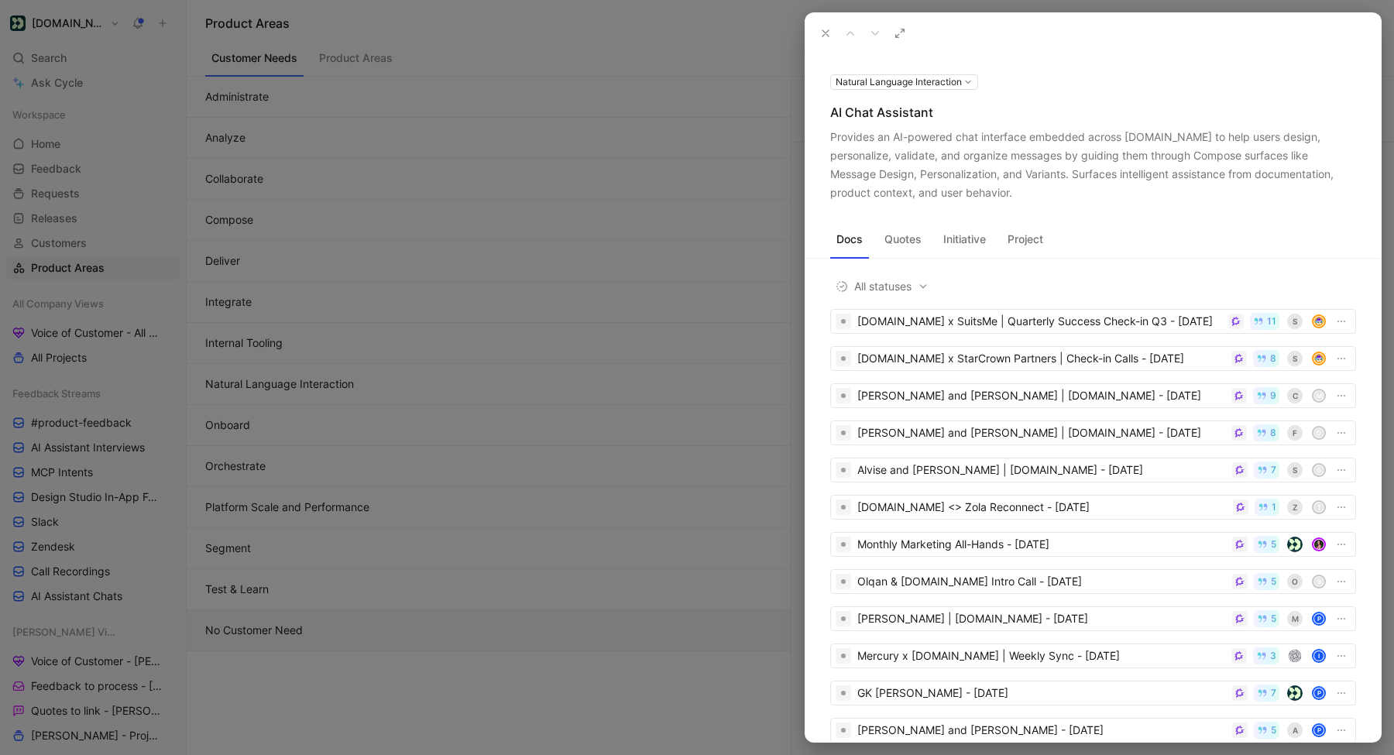
click at [826, 37] on icon at bounding box center [826, 33] width 12 height 12
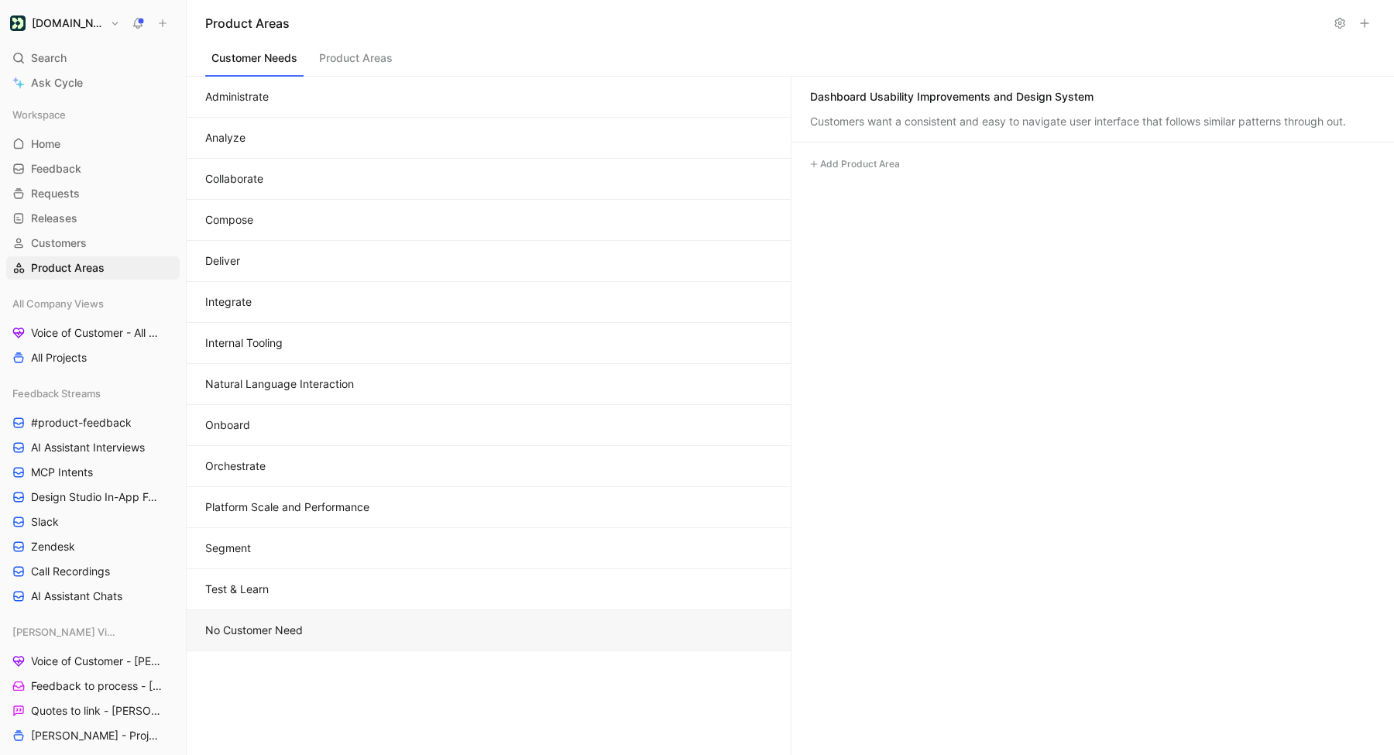
click at [310, 392] on button "Natural Language Interaction" at bounding box center [489, 384] width 604 height 41
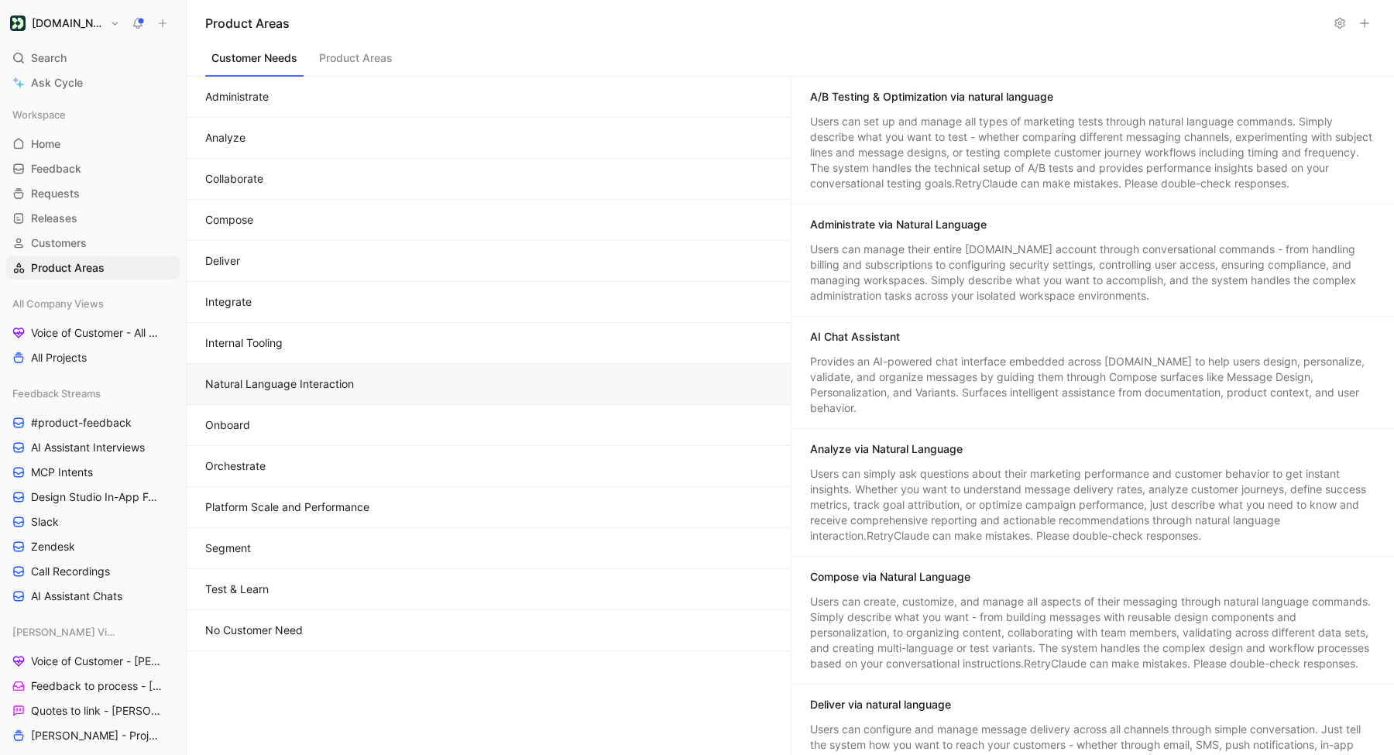
scroll to position [640, 0]
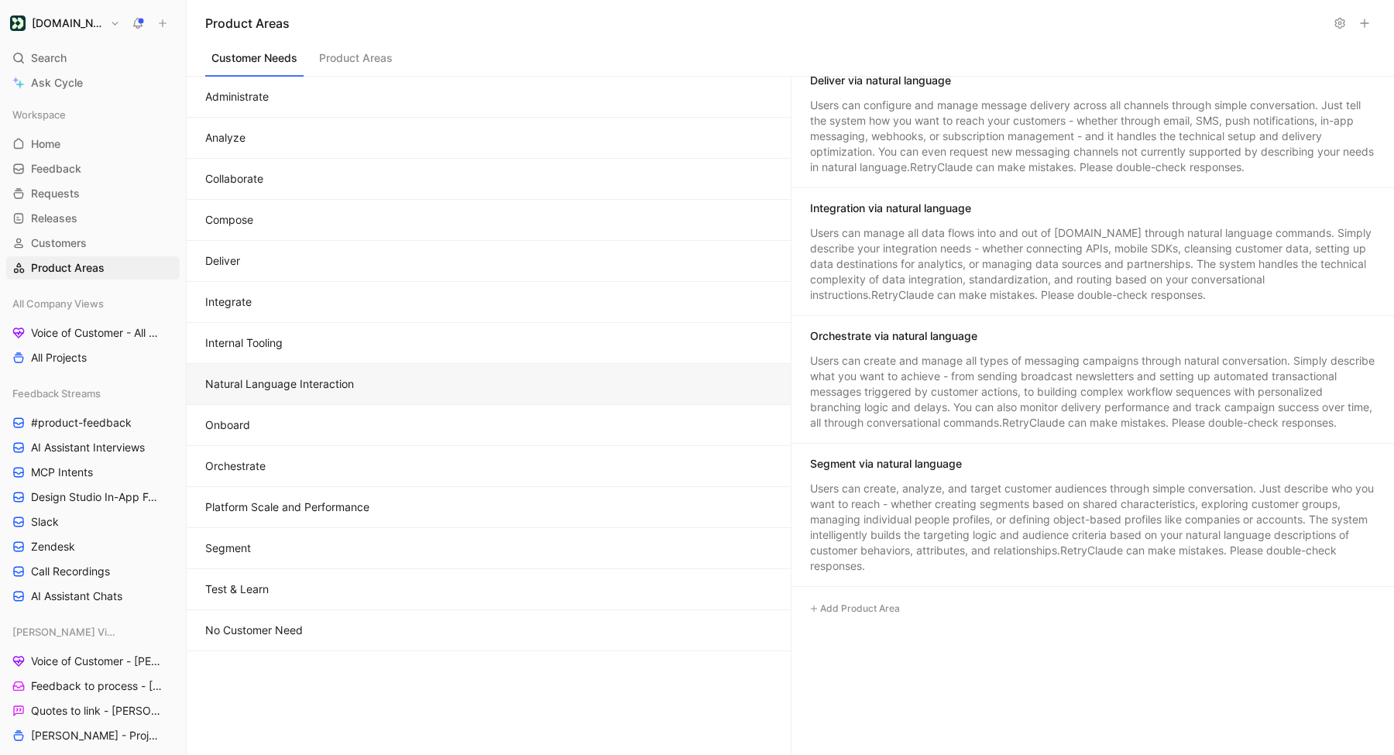
click at [849, 616] on button "Add Product Area" at bounding box center [854, 609] width 101 height 19
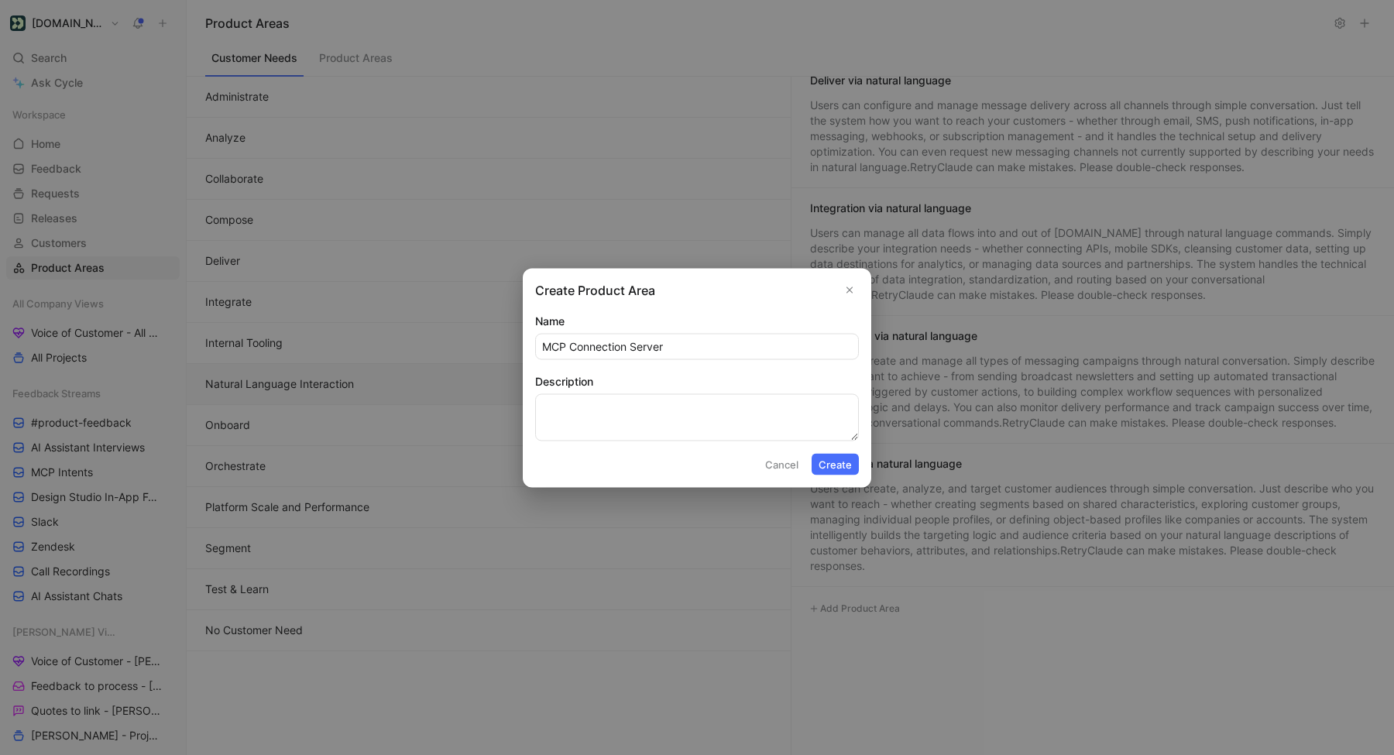
type input "MCP Connection Server"
click at [744, 436] on textarea "Interact with [DOMAIN_NAME] via [PERSON_NAME], Cursor, Perplexity, ChatGPT and …" at bounding box center [697, 416] width 324 height 47
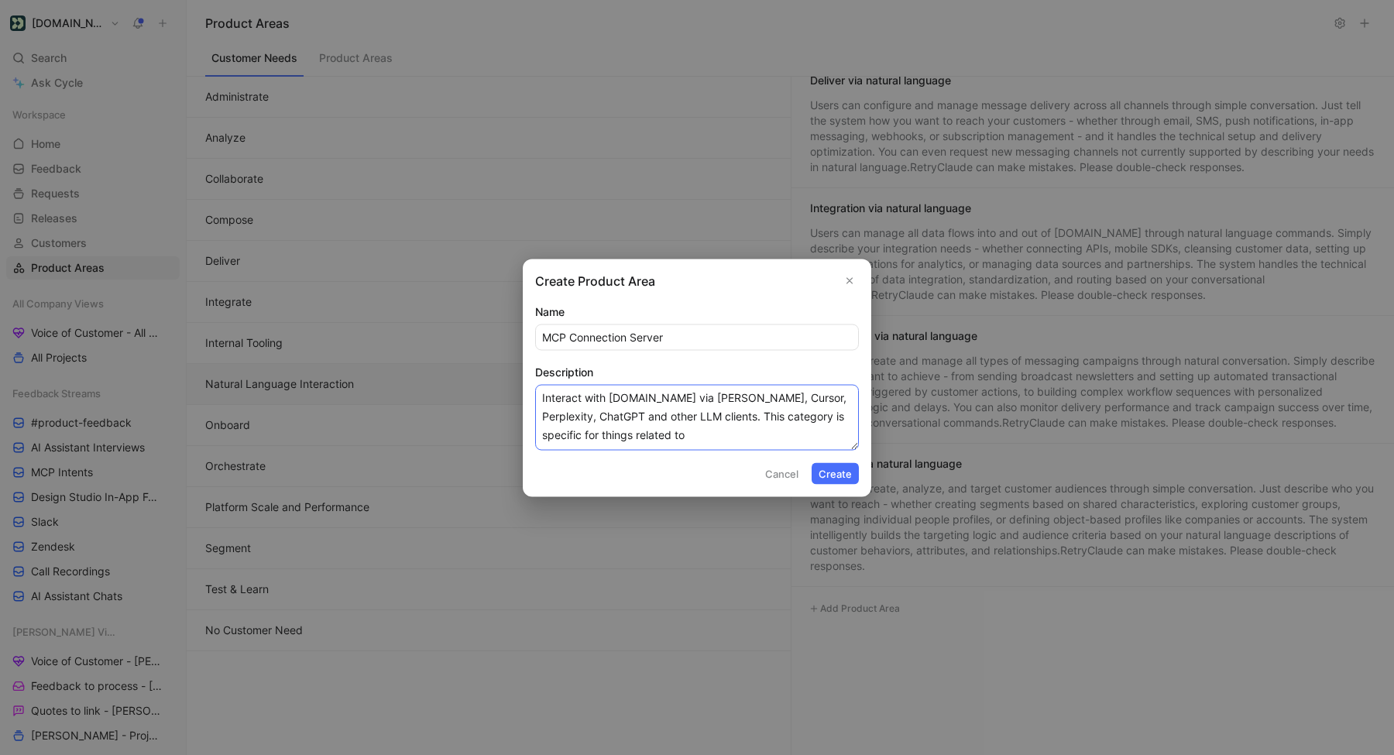
click at [657, 431] on textarea "Interact with [DOMAIN_NAME] via [PERSON_NAME], Cursor, Perplexity, ChatGPT and …" at bounding box center [697, 417] width 324 height 66
type textarea "Interact with [DOMAIN_NAME] via [PERSON_NAME], Cursor, Perplexity, ChatGPT and …"
click at [829, 478] on button "Create" at bounding box center [835, 473] width 47 height 22
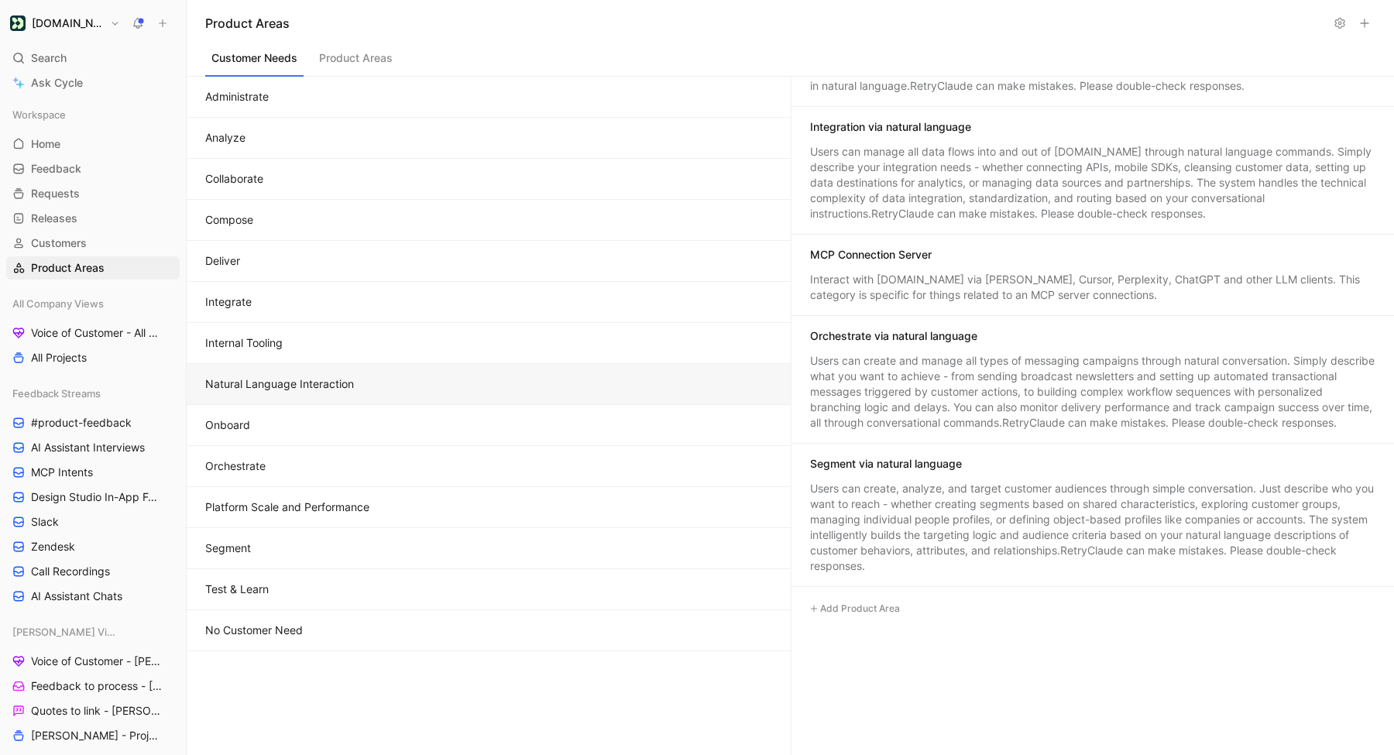
scroll to position [721, 0]
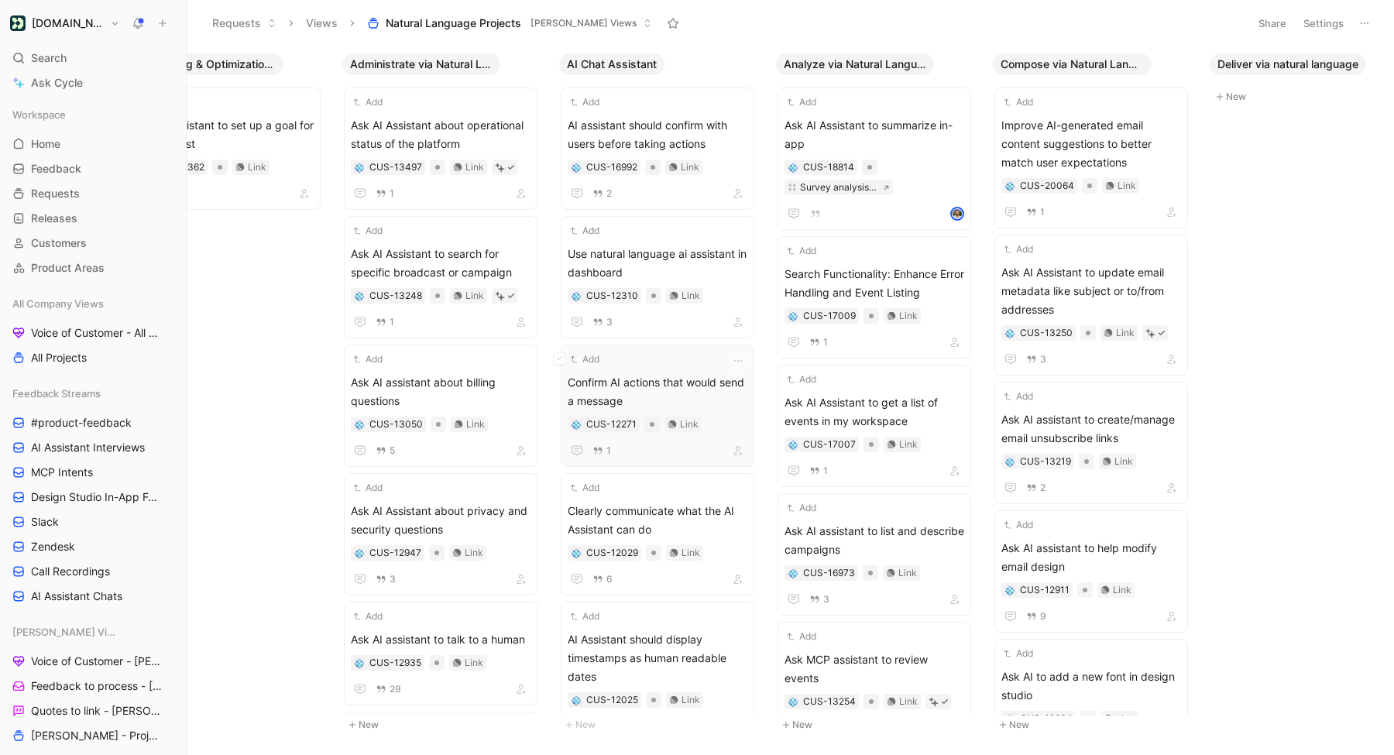
click at [631, 374] on span "Confirm AI actions that would send a message" at bounding box center [658, 391] width 180 height 37
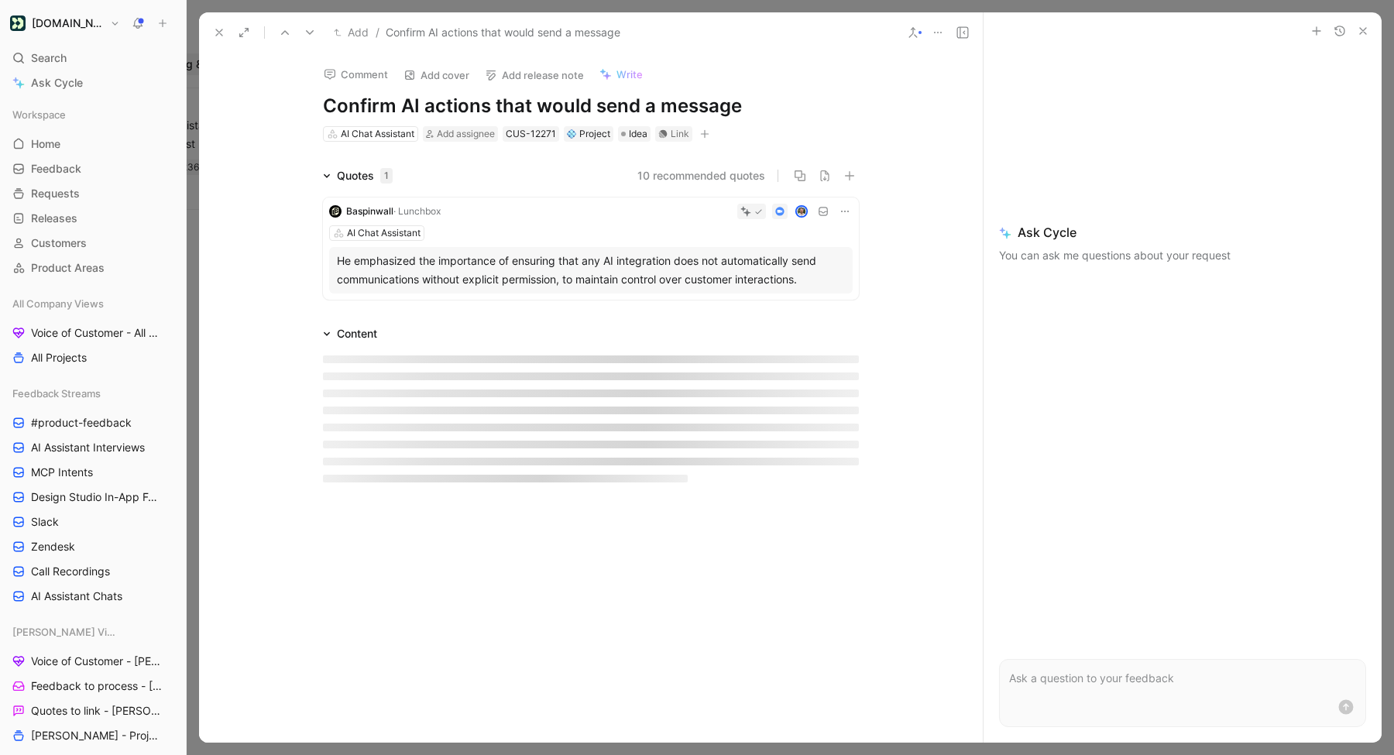
click at [580, 98] on h1 "Confirm AI actions that would send a message" at bounding box center [591, 106] width 536 height 25
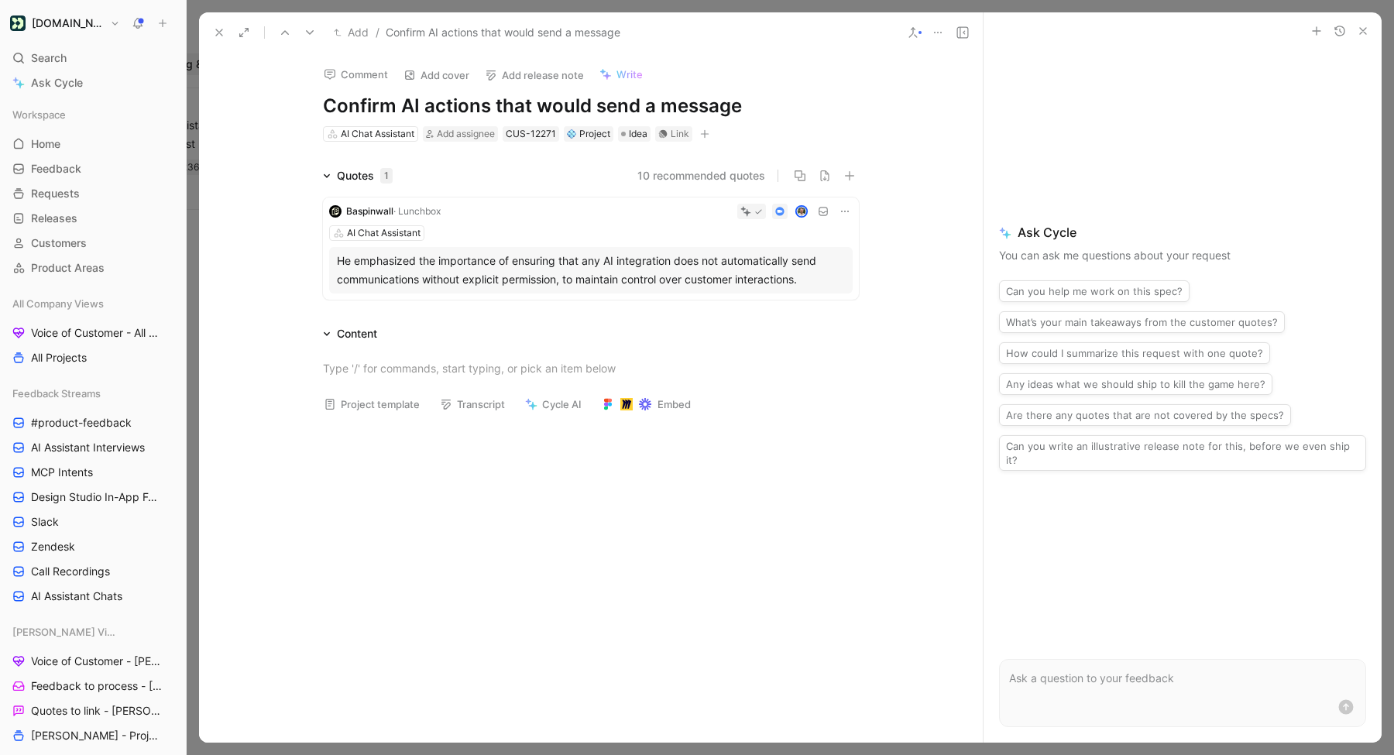
click at [580, 98] on h1 "Confirm AI actions that would send a message" at bounding box center [591, 106] width 536 height 25
copy h1 "Confirm AI actions that would send a message"
click at [222, 29] on use at bounding box center [219, 32] width 6 height 6
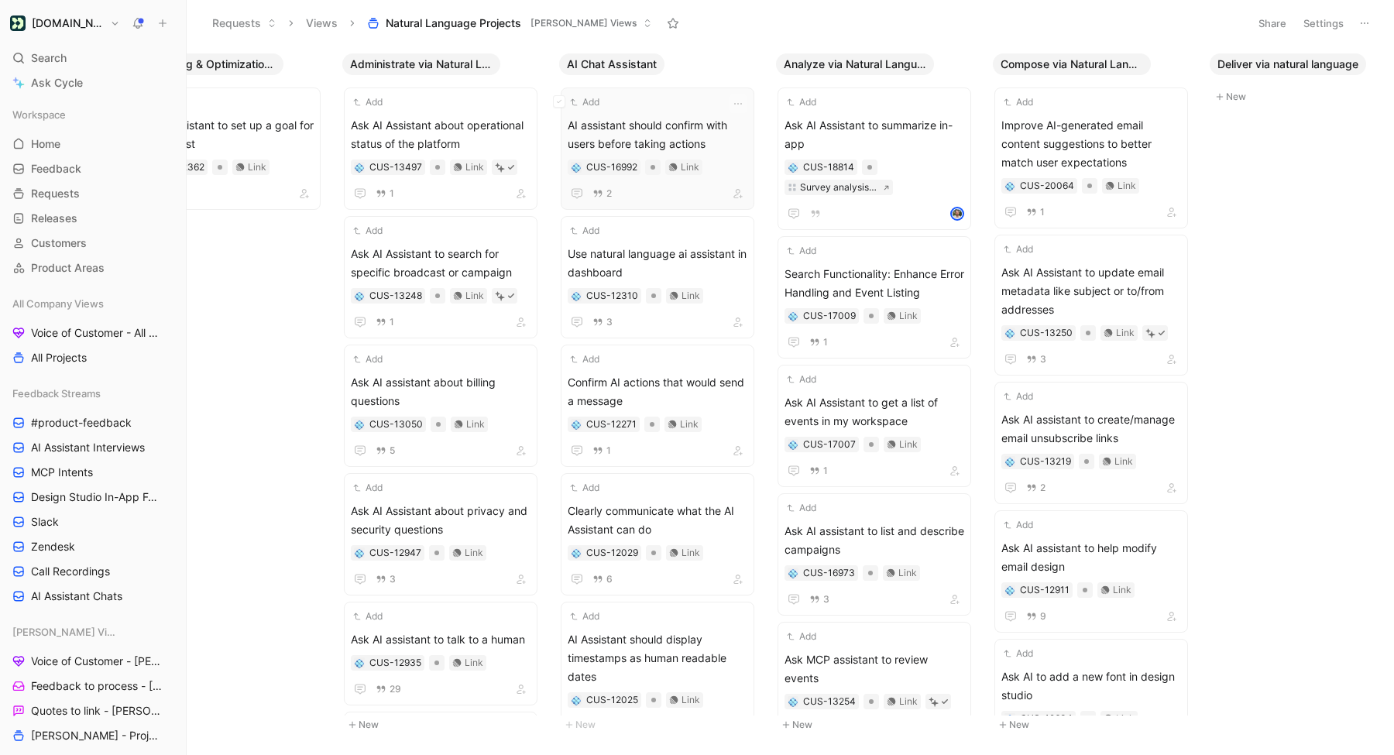
click at [673, 125] on span "AI assistant should confirm with users before taking actions" at bounding box center [658, 134] width 180 height 37
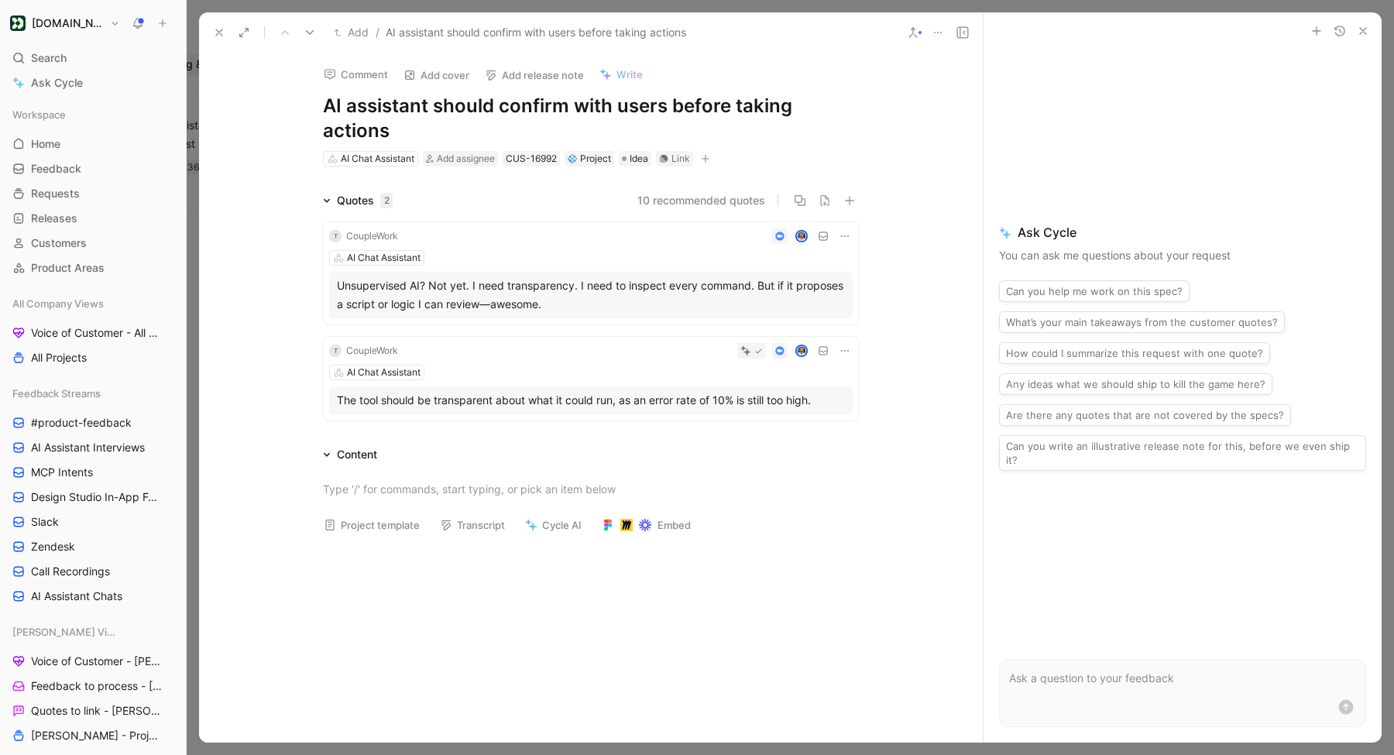
click at [915, 33] on icon at bounding box center [913, 32] width 12 height 12
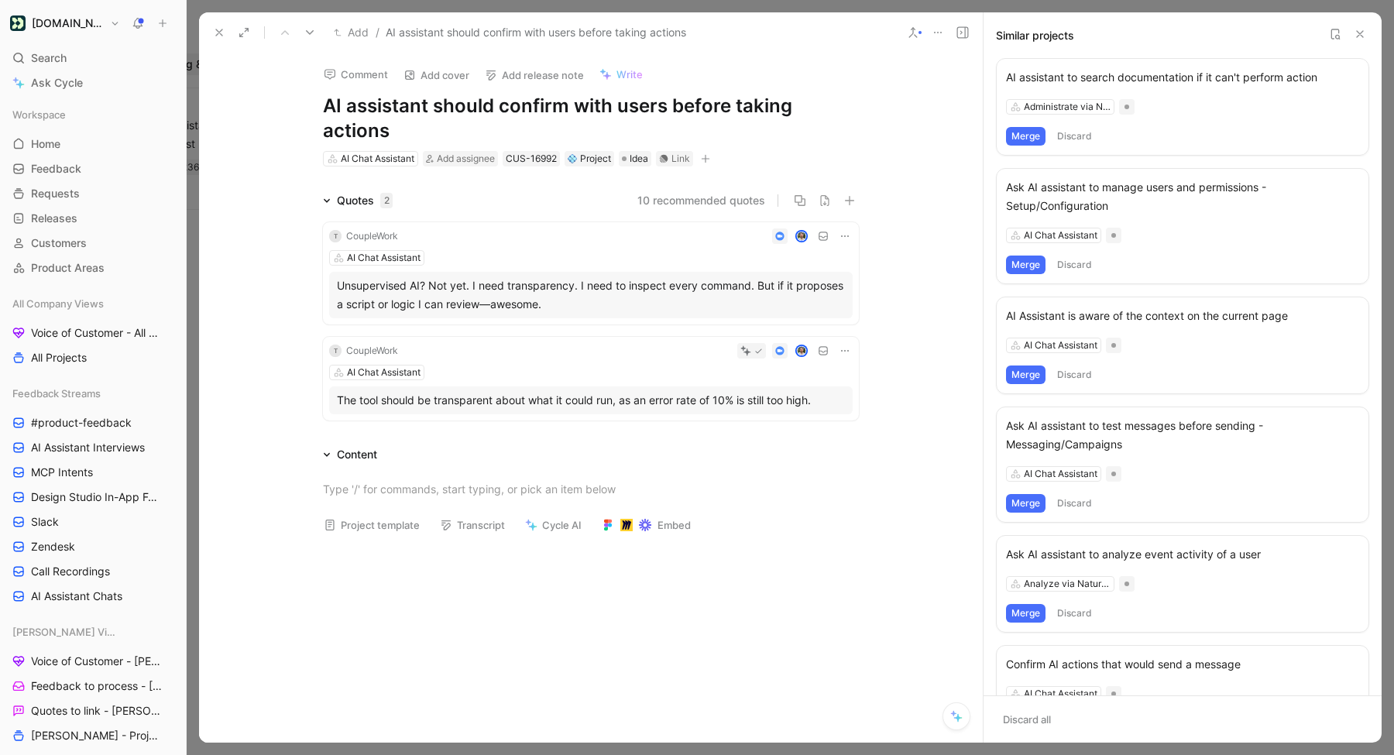
click at [1332, 36] on use at bounding box center [1336, 33] width 8 height 9
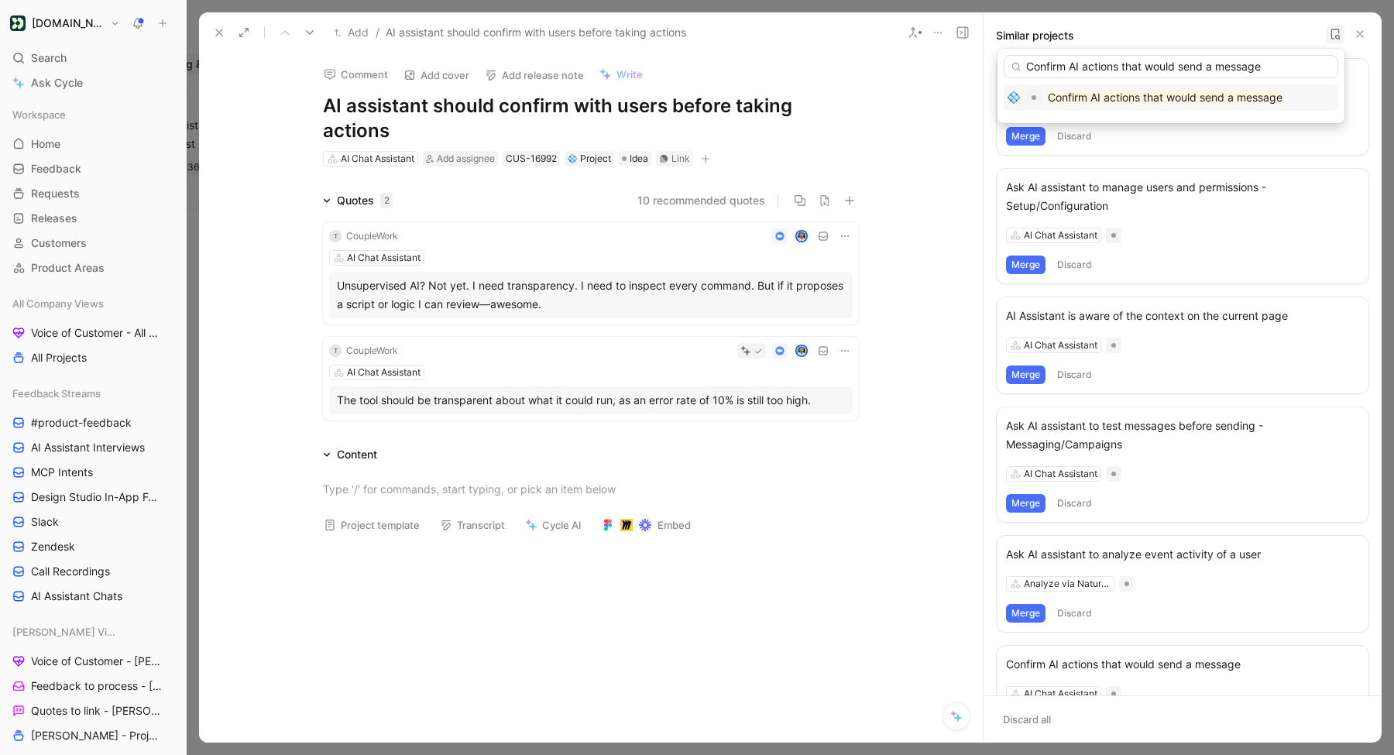
type input "Confirm AI actions that would send a message"
click at [1059, 102] on mark "Confirm AI actions that would send a message" at bounding box center [1165, 97] width 235 height 13
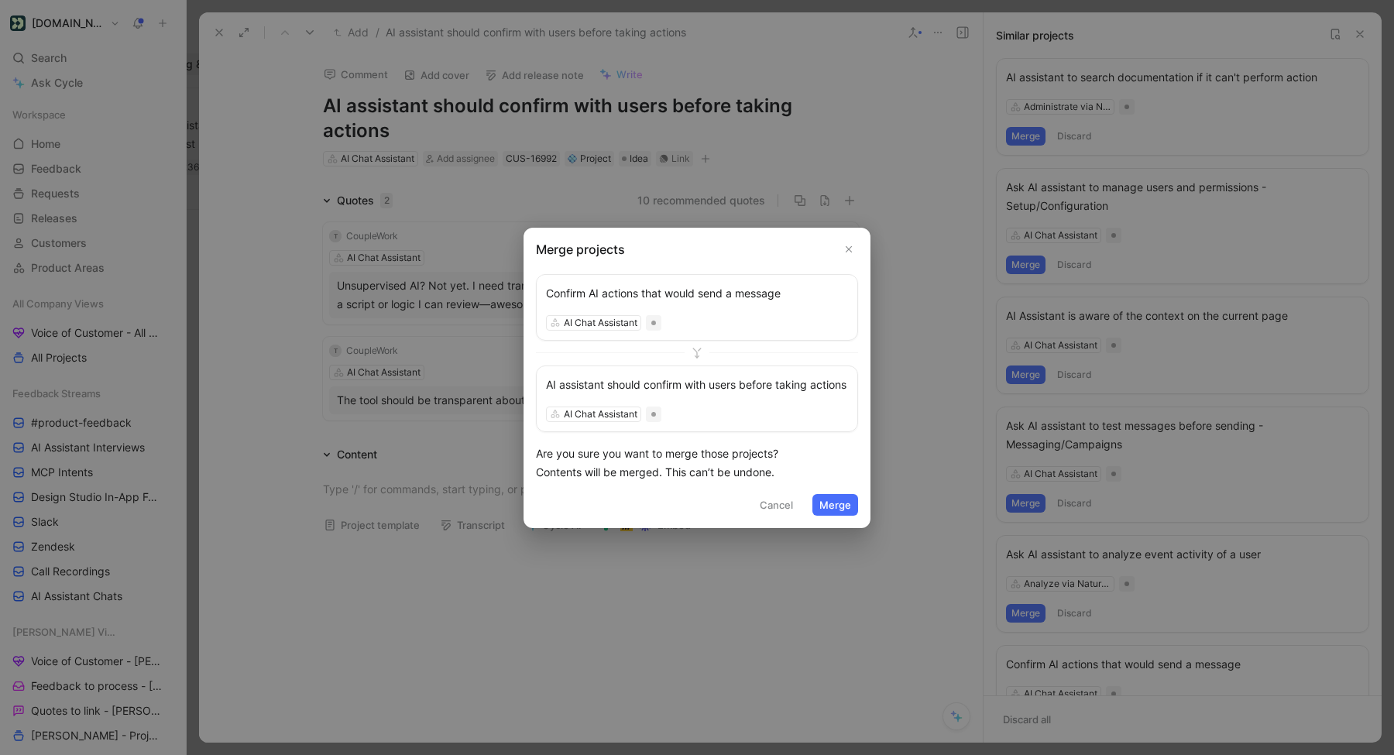
click at [824, 507] on button "Merge" at bounding box center [836, 505] width 46 height 22
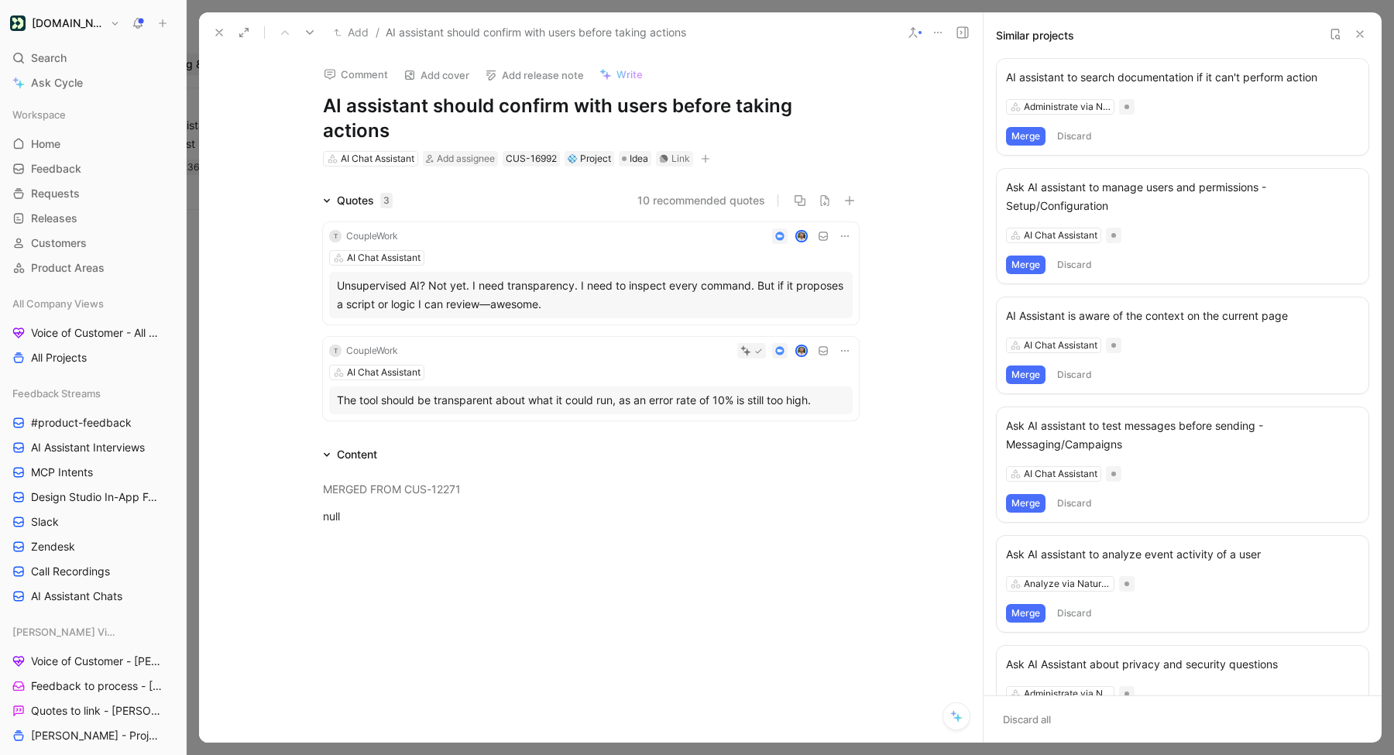
click at [209, 40] on button at bounding box center [219, 33] width 22 height 22
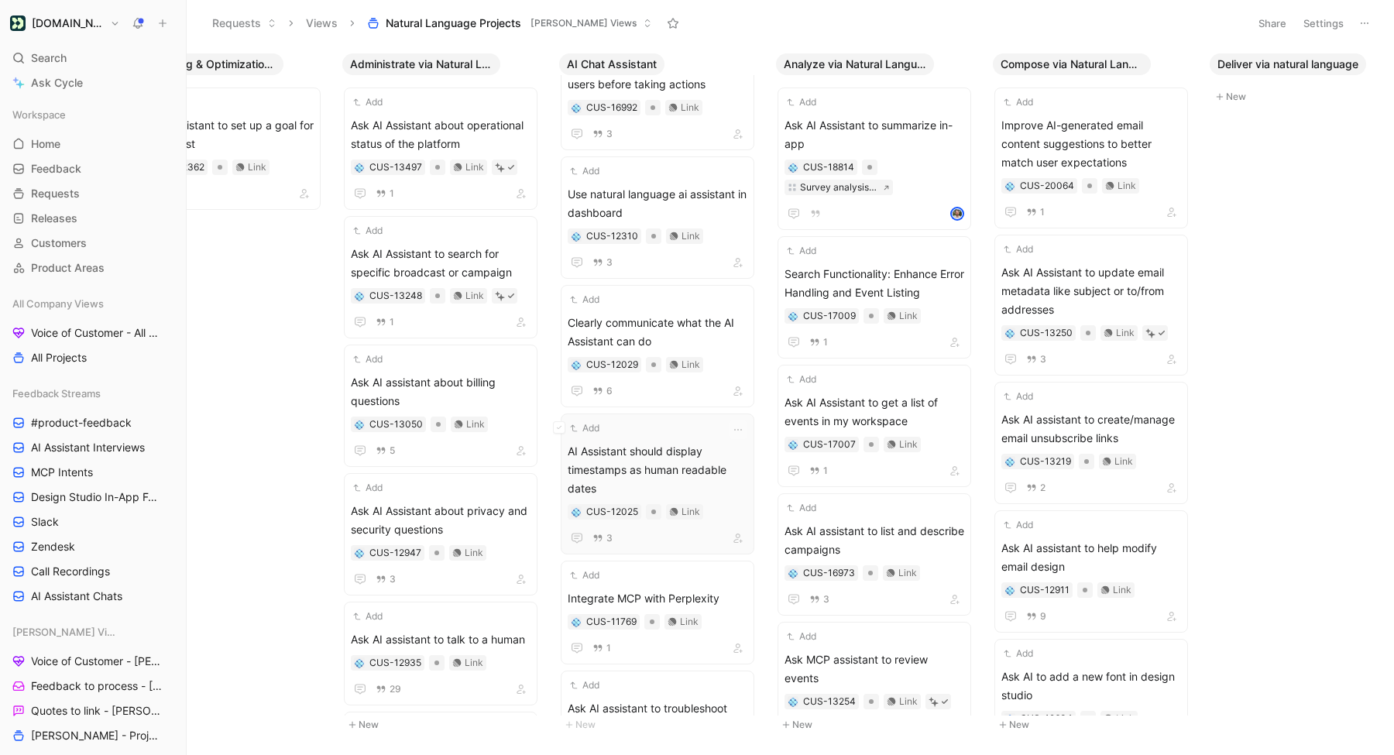
scroll to position [156, 0]
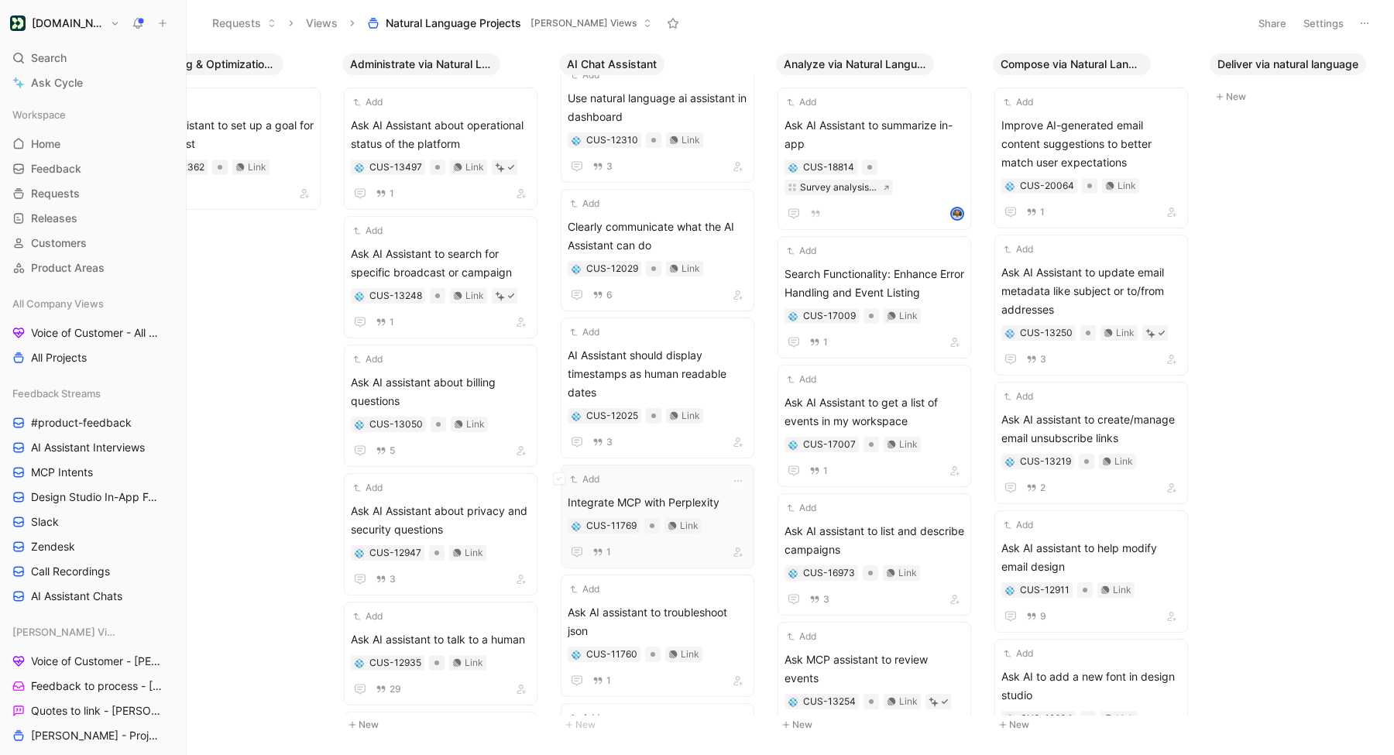
click at [672, 486] on div "Add" at bounding box center [648, 479] width 160 height 15
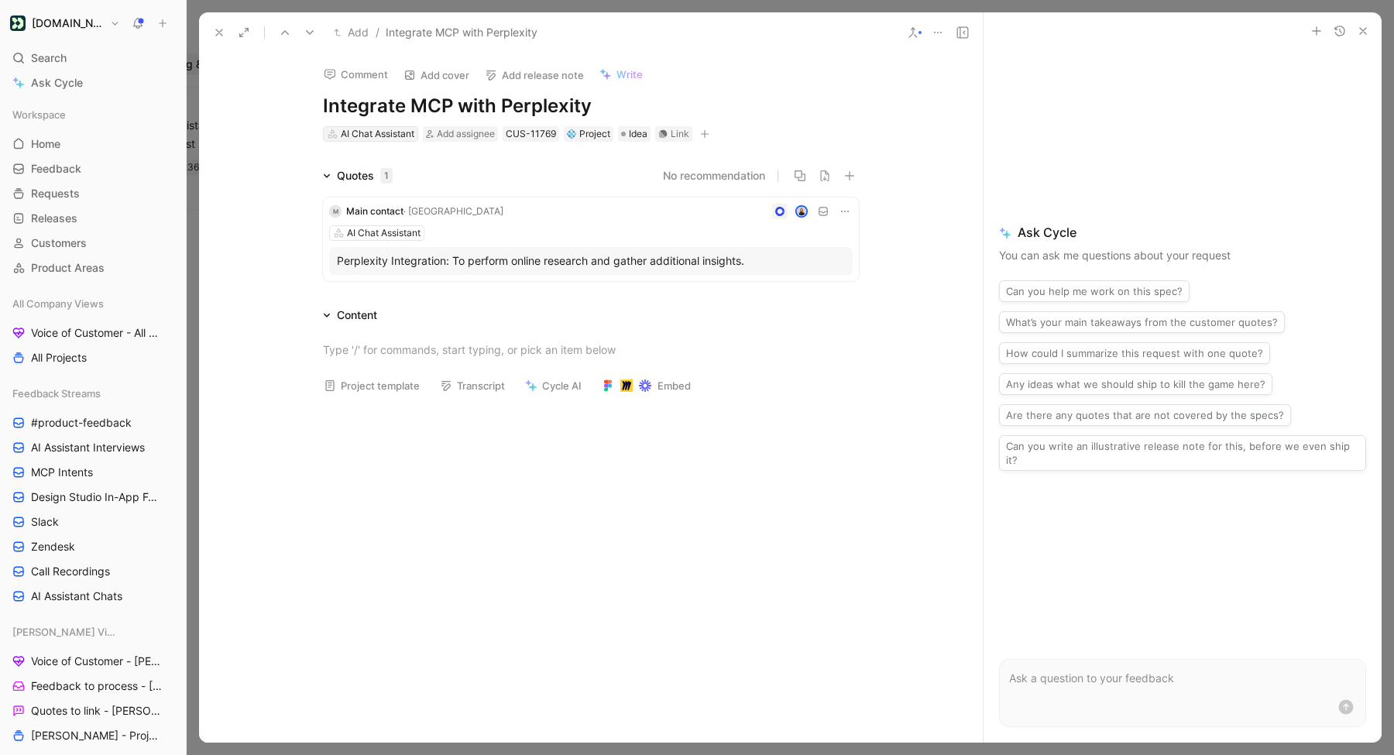
click at [396, 135] on div "AI Chat Assistant" at bounding box center [378, 133] width 74 height 15
type input "mcp"
click at [386, 194] on span "Connection Server" at bounding box center [401, 192] width 94 height 13
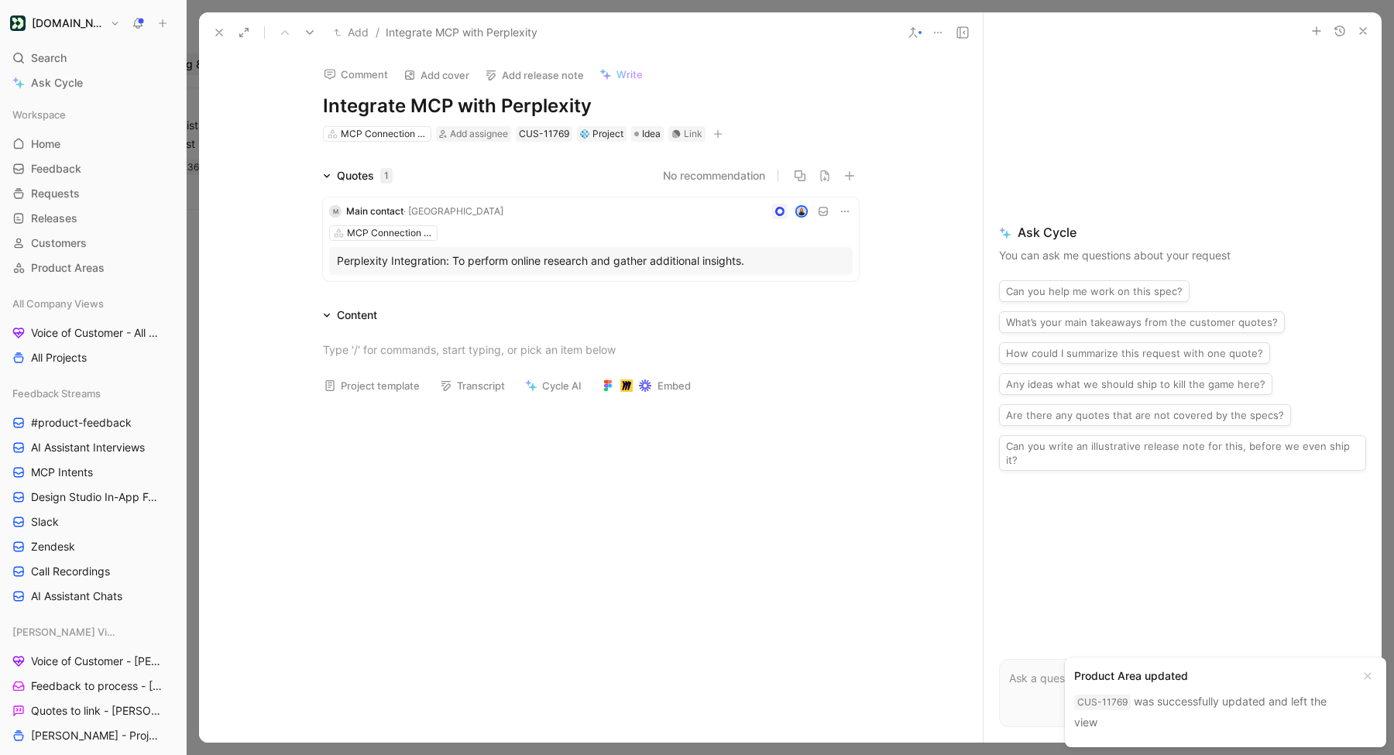
click at [217, 37] on icon at bounding box center [219, 32] width 12 height 12
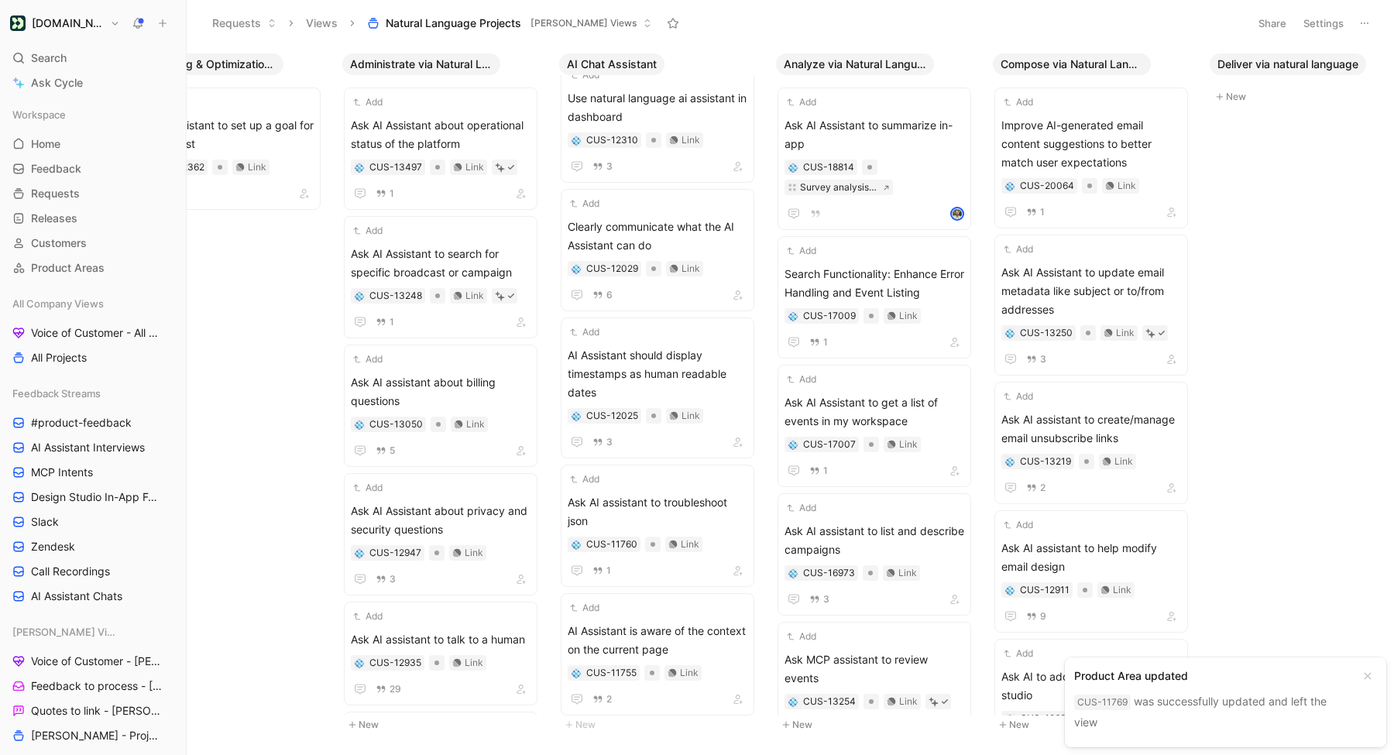
click at [1317, 26] on button "Settings" at bounding box center [1324, 23] width 54 height 22
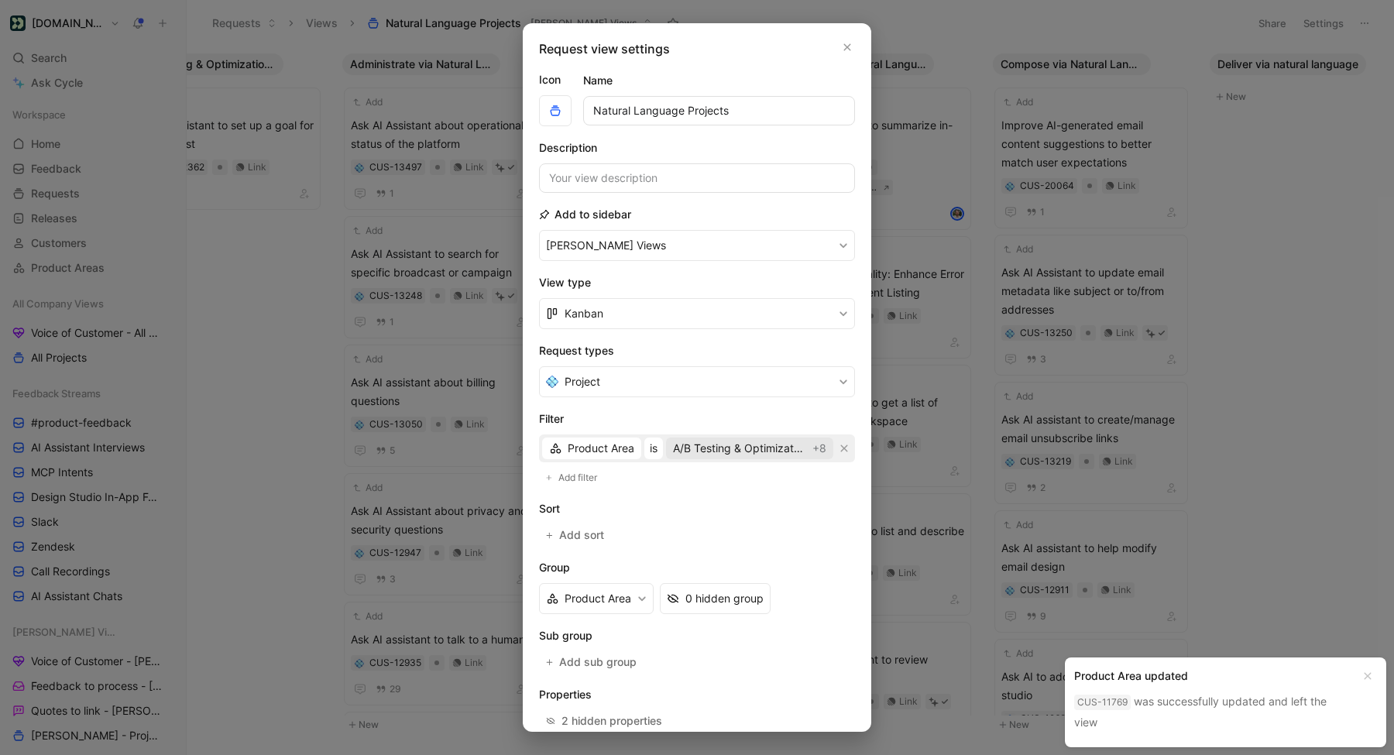
click at [787, 447] on span "A/B Testing & Optimization via natural language" at bounding box center [739, 448] width 132 height 19
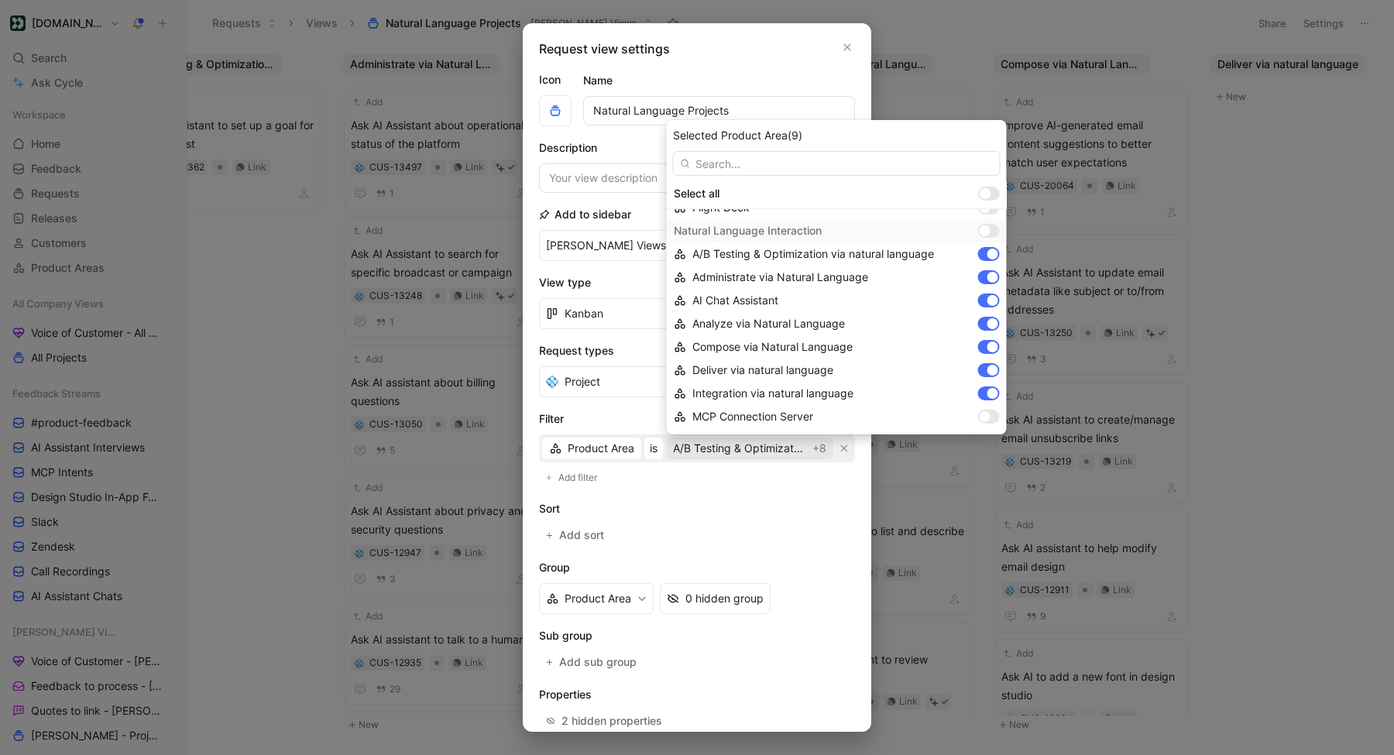
scroll to position [973, 0]
click at [988, 239] on div "A/B Testing & Optimization via natural language" at bounding box center [837, 250] width 340 height 23
click at [988, 232] on div at bounding box center [989, 227] width 22 height 14
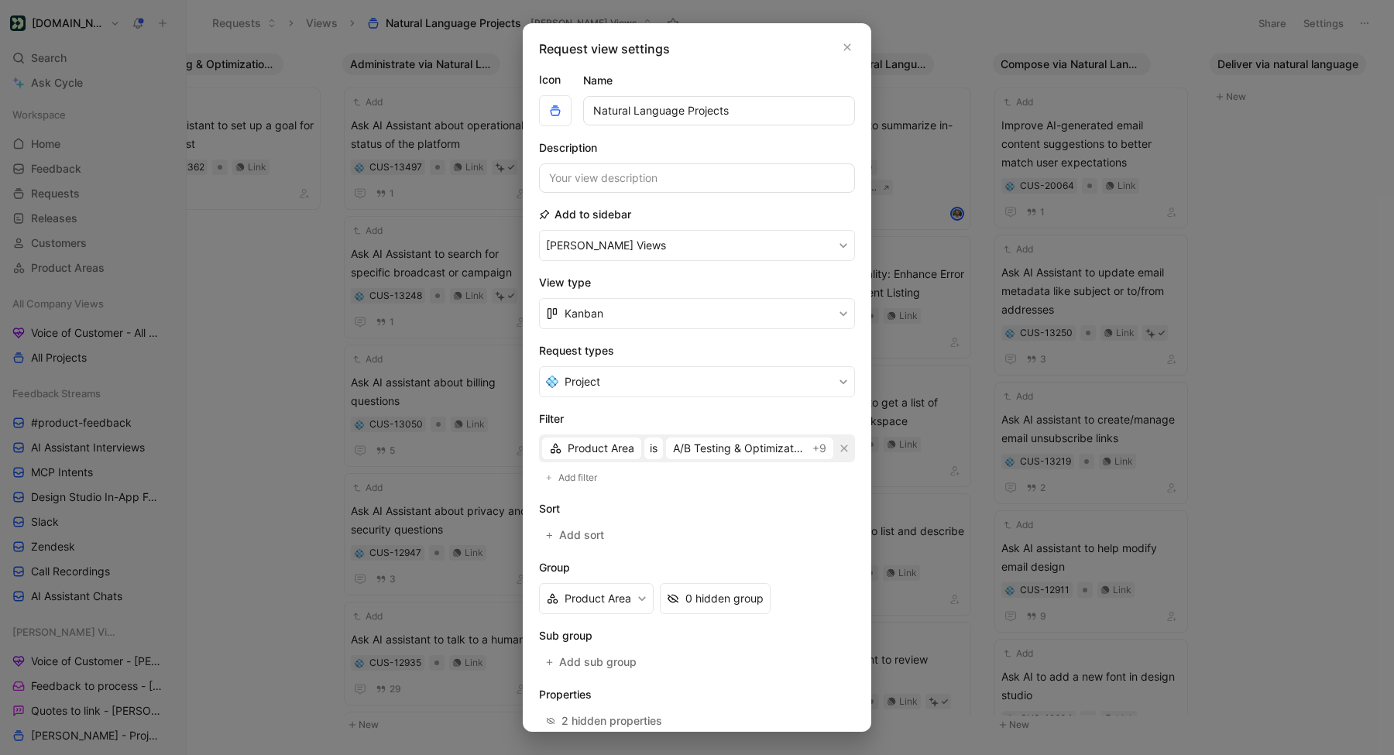
scroll to position [81, 0]
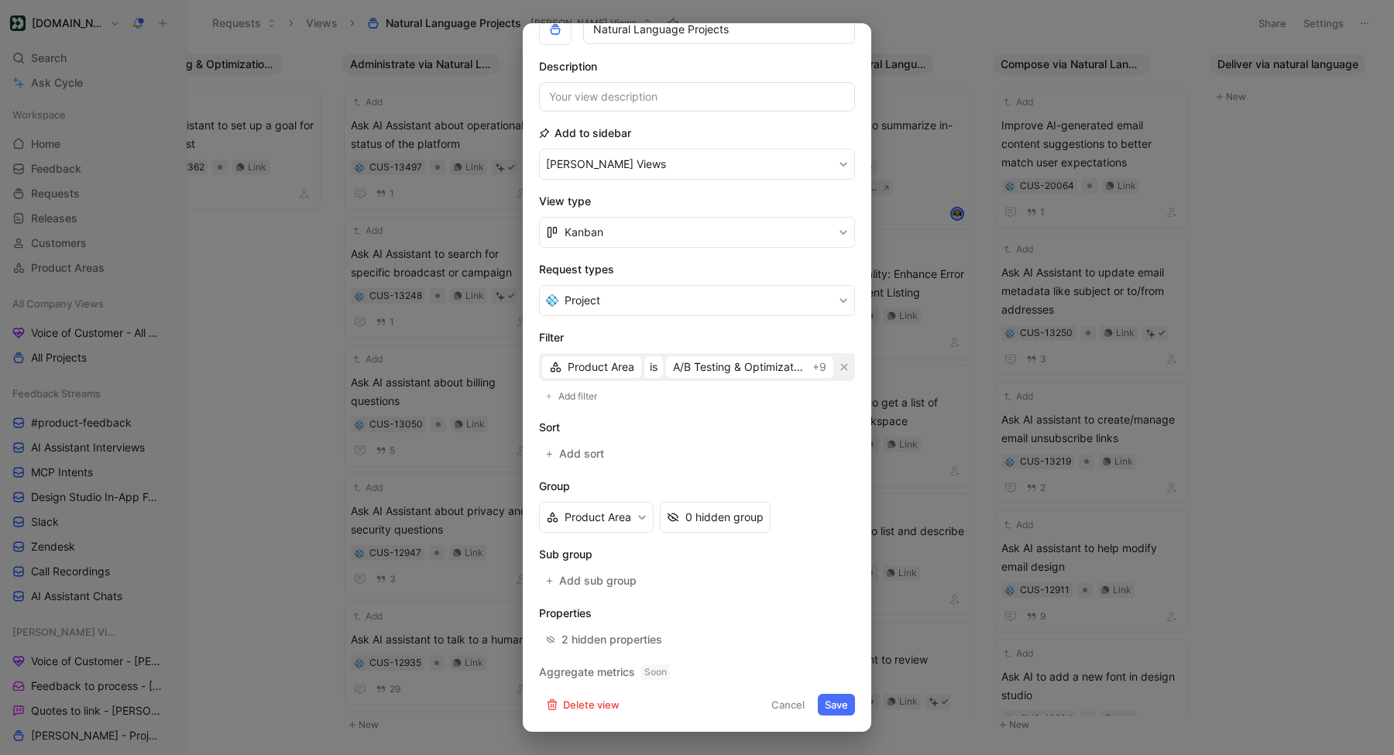
click at [829, 698] on button "Save" at bounding box center [836, 705] width 37 height 22
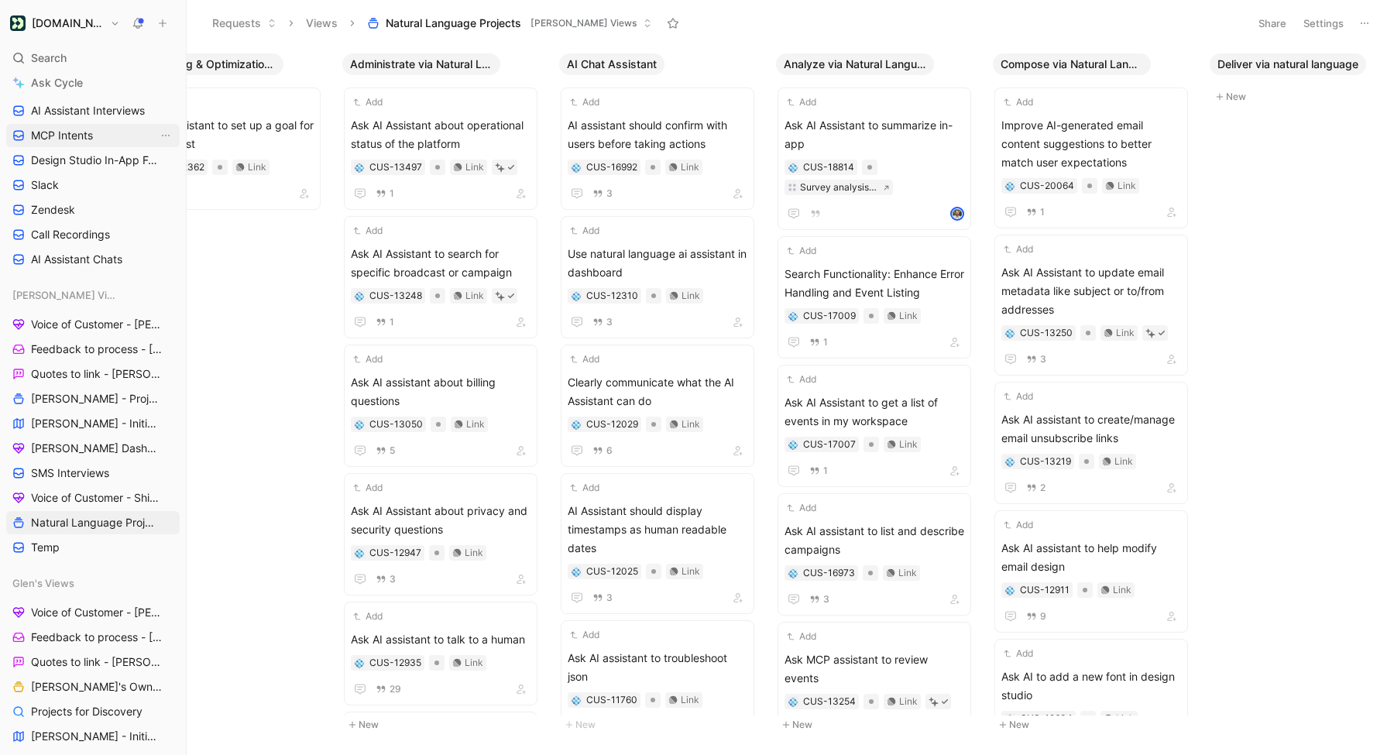
scroll to position [379, 0]
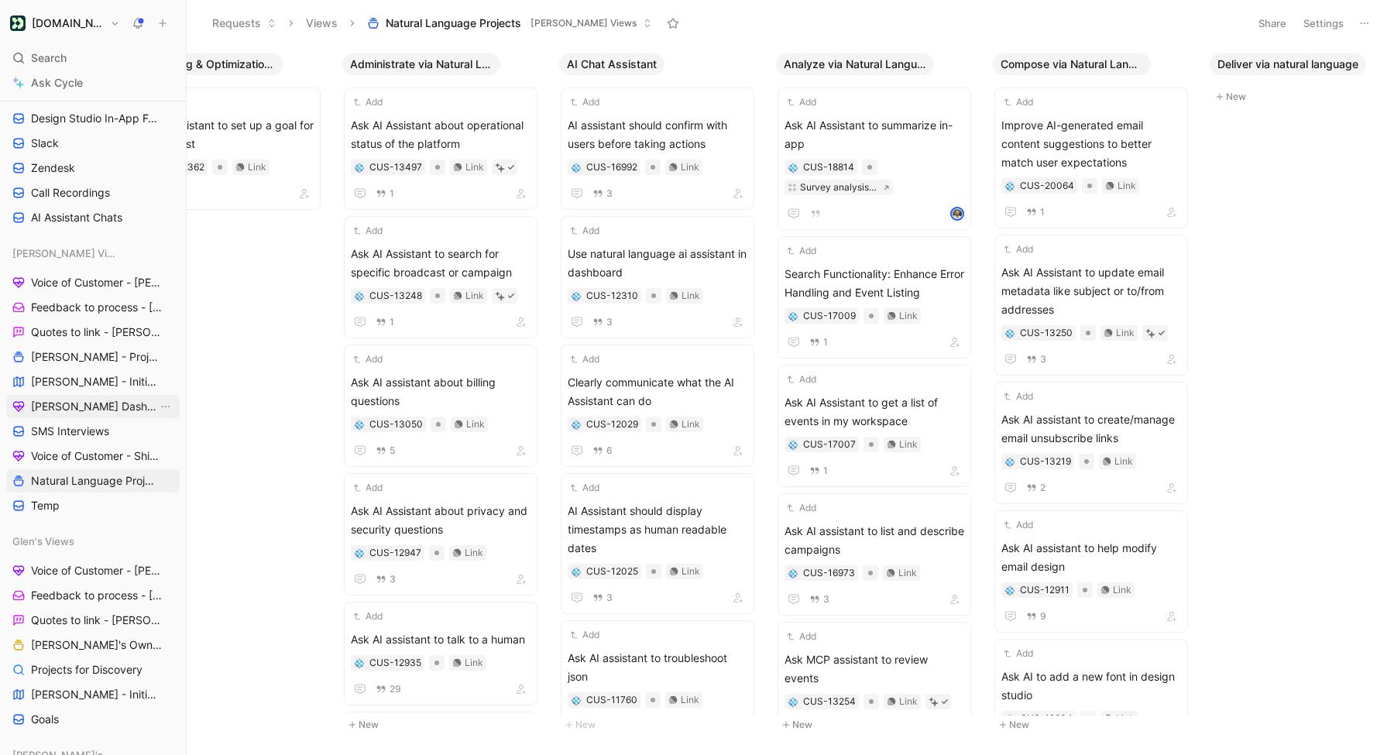
click at [88, 407] on span "[PERSON_NAME] Dashboard" at bounding box center [94, 406] width 127 height 15
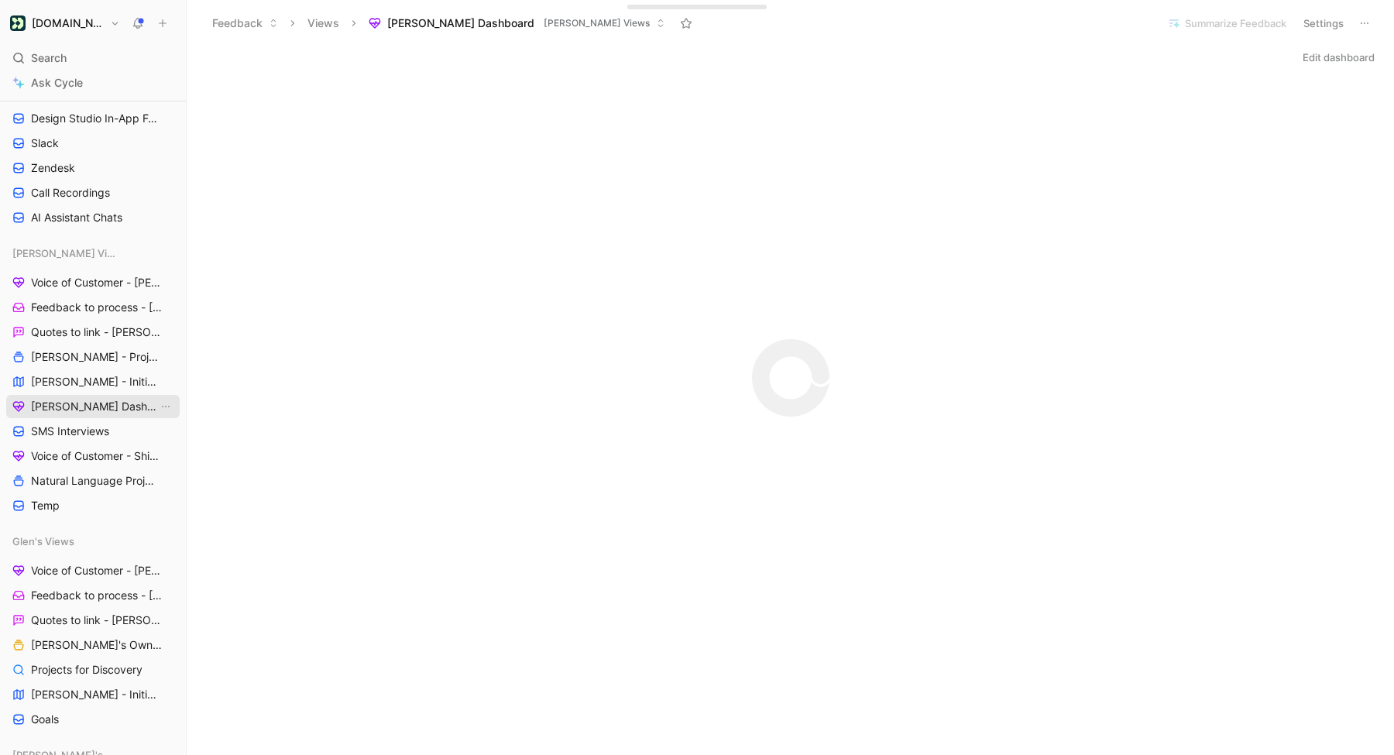
click at [95, 396] on link "[PERSON_NAME] Dashboard" at bounding box center [93, 406] width 174 height 23
click at [95, 387] on span "[PERSON_NAME] - Initiatives" at bounding box center [94, 381] width 127 height 15
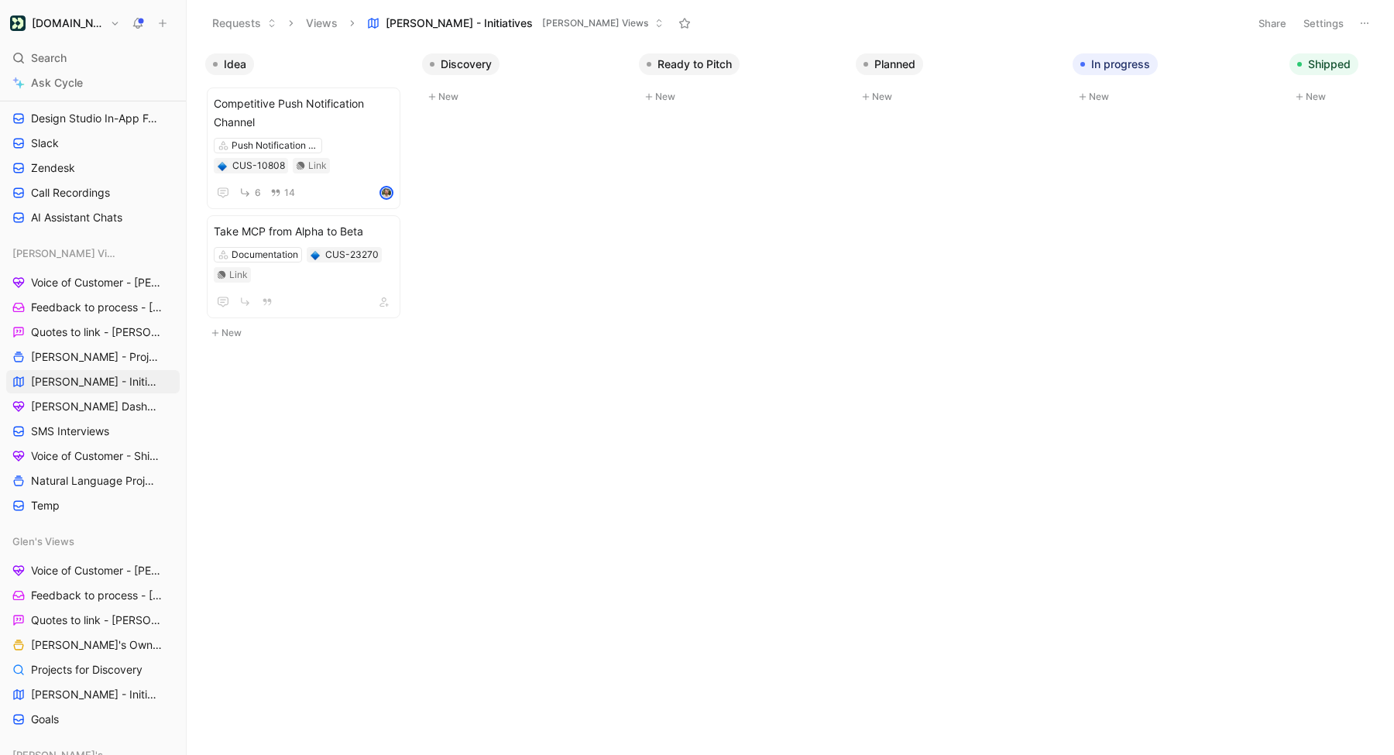
click at [1344, 29] on button "Settings" at bounding box center [1324, 23] width 54 height 22
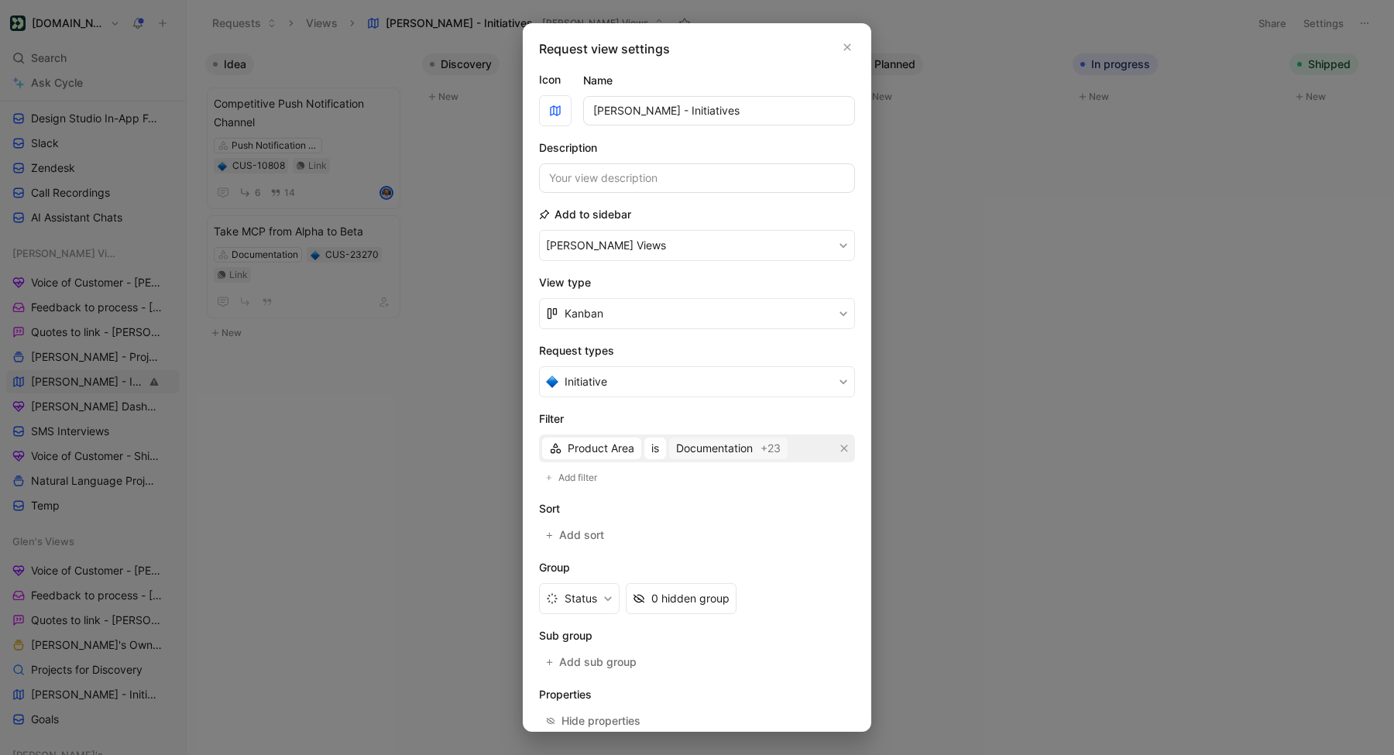
scroll to position [81, 0]
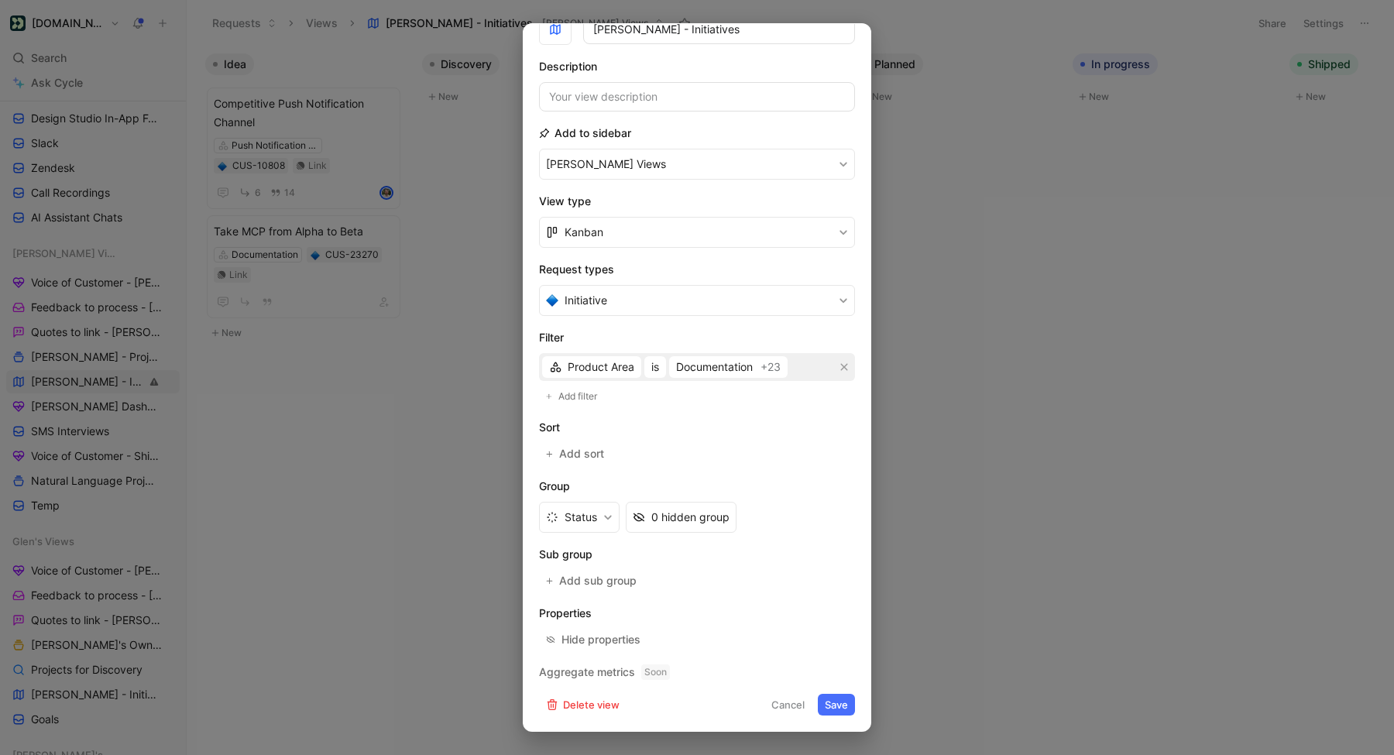
click at [717, 378] on div "Product Area is Documentation +23" at bounding box center [697, 367] width 316 height 28
click at [727, 371] on span "Documentation" at bounding box center [714, 367] width 77 height 19
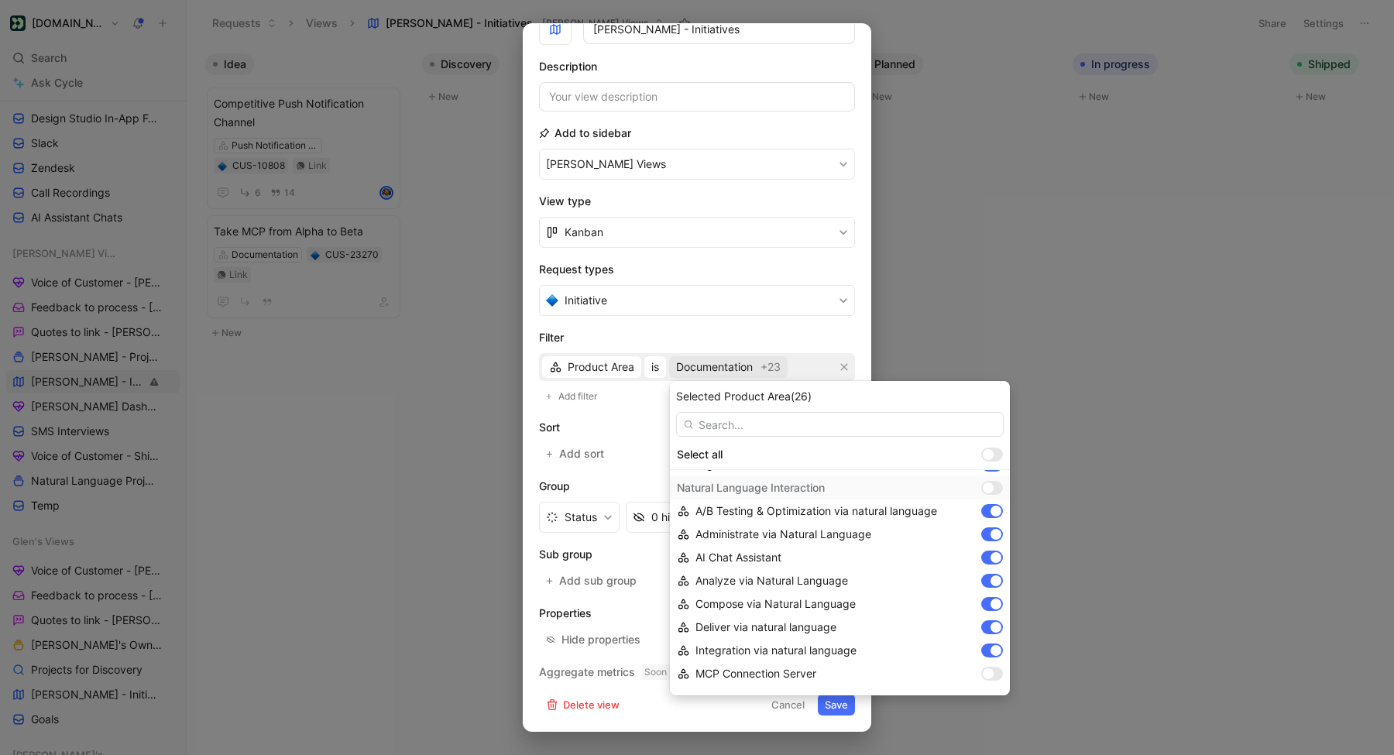
scroll to position [976, 0]
click at [986, 487] on div at bounding box center [988, 484] width 11 height 11
click at [994, 487] on div at bounding box center [996, 484] width 11 height 11
click at [991, 486] on div at bounding box center [988, 484] width 11 height 11
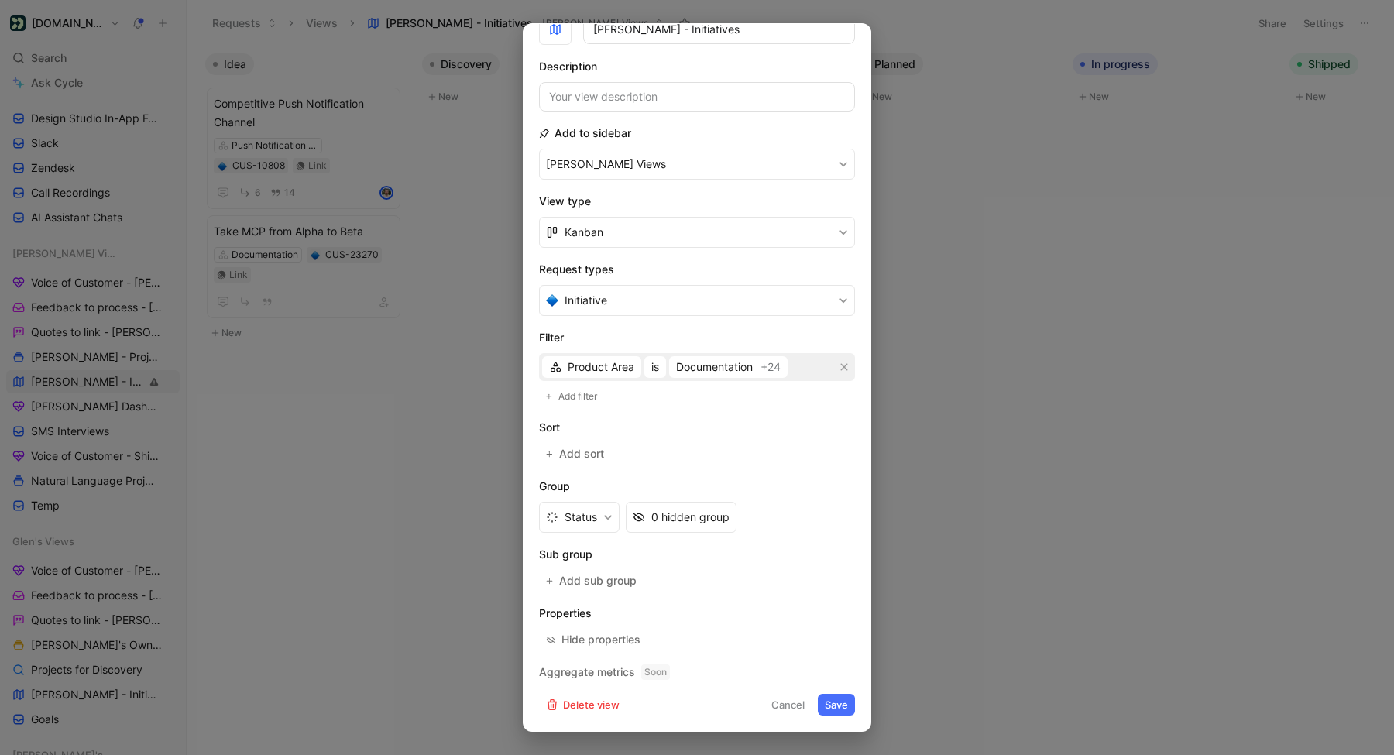
click at [838, 704] on button "Save" at bounding box center [836, 705] width 37 height 22
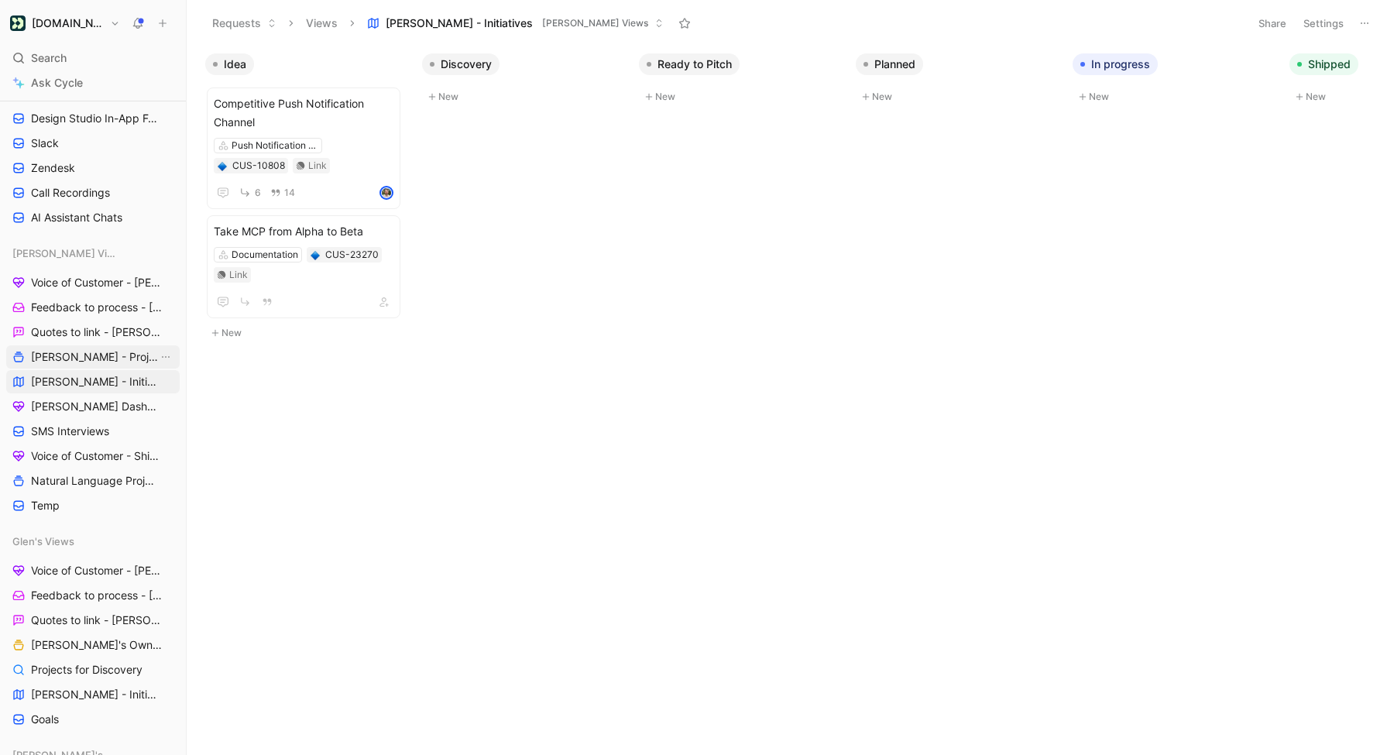
click at [85, 362] on span "[PERSON_NAME] - Projects" at bounding box center [94, 356] width 127 height 15
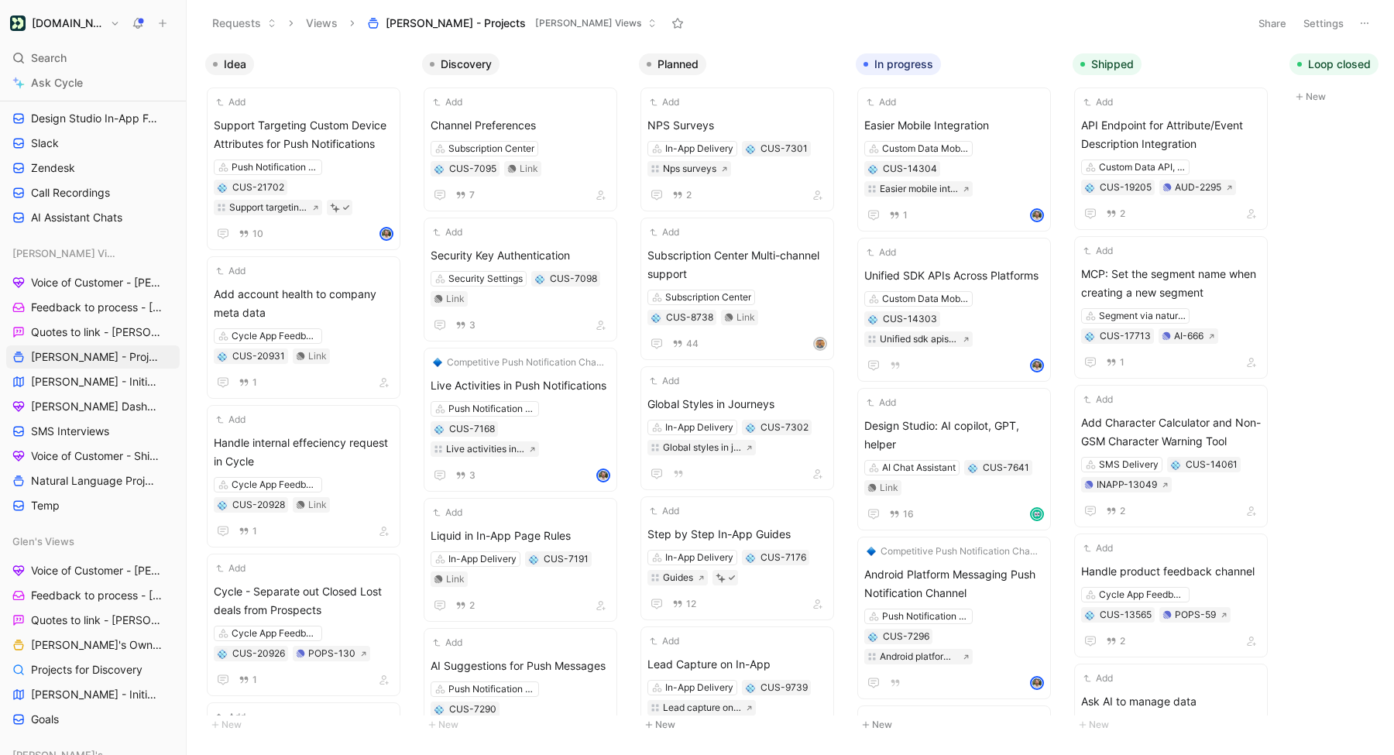
click at [1346, 26] on button "Settings" at bounding box center [1324, 23] width 54 height 22
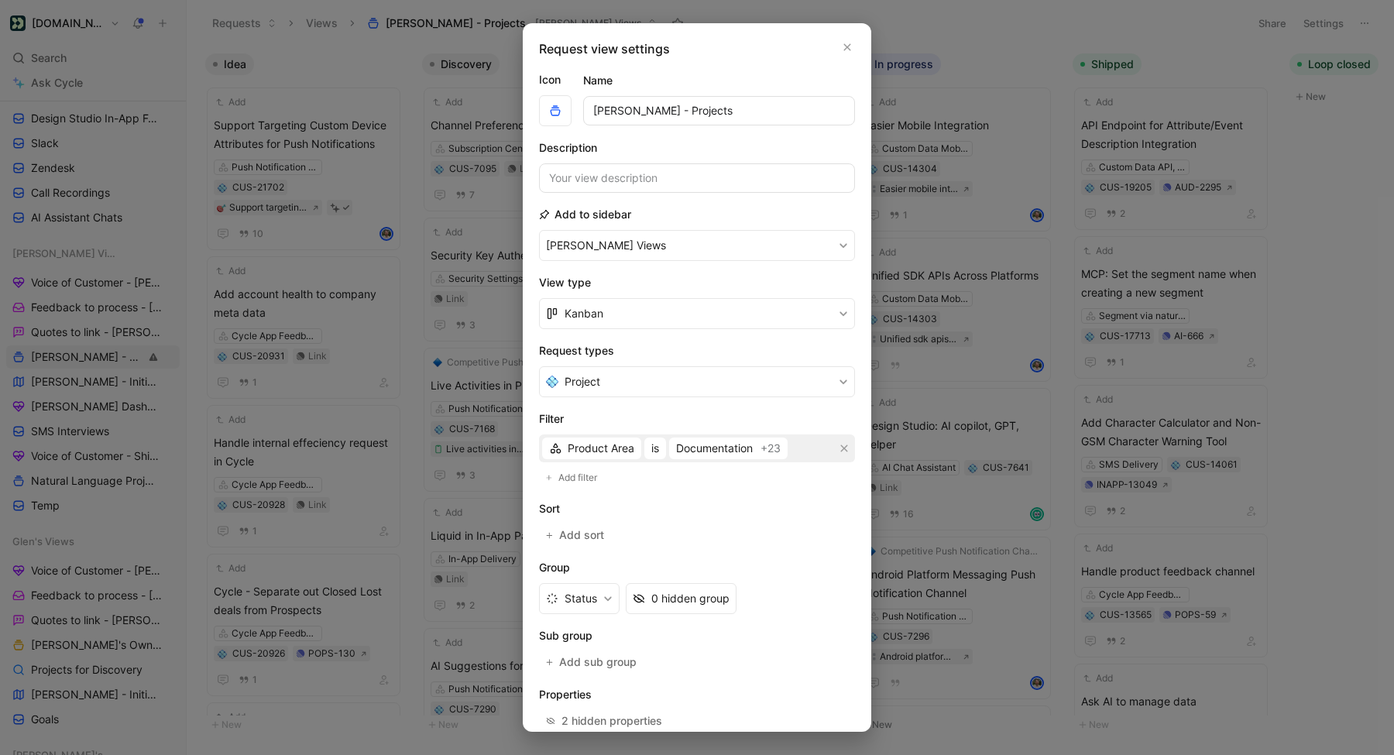
scroll to position [81, 0]
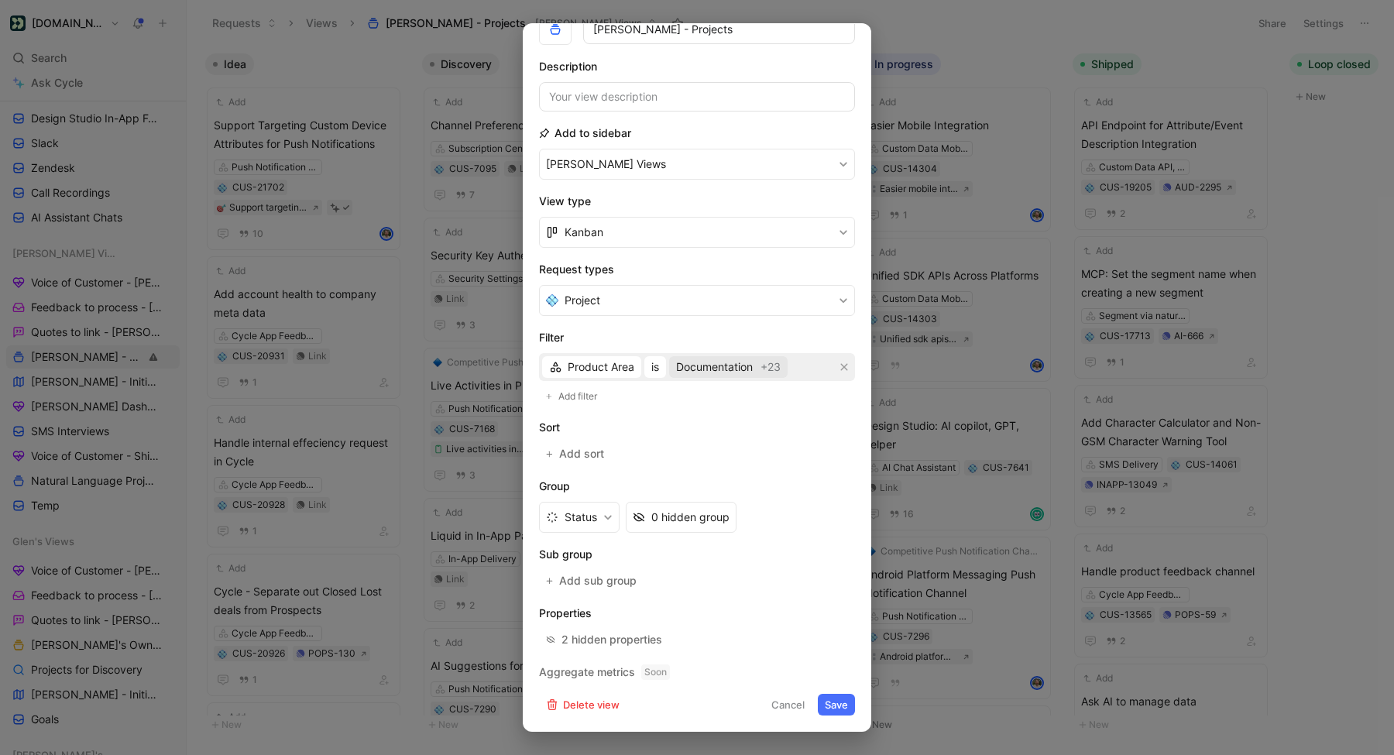
click at [741, 363] on span "Documentation" at bounding box center [714, 367] width 77 height 19
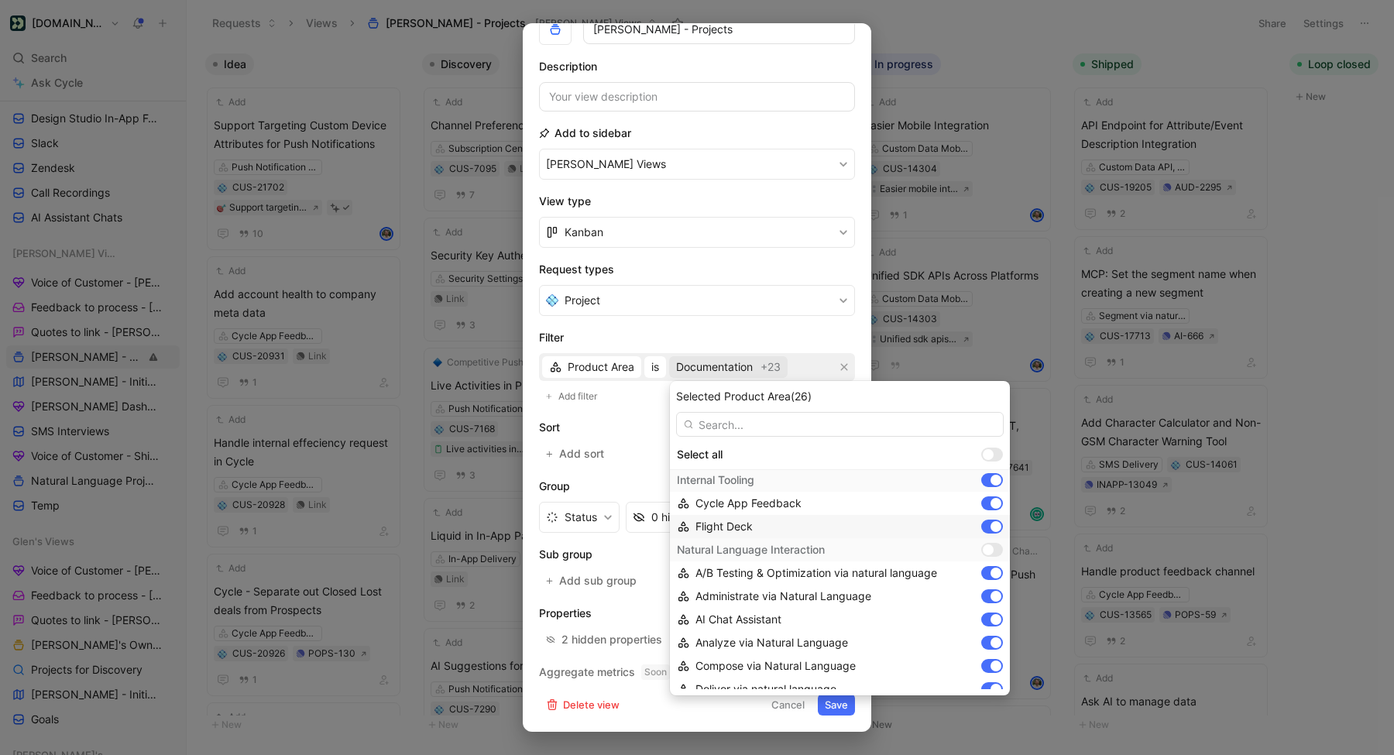
scroll to position [923, 0]
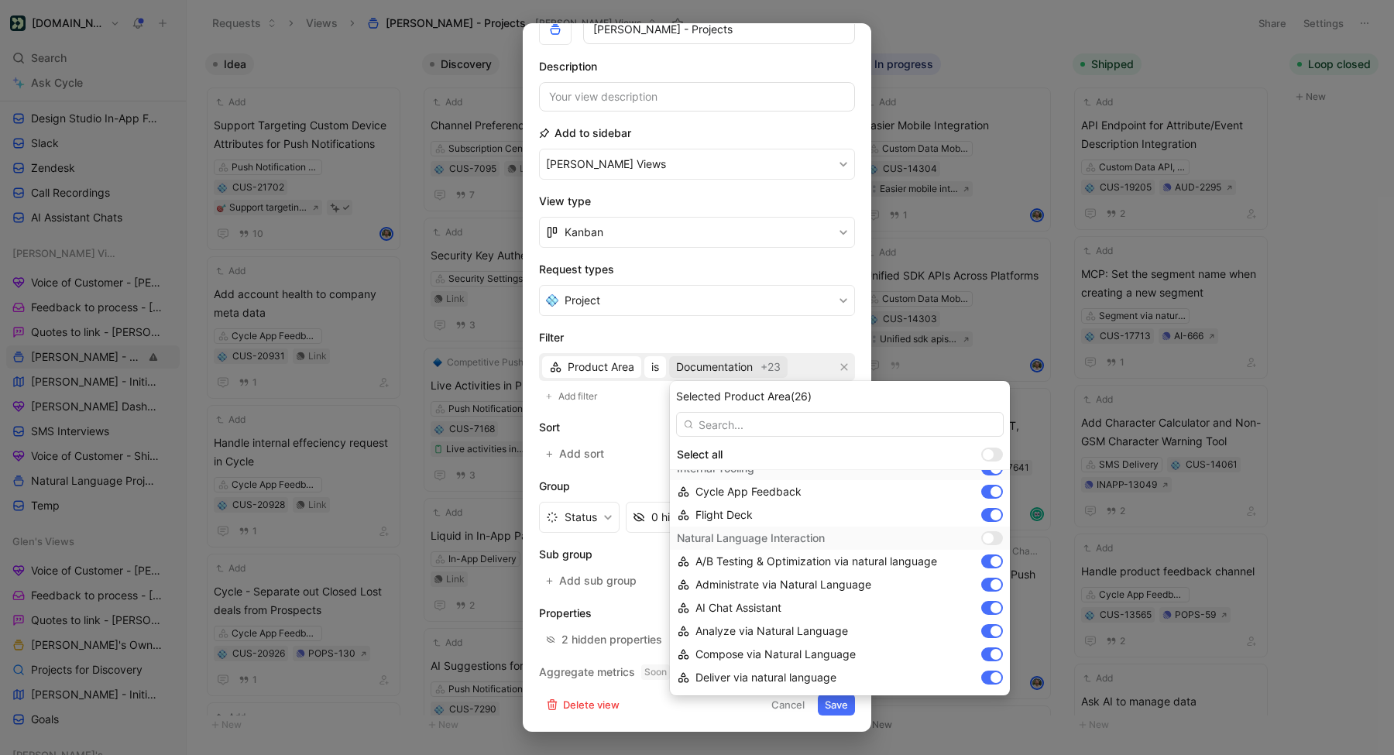
click at [988, 542] on div at bounding box center [988, 538] width 11 height 11
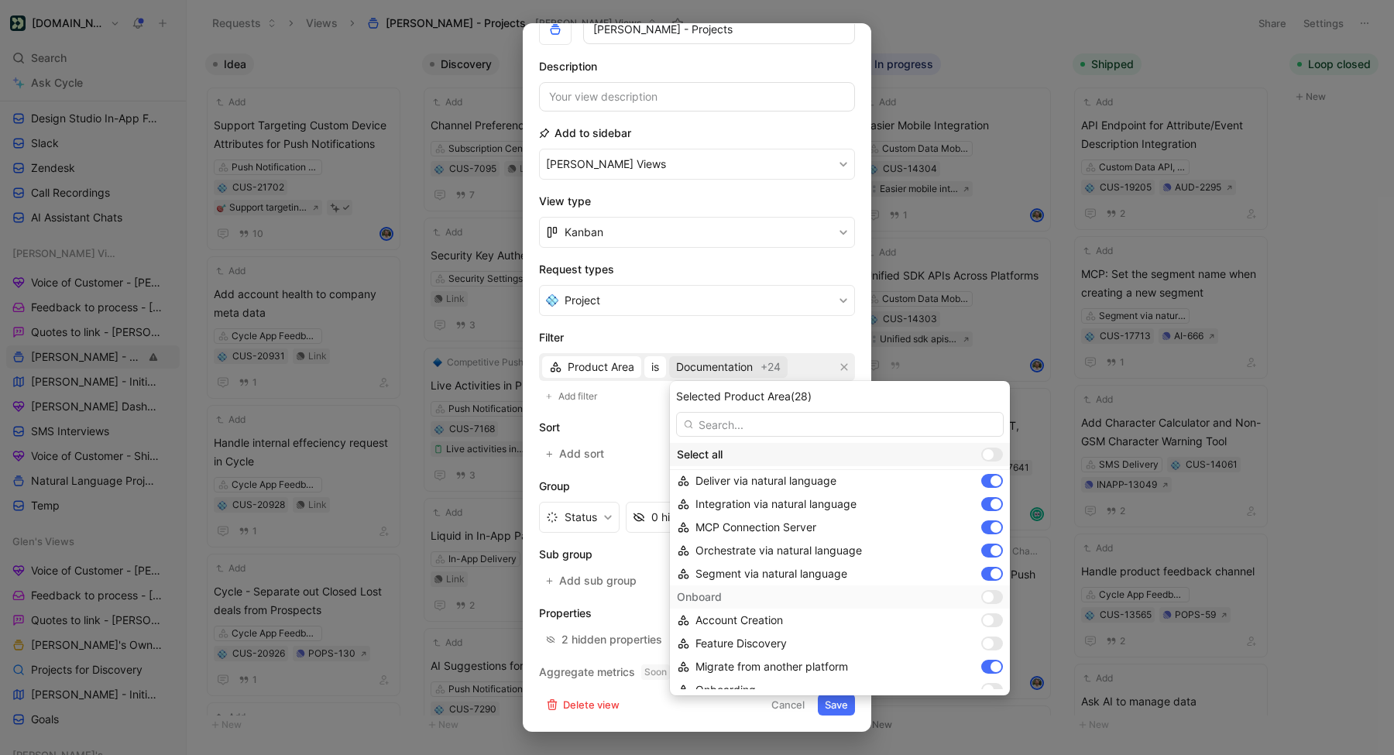
scroll to position [1206, 0]
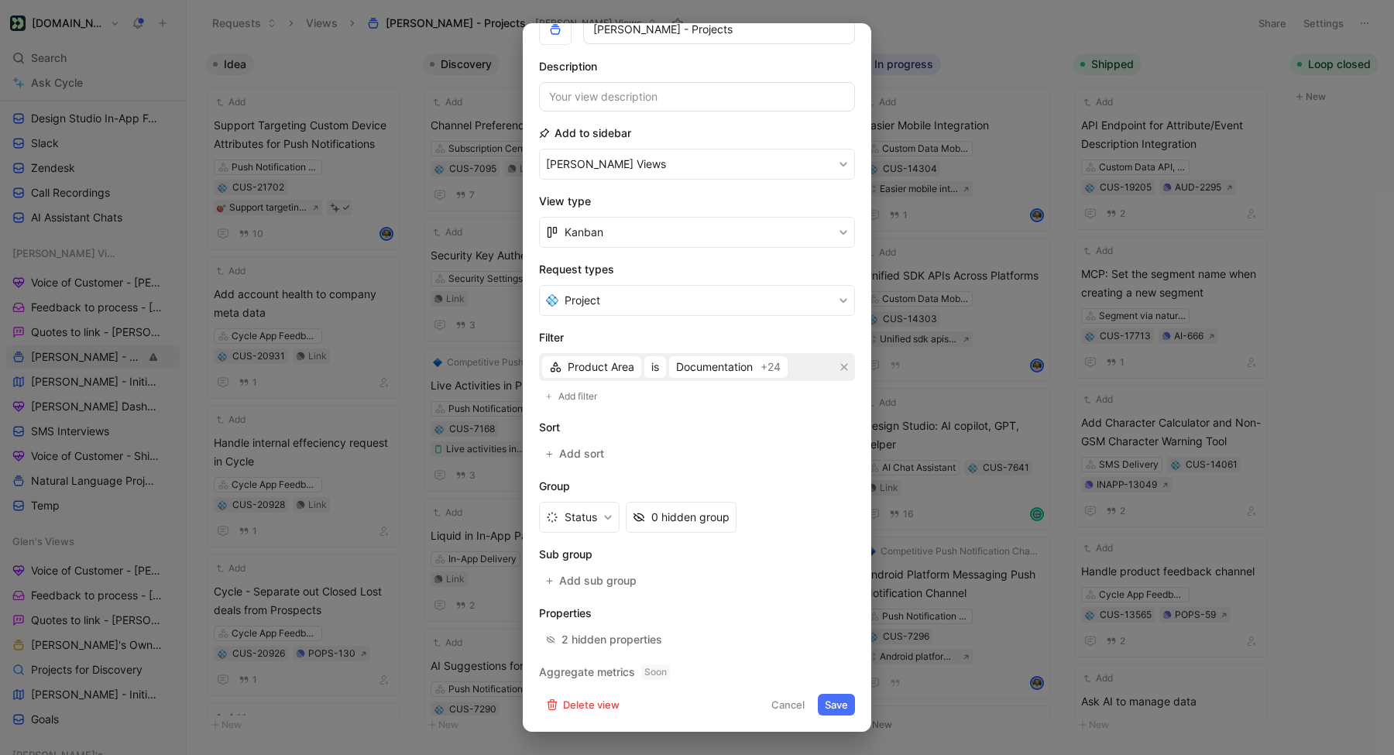
click at [822, 703] on button "Save" at bounding box center [836, 705] width 37 height 22
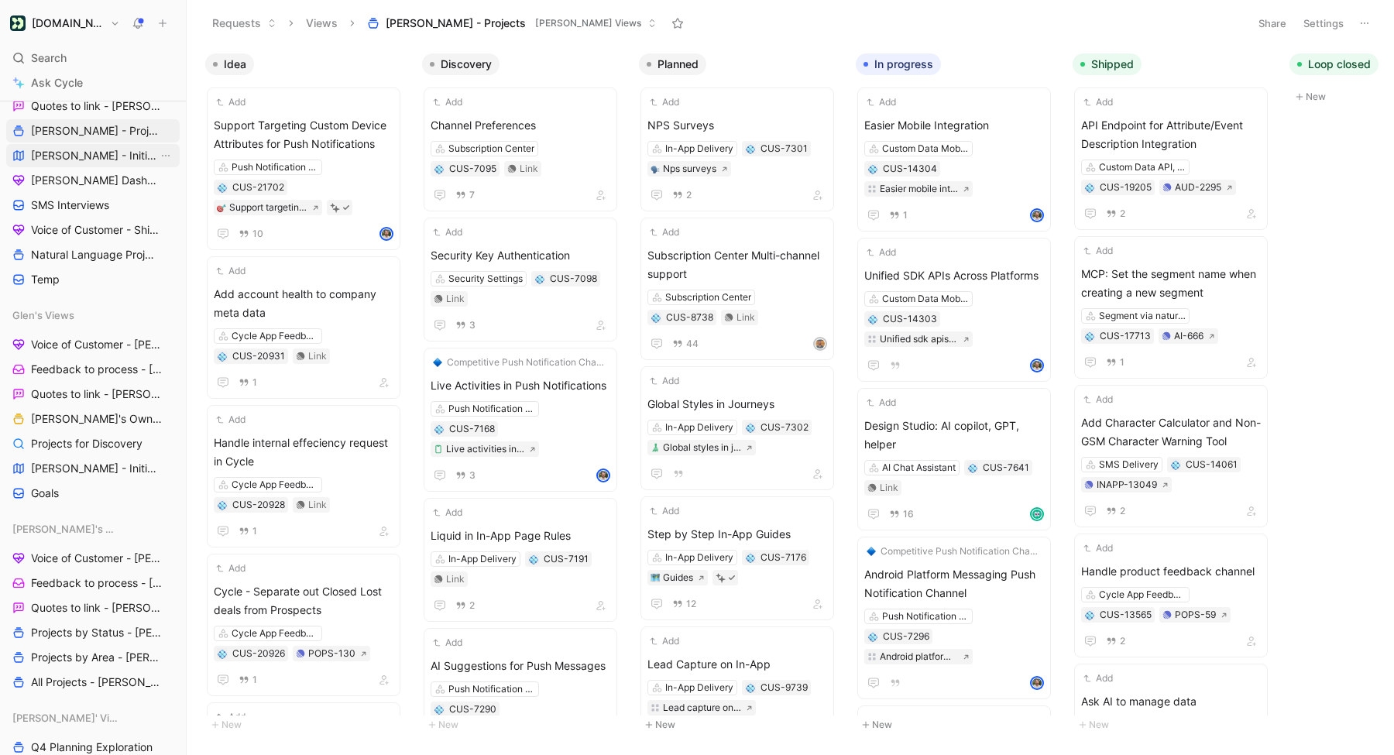
scroll to position [615, 0]
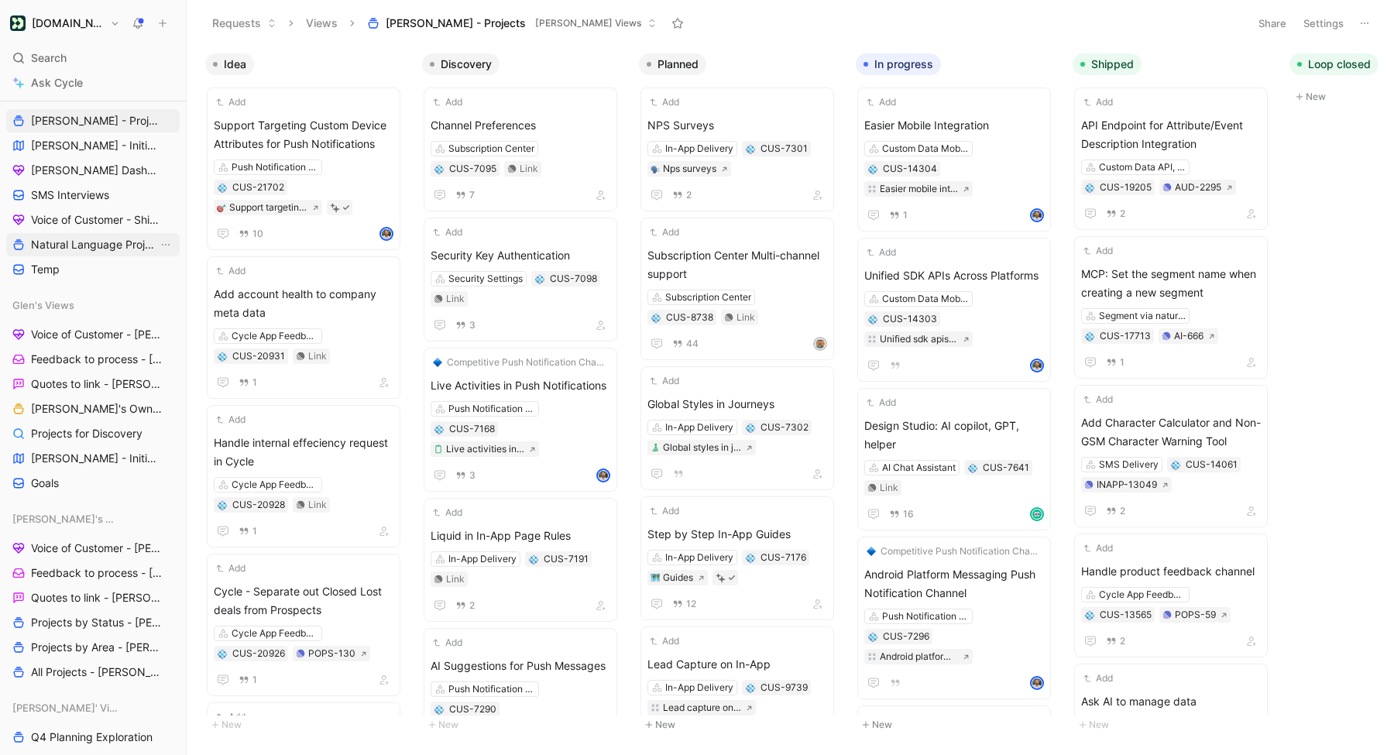
click at [105, 241] on span "Natural Language Projects" at bounding box center [94, 244] width 127 height 15
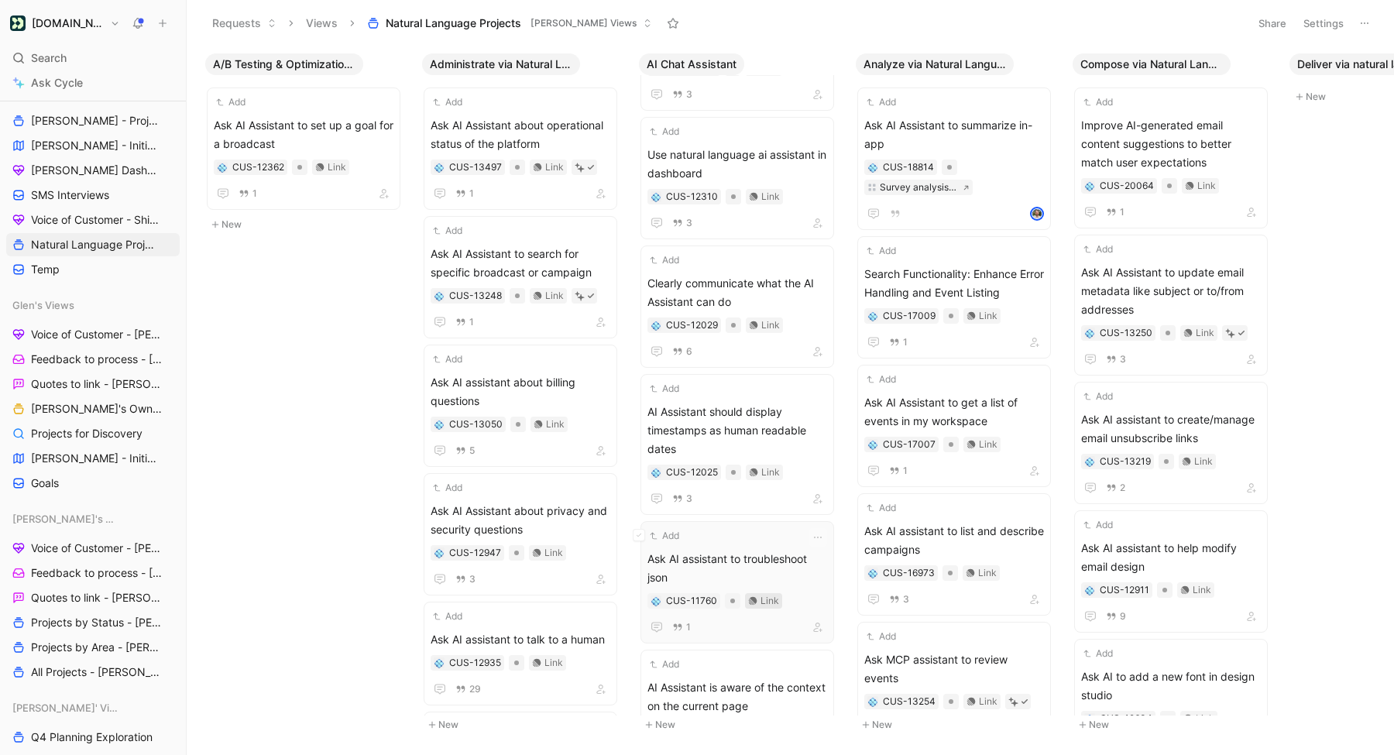
scroll to position [173, 0]
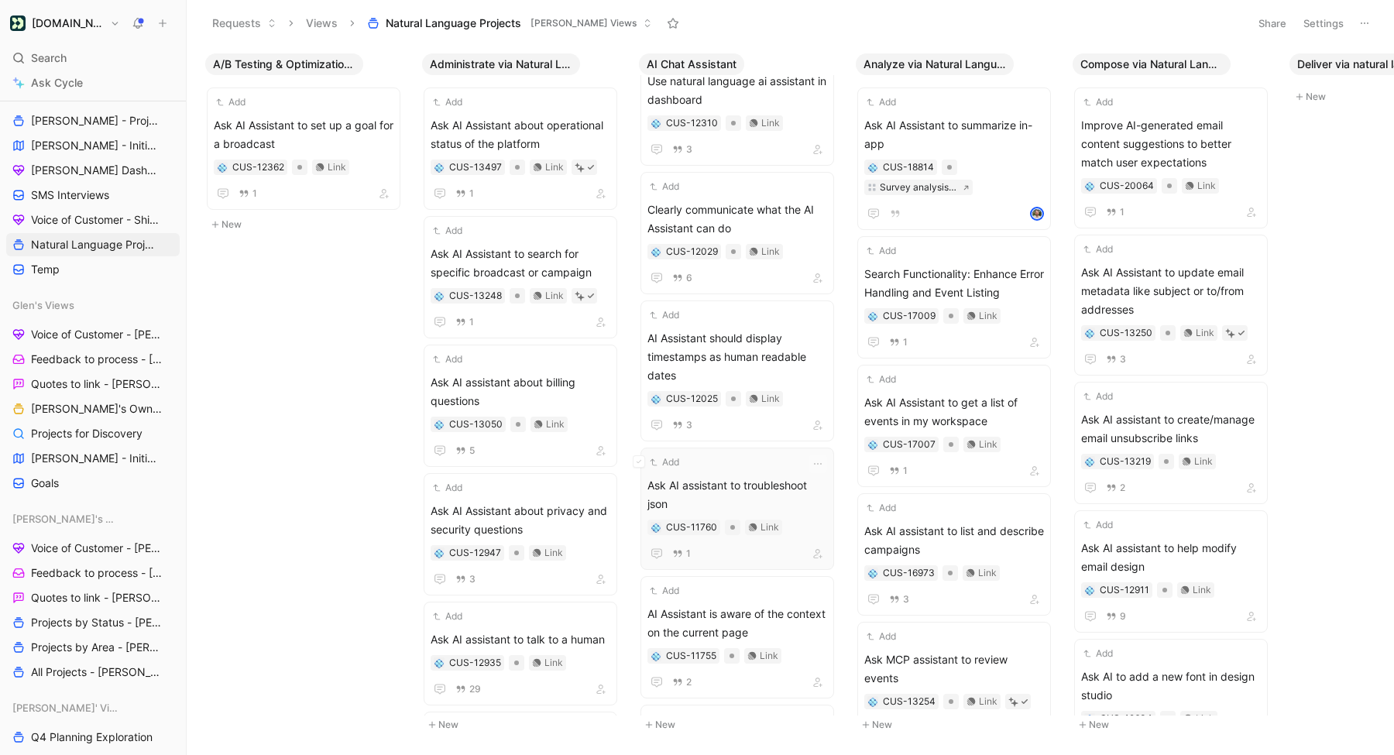
click at [747, 483] on span "Ask AI assistant to troubleshoot json" at bounding box center [738, 494] width 180 height 37
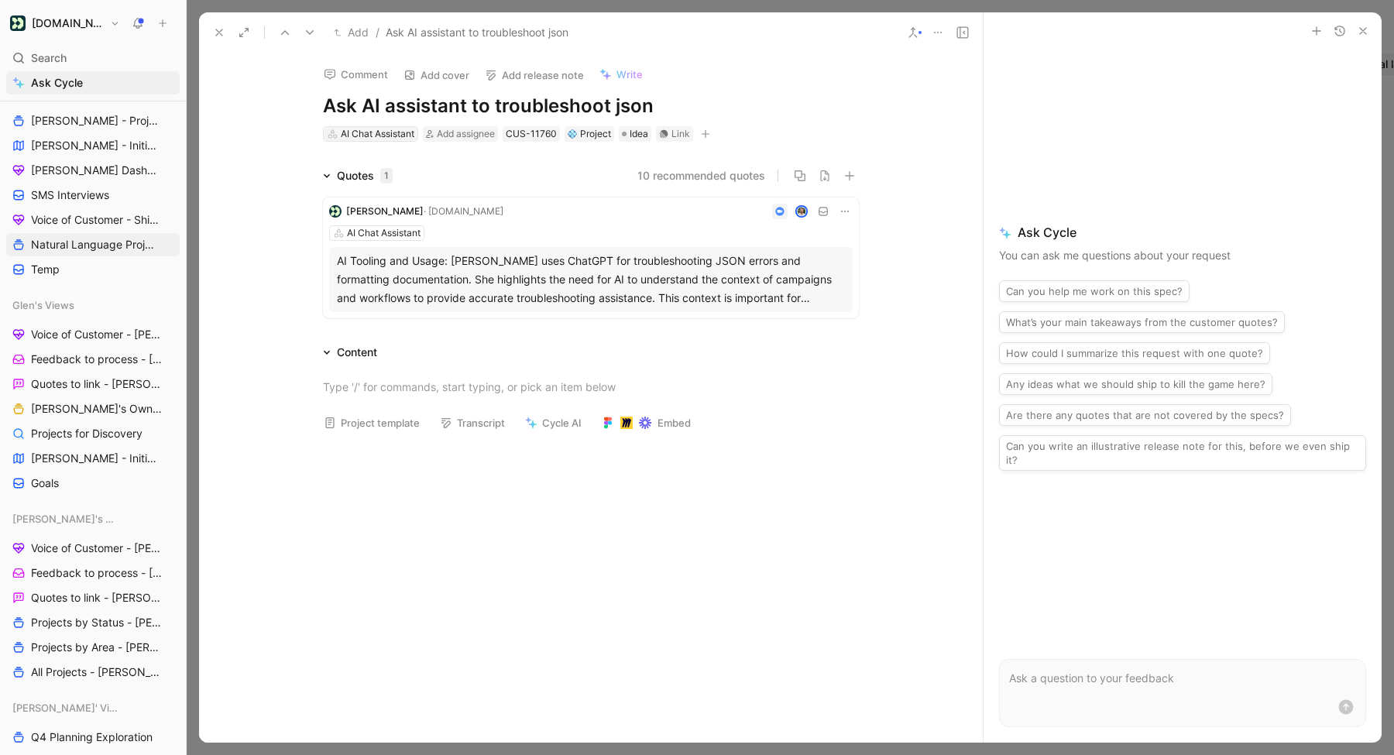
click at [382, 130] on div "AI Chat Assistant" at bounding box center [378, 133] width 74 height 15
type input "compos"
click at [379, 215] on span "e via Natural Language" at bounding box center [431, 215] width 119 height 13
click at [305, 33] on icon at bounding box center [310, 32] width 12 height 12
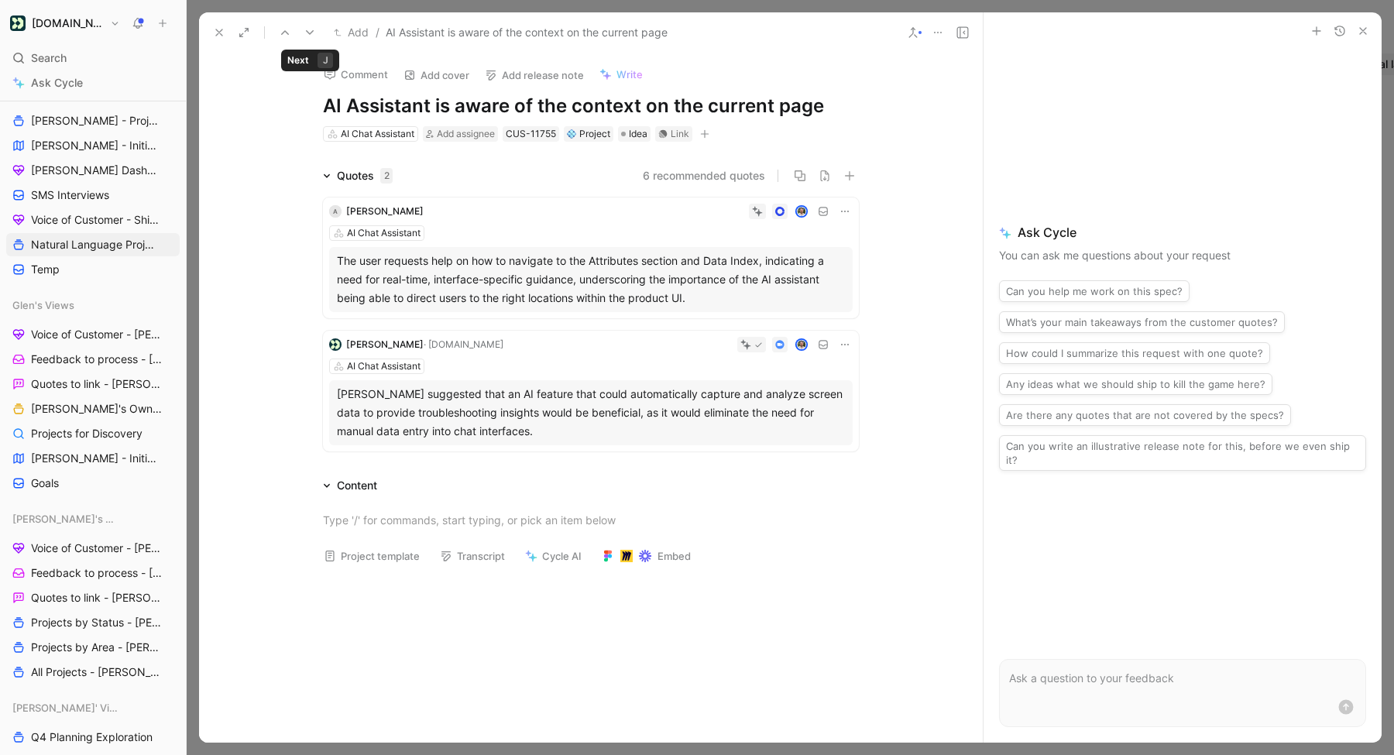
click at [308, 33] on use at bounding box center [310, 32] width 8 height 5
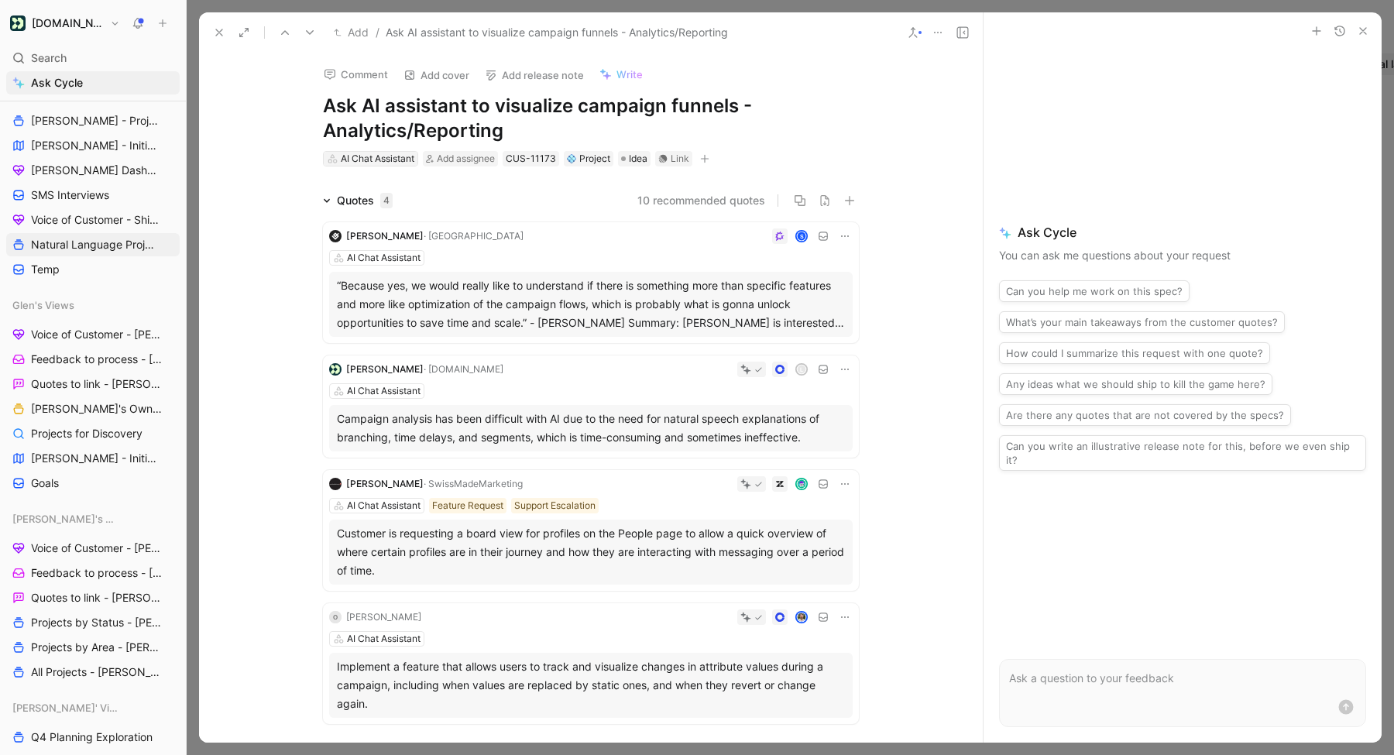
click at [366, 160] on div "AI Chat Assistant" at bounding box center [378, 158] width 74 height 15
type input "analyz"
click at [364, 245] on span "e via Natural Language" at bounding box center [423, 240] width 119 height 13
click at [308, 34] on icon at bounding box center [310, 32] width 12 height 12
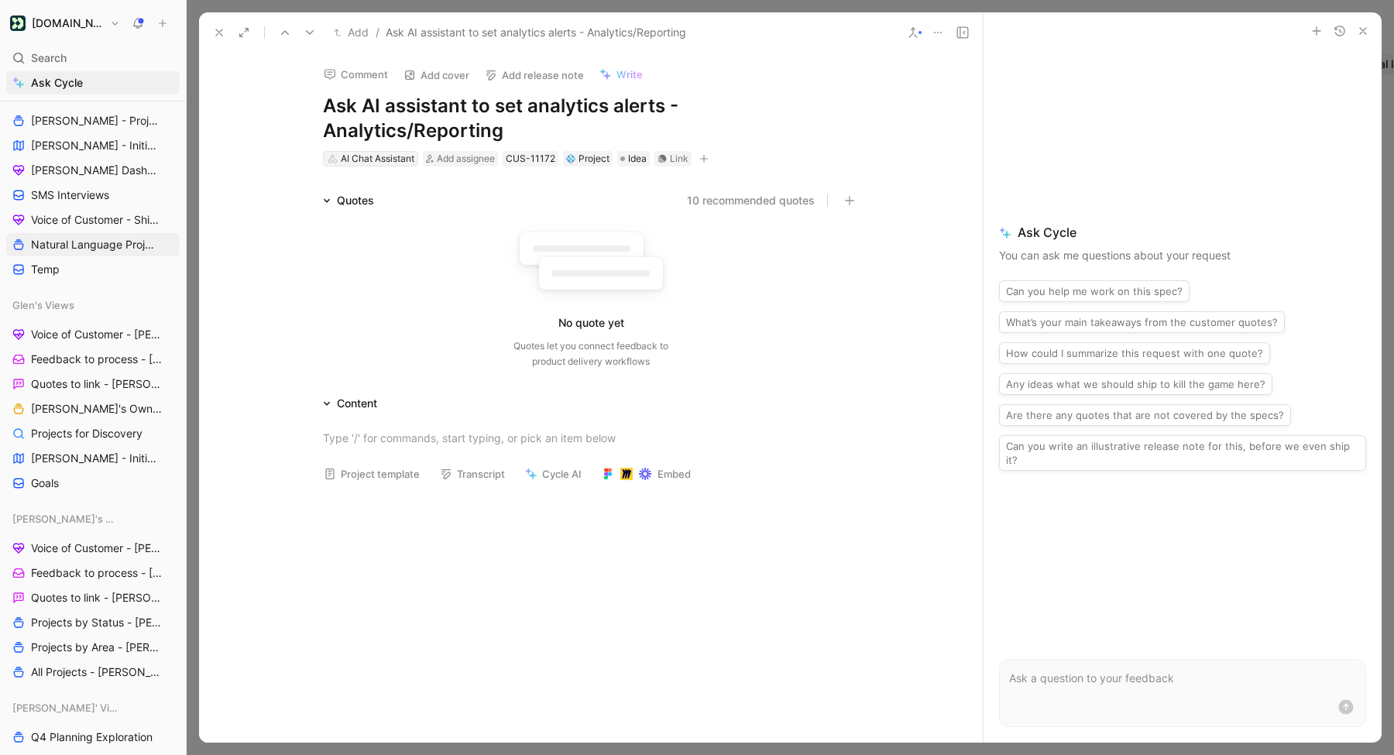
click at [364, 162] on div "AI Chat Assistant" at bounding box center [378, 158] width 74 height 15
type input "admi"
click at [311, 36] on icon at bounding box center [310, 32] width 12 height 12
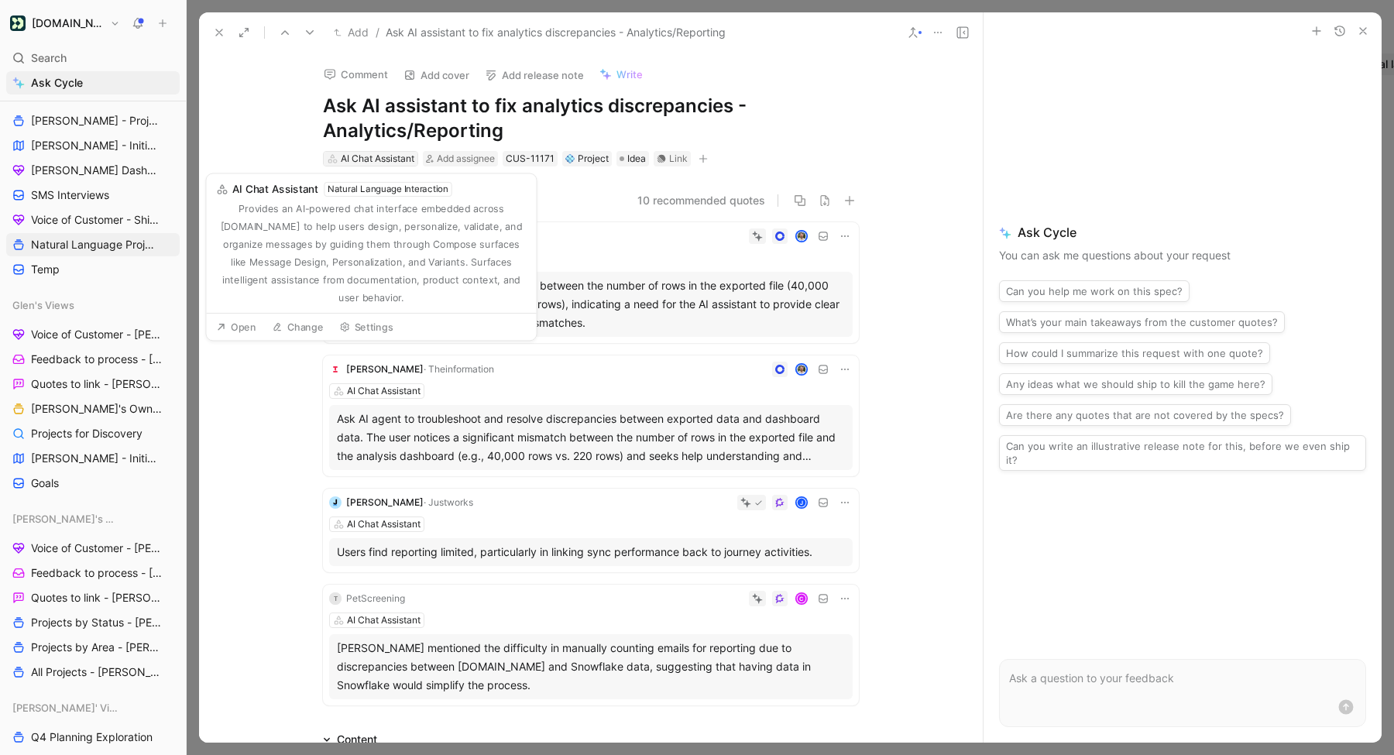
click at [364, 157] on div "AI Chat Assistant" at bounding box center [378, 158] width 74 height 15
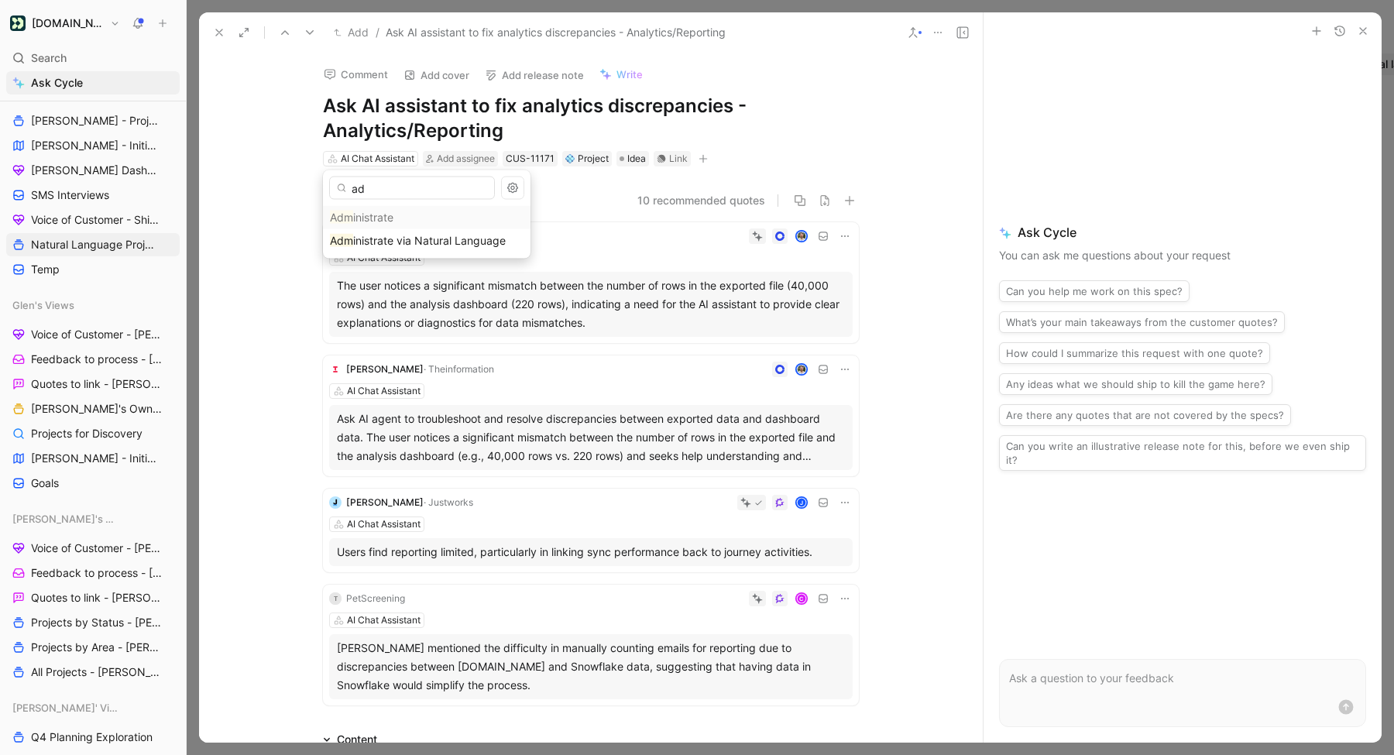
type input "a"
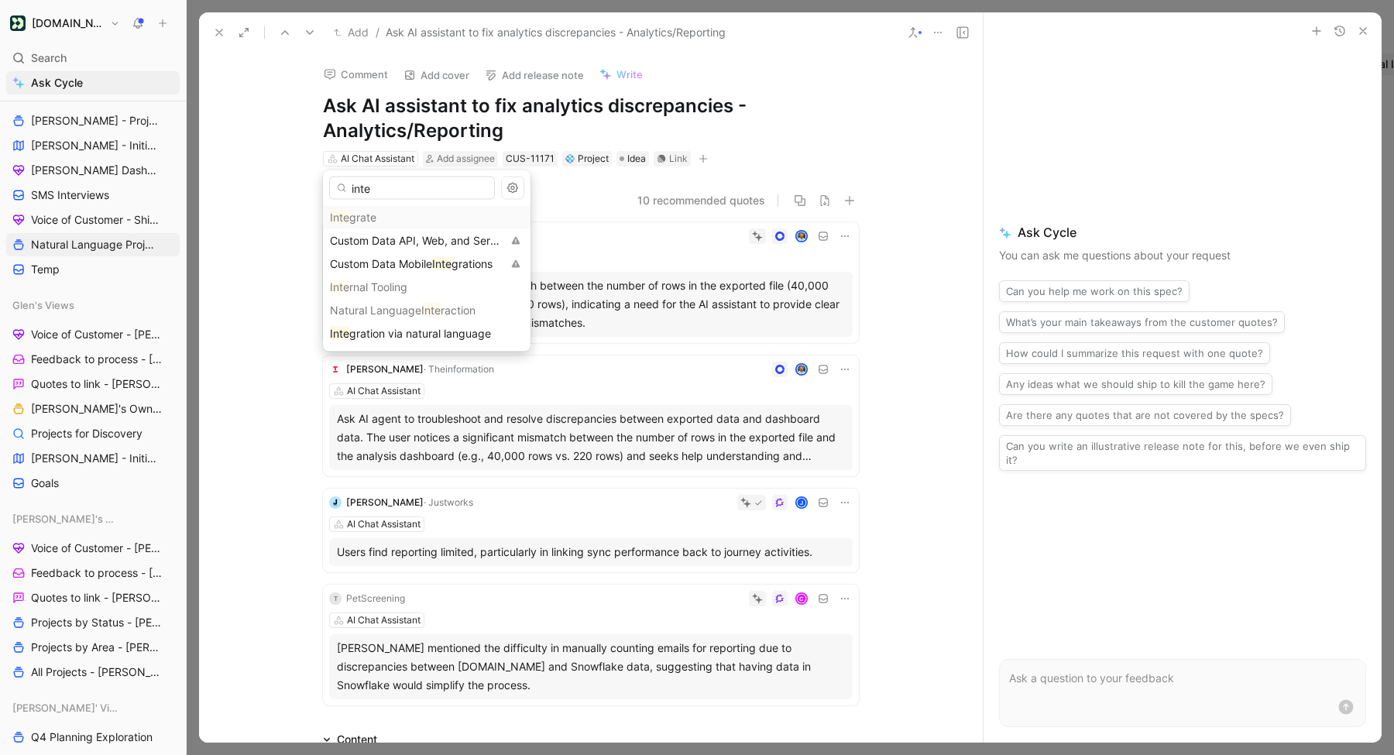
type input "integ"
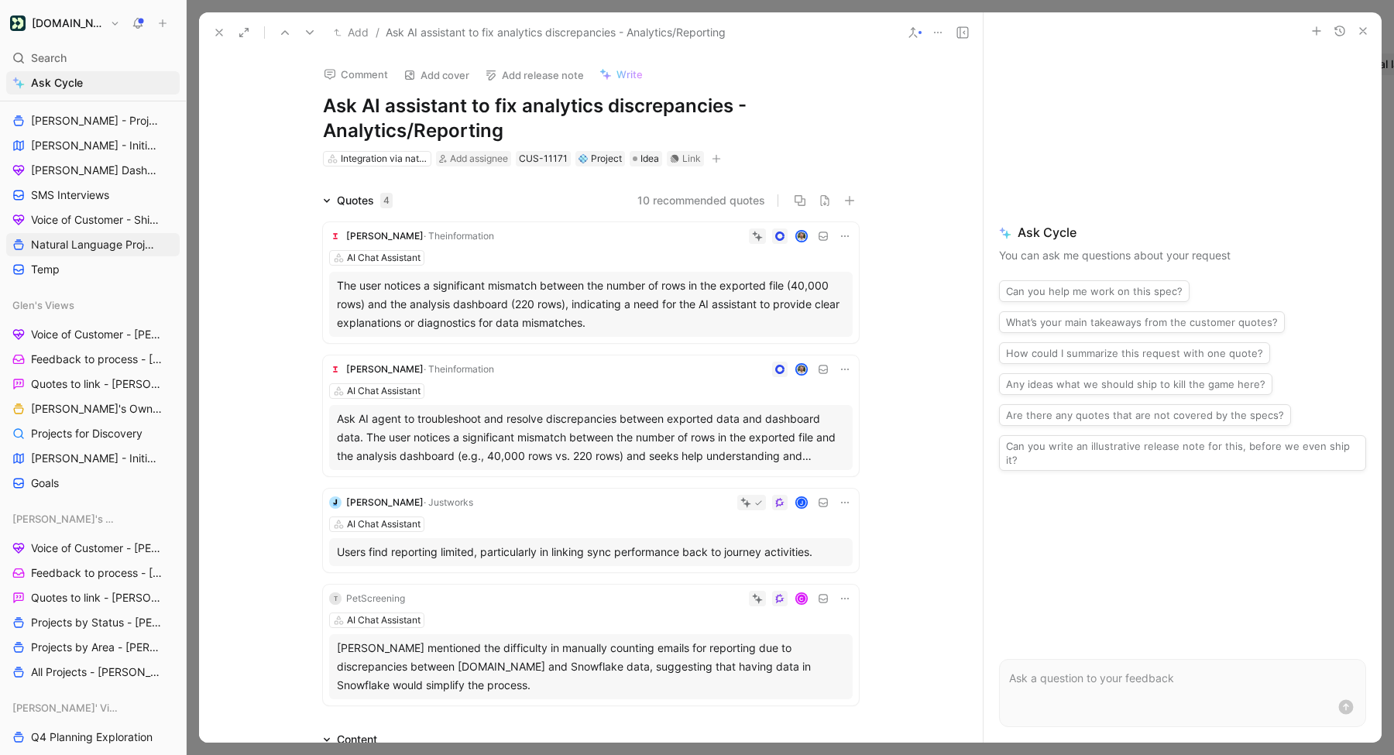
click at [314, 33] on icon at bounding box center [310, 32] width 12 height 12
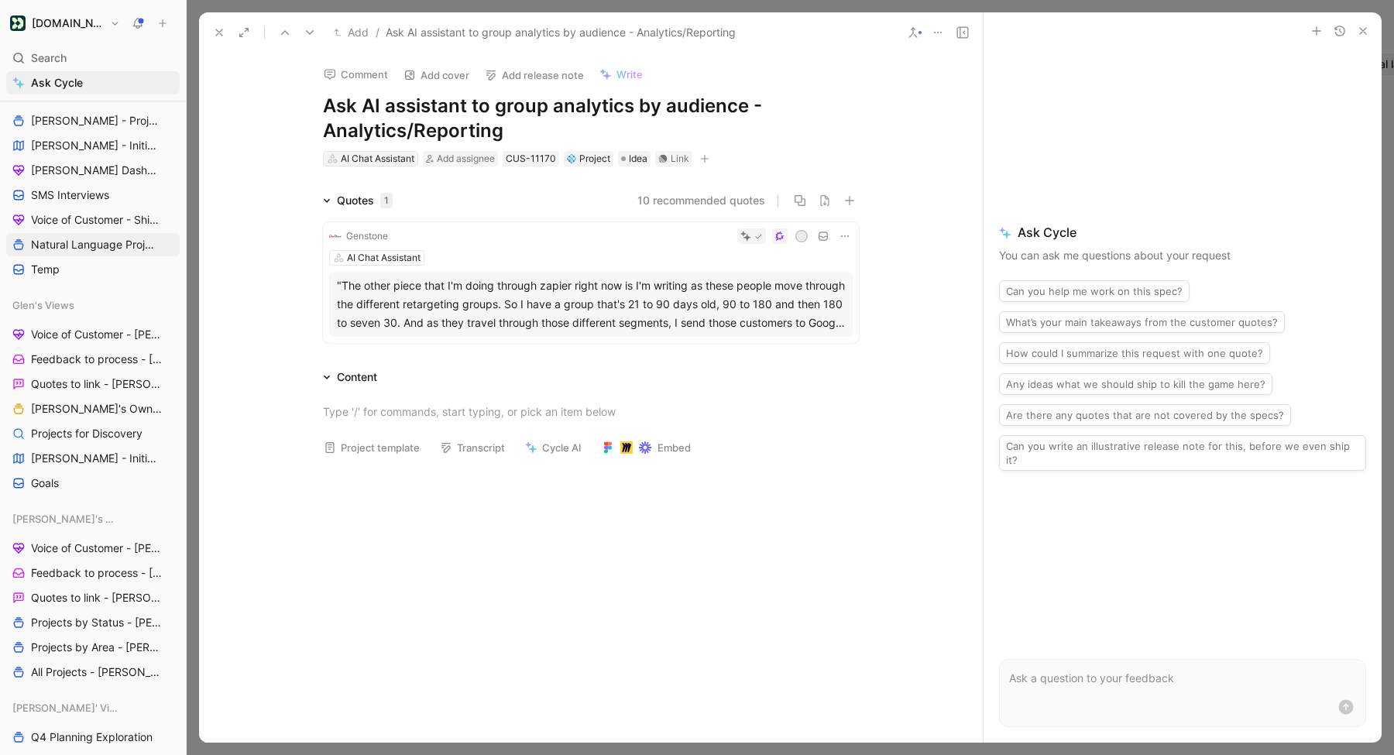
click at [372, 160] on div "AI Chat Assistant" at bounding box center [378, 158] width 74 height 15
type input "analyz"
click at [393, 238] on span "e via Natural Language" at bounding box center [423, 240] width 119 height 13
click at [308, 36] on icon at bounding box center [310, 32] width 12 height 12
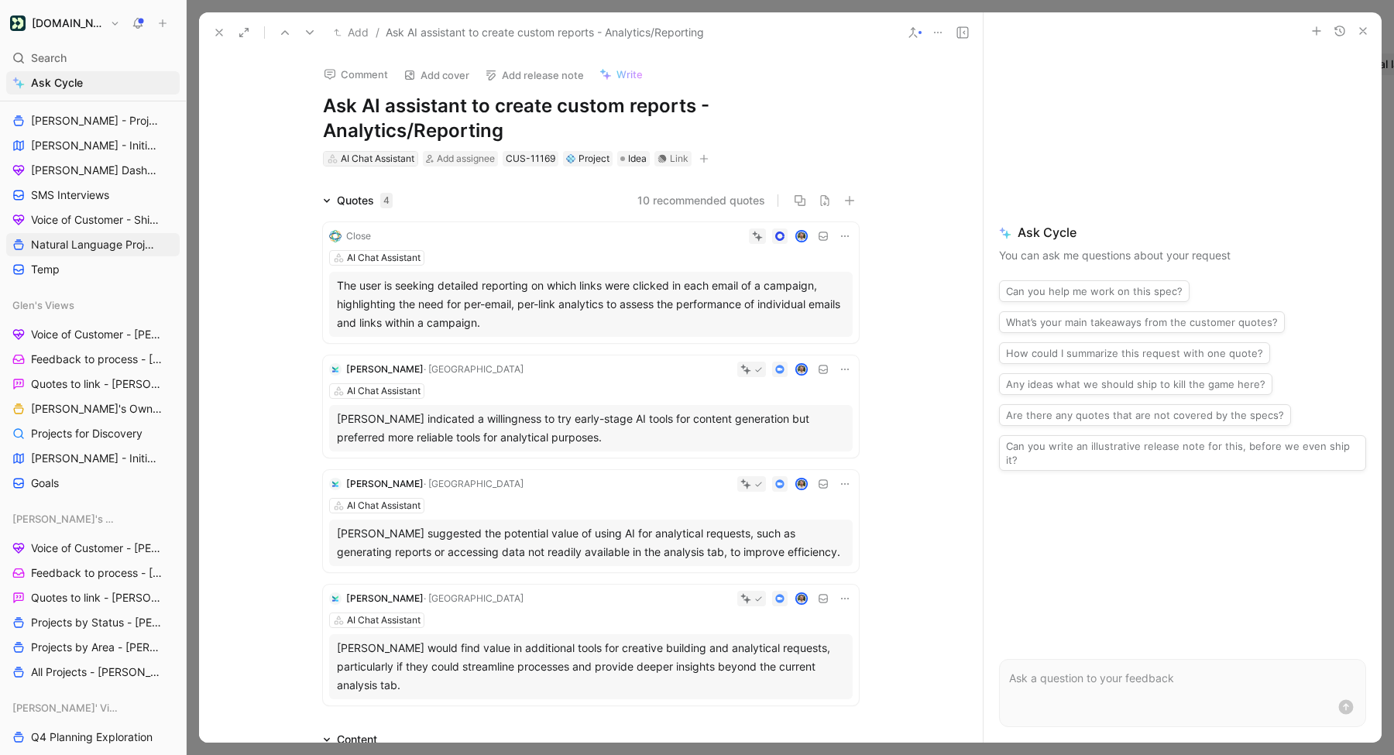
click at [363, 160] on div "AI Chat Assistant" at bounding box center [378, 158] width 74 height 15
type input "analyze"
click at [368, 234] on mark "Analyze" at bounding box center [350, 240] width 40 height 13
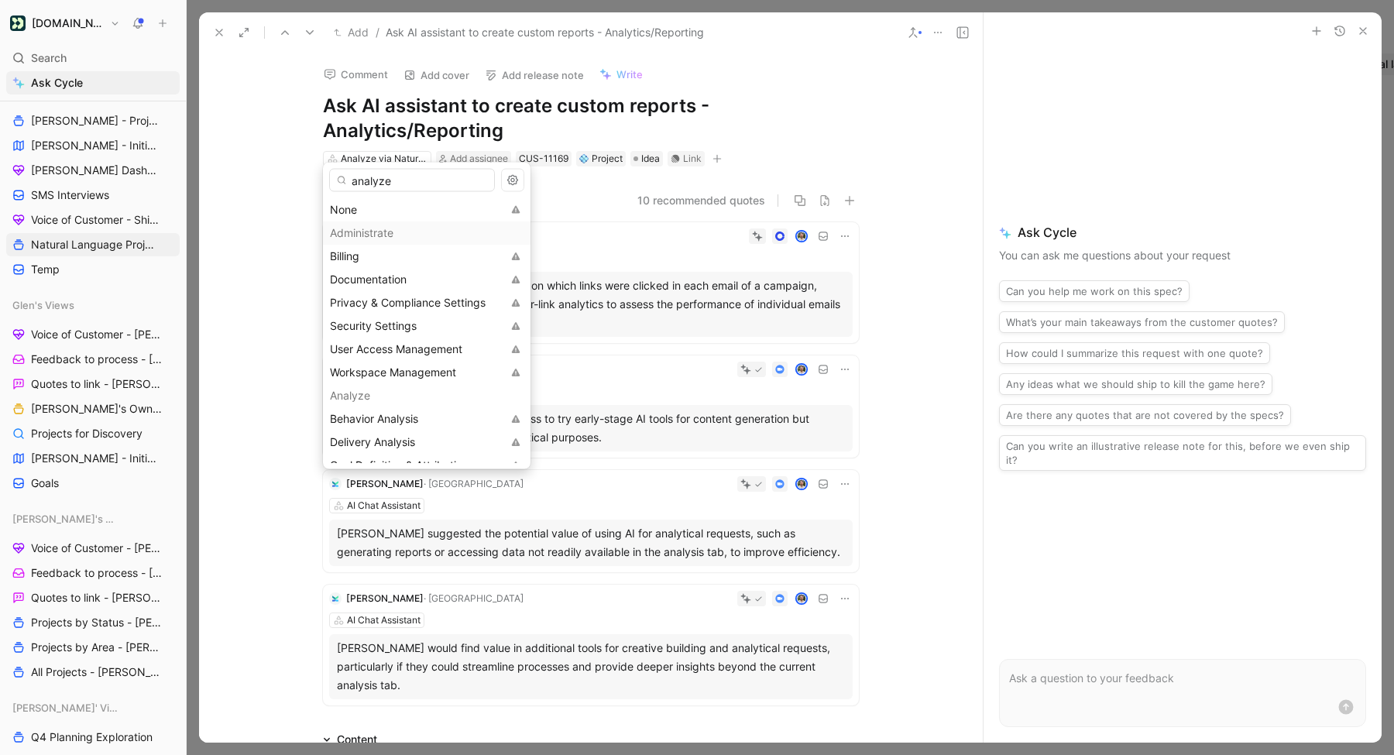
click at [308, 34] on icon at bounding box center [310, 32] width 12 height 12
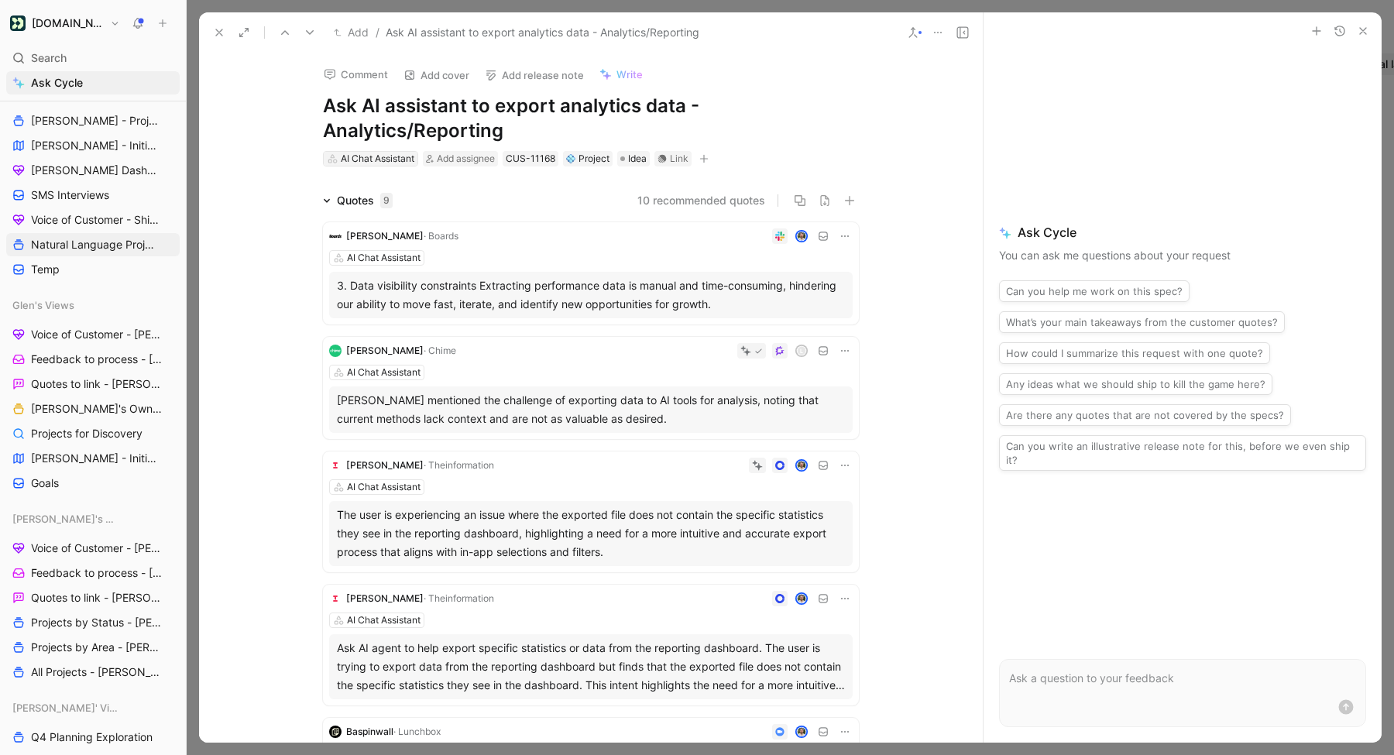
click at [353, 161] on div "AI Chat Assistant" at bounding box center [378, 158] width 74 height 15
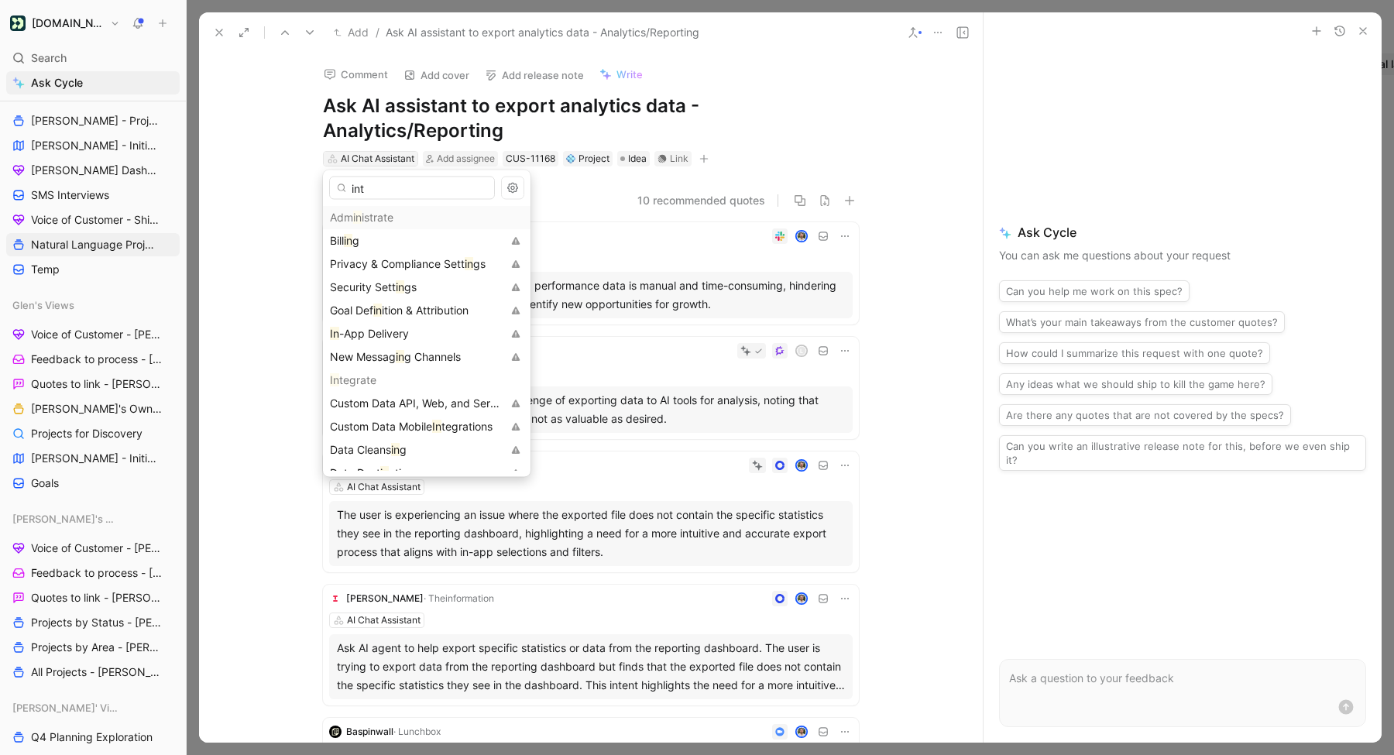
type input "inte"
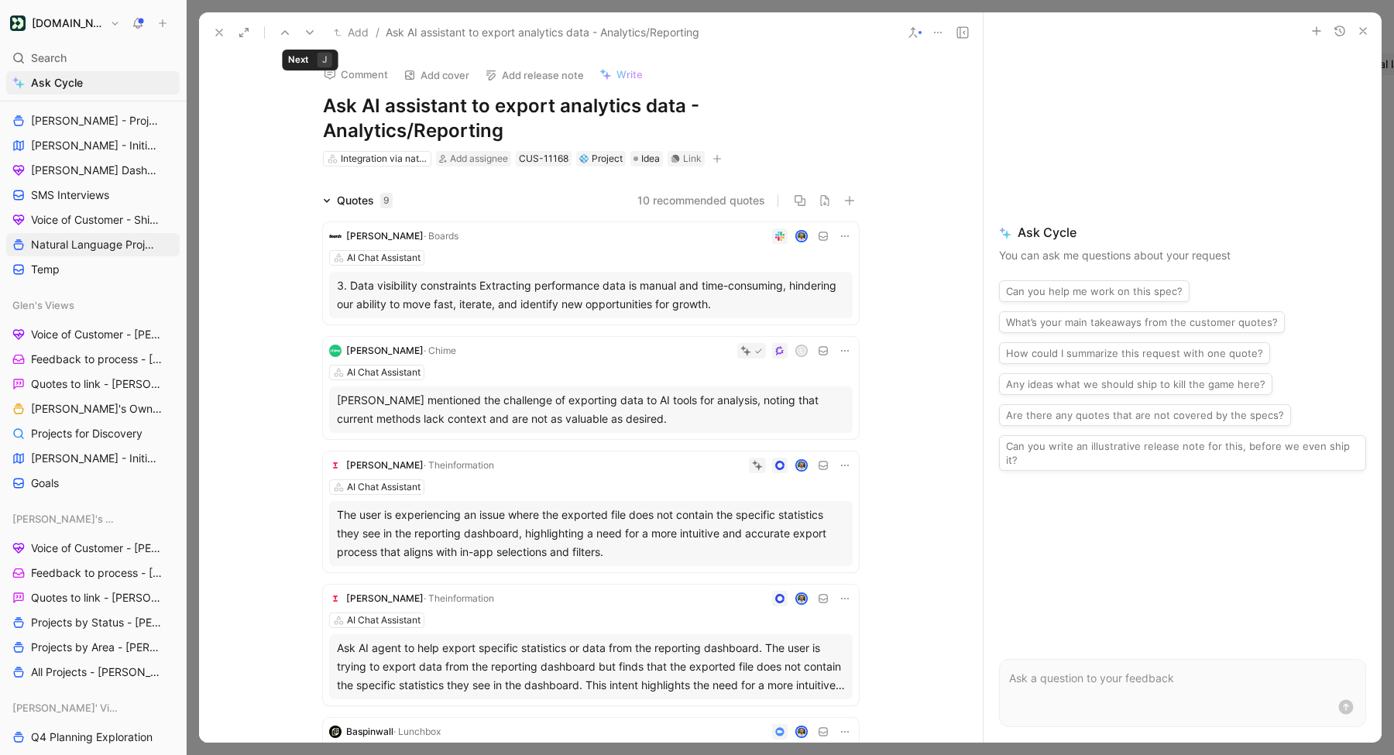
click at [309, 37] on icon at bounding box center [310, 32] width 12 height 12
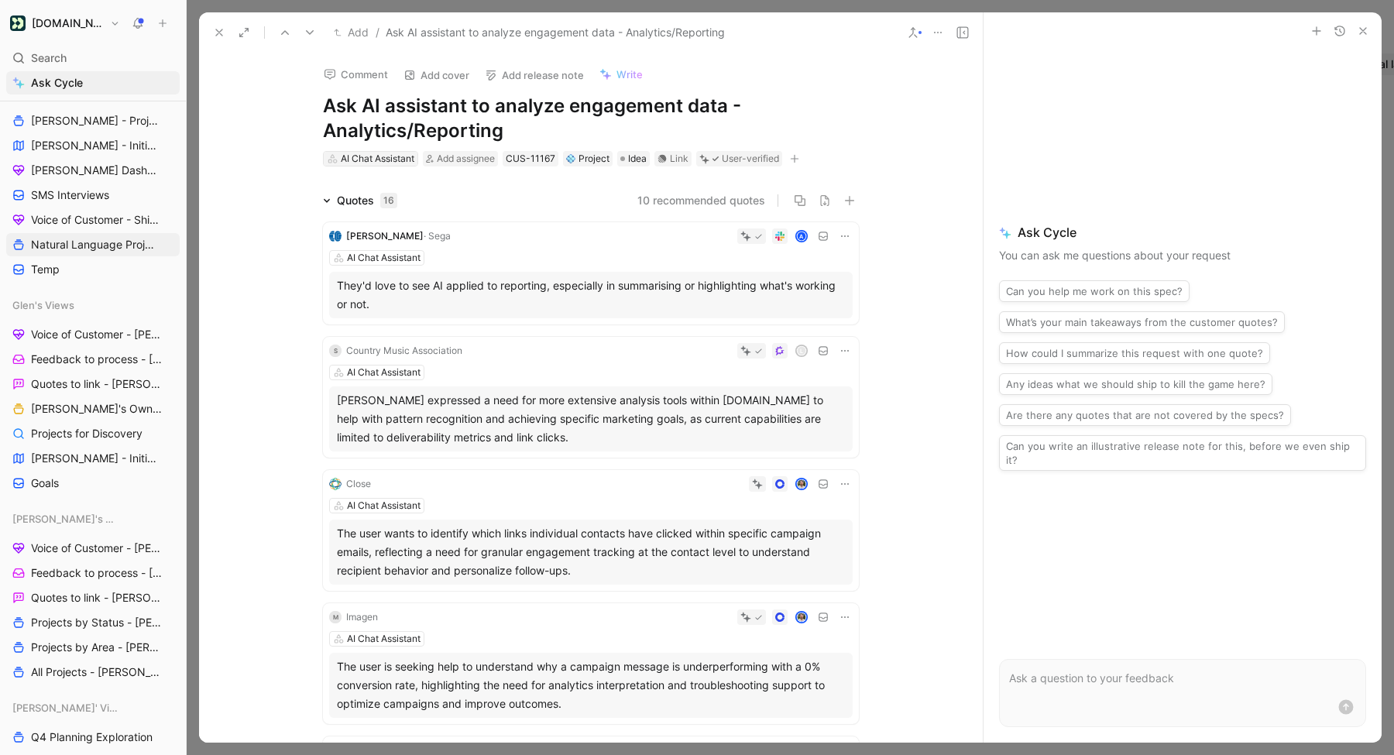
click at [373, 158] on div "AI Chat Assistant" at bounding box center [378, 158] width 74 height 15
type input "analyze"
click at [385, 240] on span "via Natural Language" at bounding box center [424, 240] width 109 height 13
click at [313, 33] on icon at bounding box center [310, 32] width 12 height 12
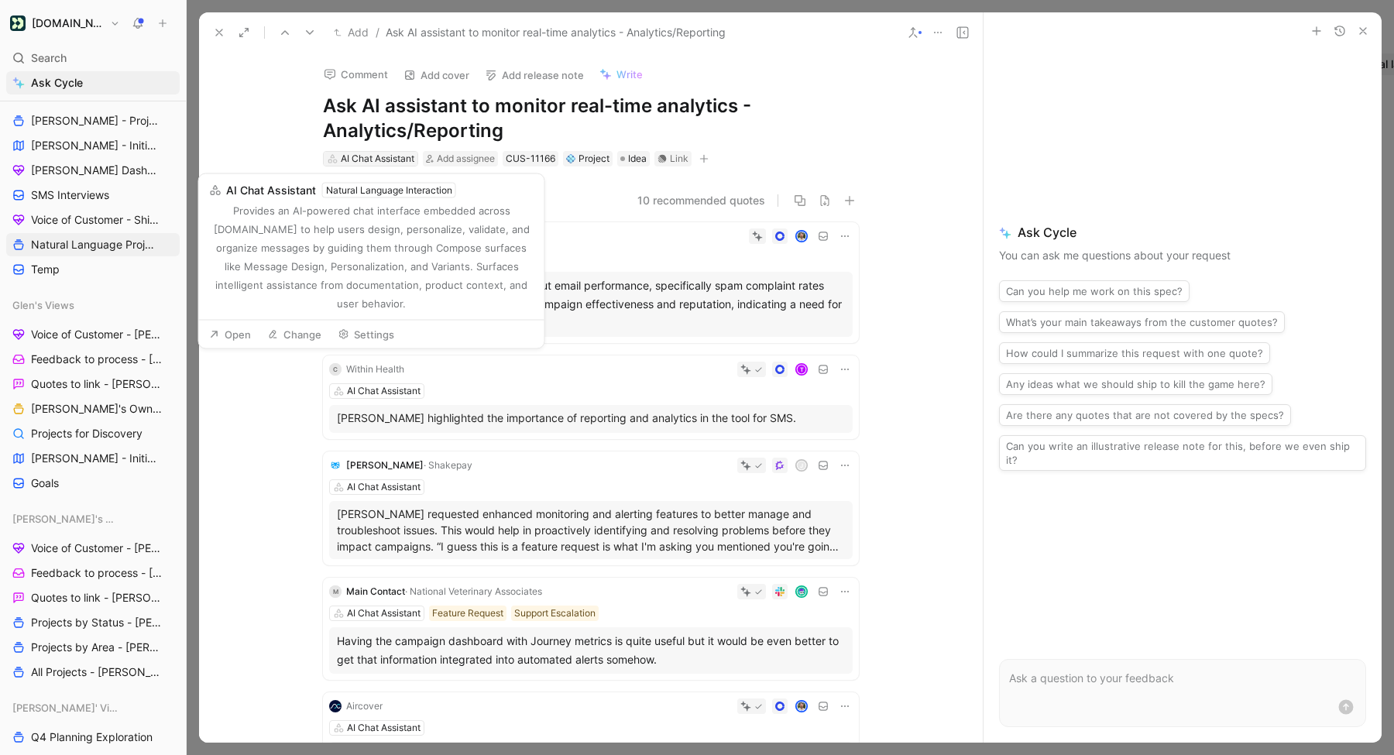
click at [373, 157] on div "AI Chat Assistant" at bounding box center [378, 158] width 74 height 15
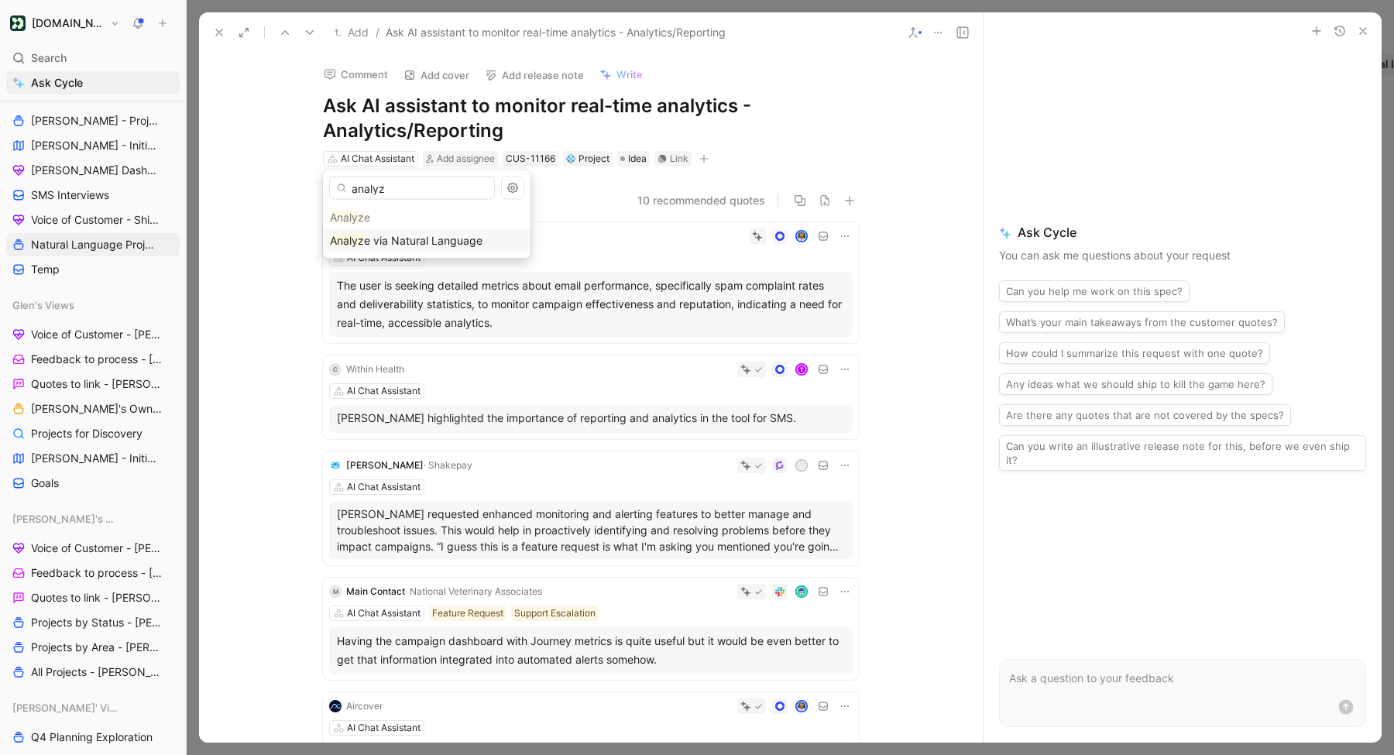
type input "analyz"
drag, startPoint x: 382, startPoint y: 243, endPoint x: 290, endPoint y: 76, distance: 190.7
click at [383, 243] on span "e via Natural Language" at bounding box center [423, 240] width 119 height 13
